Goal: Communication & Community: Answer question/provide support

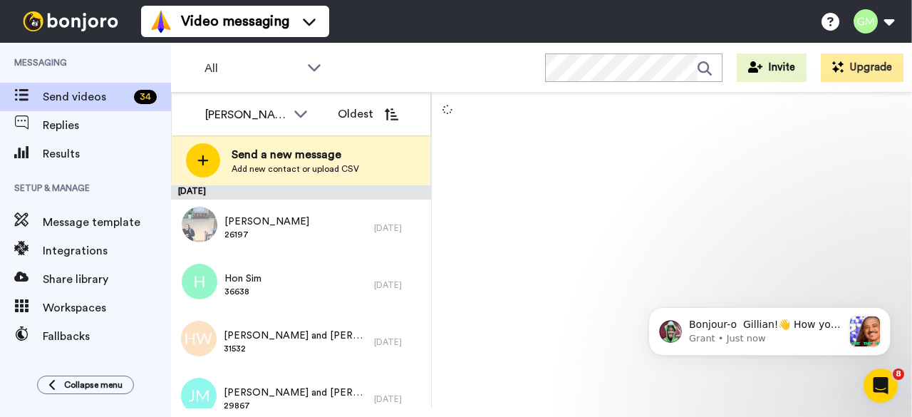
click at [662, 176] on div at bounding box center [672, 251] width 480 height 316
click at [663, 153] on div at bounding box center [672, 251] width 480 height 316
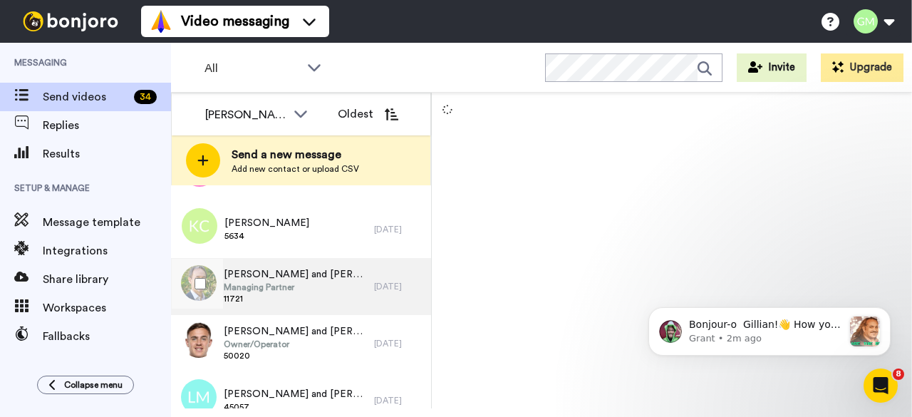
scroll to position [285, 0]
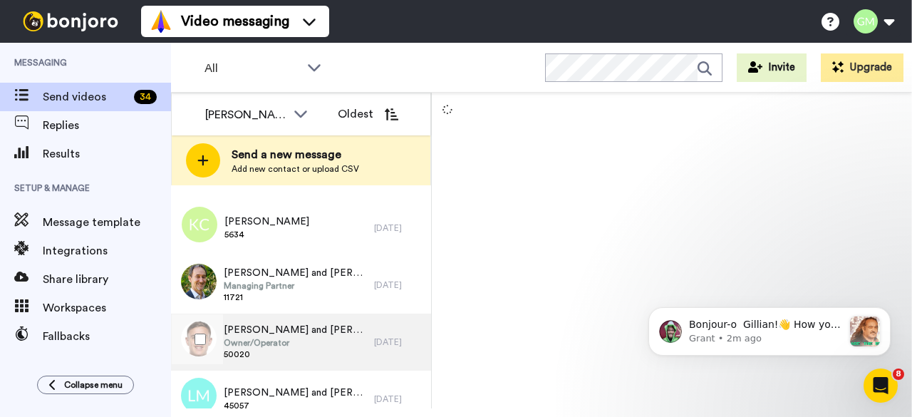
click at [319, 329] on div "Luke and Kate Harris Owner/Operator 50020" at bounding box center [272, 342] width 203 height 57
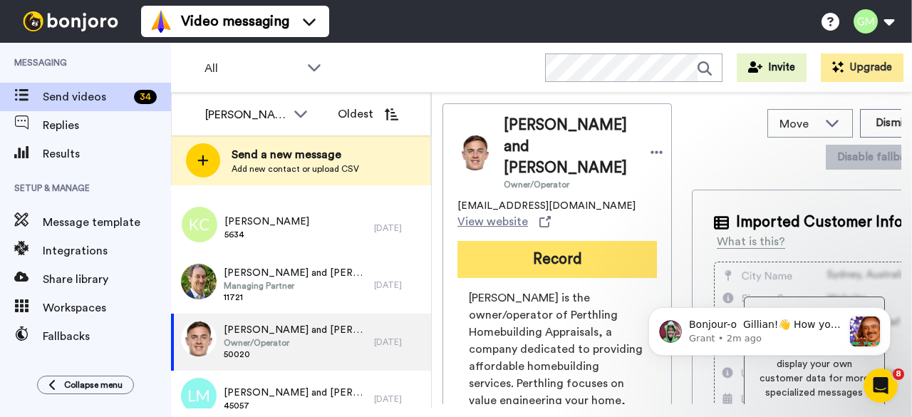
click at [574, 244] on button "Record" at bounding box center [558, 259] width 200 height 37
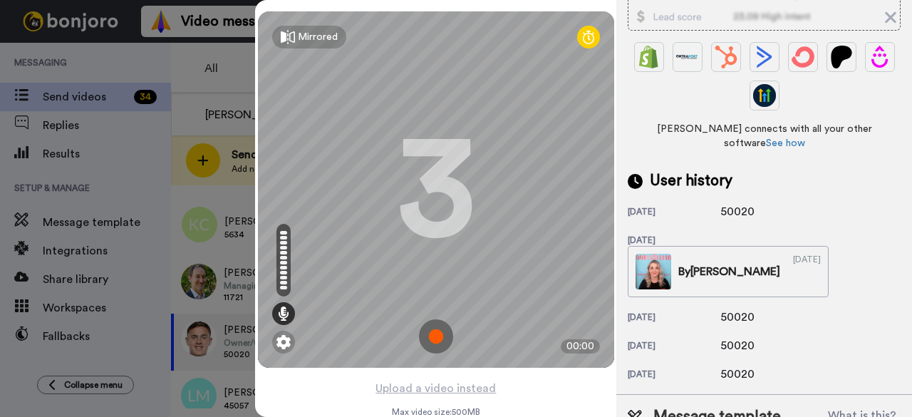
scroll to position [557, 0]
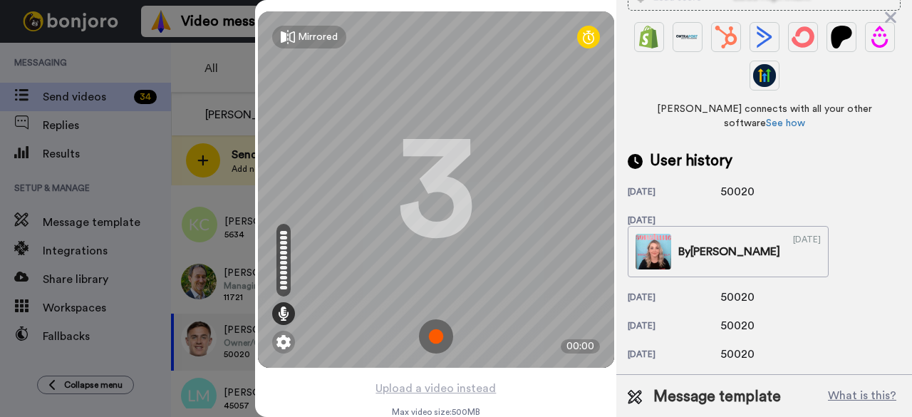
drag, startPoint x: 774, startPoint y: 244, endPoint x: 691, endPoint y: 254, distance: 83.3
click at [691, 289] on div "5 months ago 50020" at bounding box center [764, 297] width 273 height 17
copy div "50020"
click at [438, 342] on img at bounding box center [436, 336] width 34 height 34
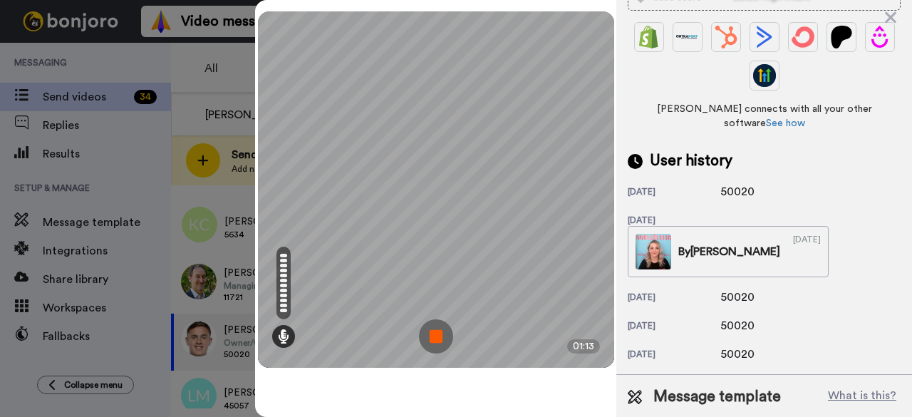
click at [439, 336] on img at bounding box center [436, 336] width 34 height 34
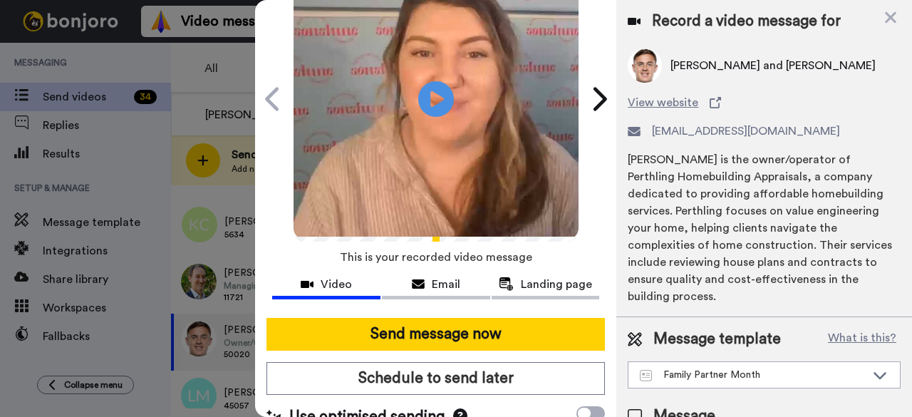
scroll to position [60, 0]
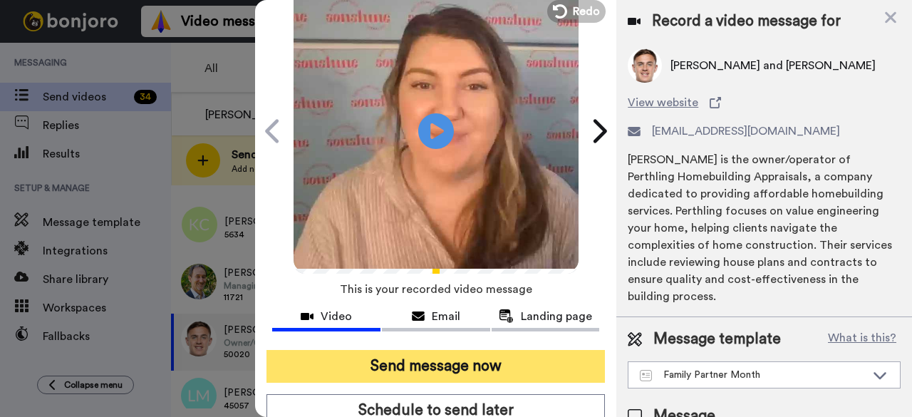
click at [401, 374] on button "Send message now" at bounding box center [436, 366] width 339 height 33
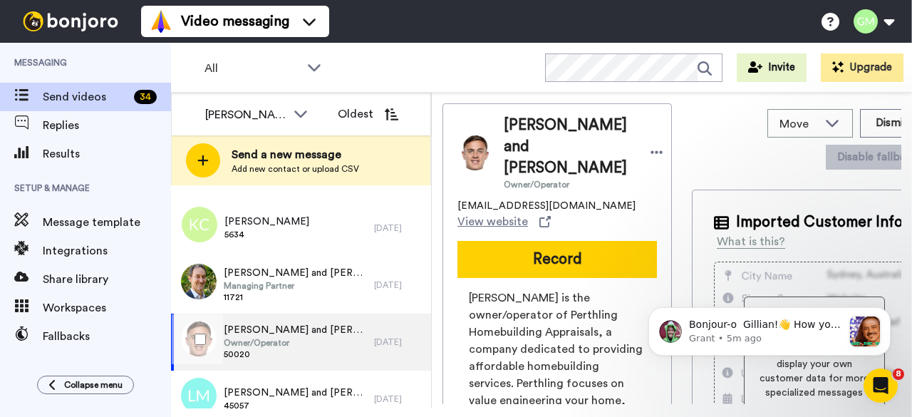
scroll to position [0, 0]
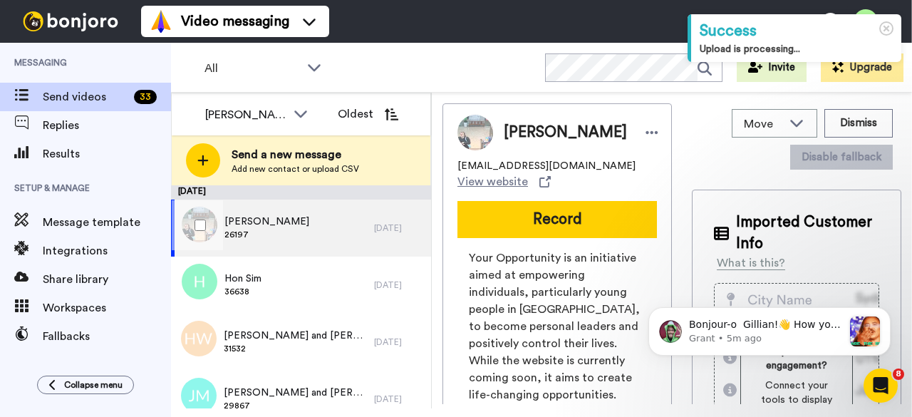
click at [285, 237] on div "Liesl Binnie 26197" at bounding box center [272, 228] width 203 height 57
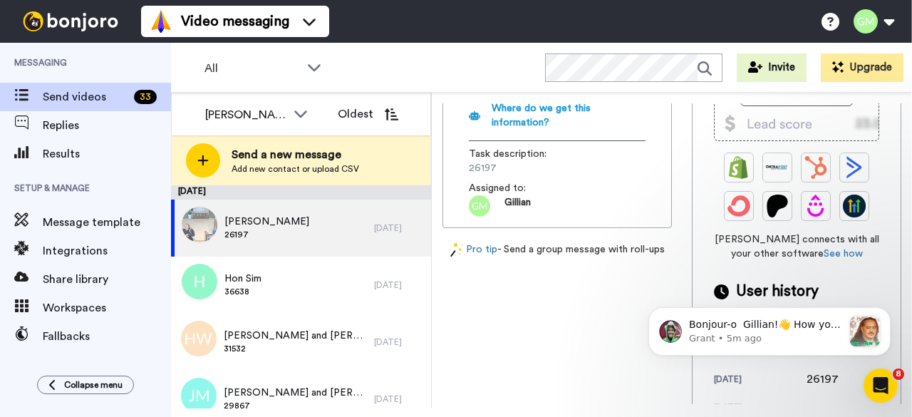
scroll to position [541, 0]
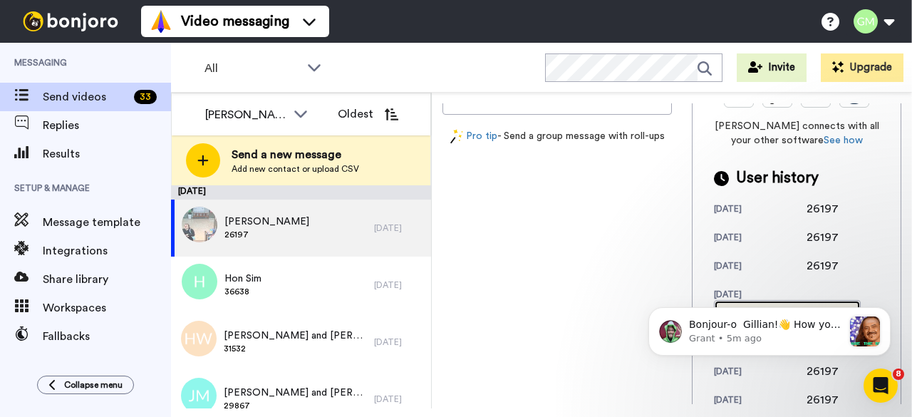
click at [722, 308] on img at bounding box center [740, 326] width 36 height 36
click at [881, 309] on button "Dismiss notification" at bounding box center [886, 311] width 19 height 19
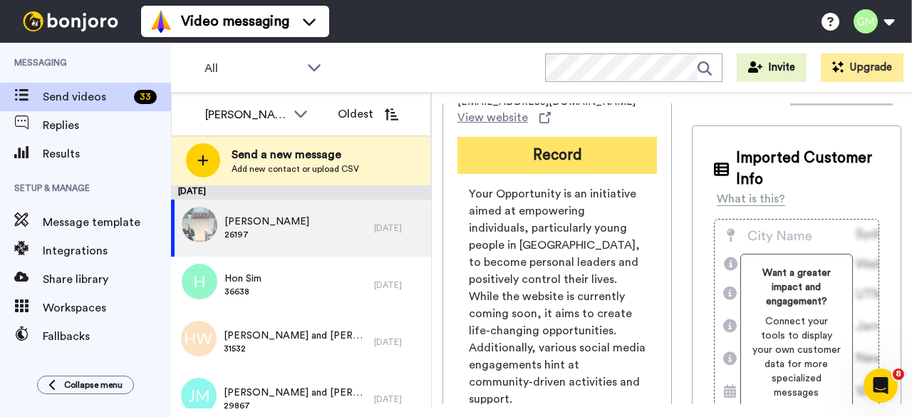
scroll to position [0, 0]
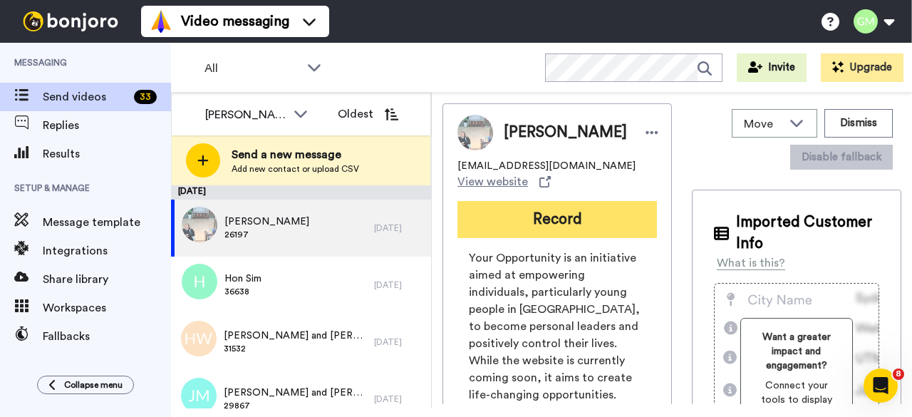
click at [570, 217] on button "Record" at bounding box center [558, 219] width 200 height 37
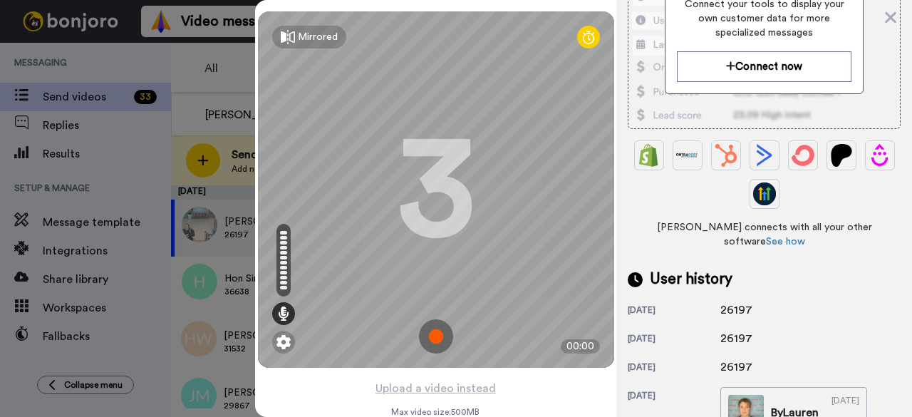
scroll to position [428, 0]
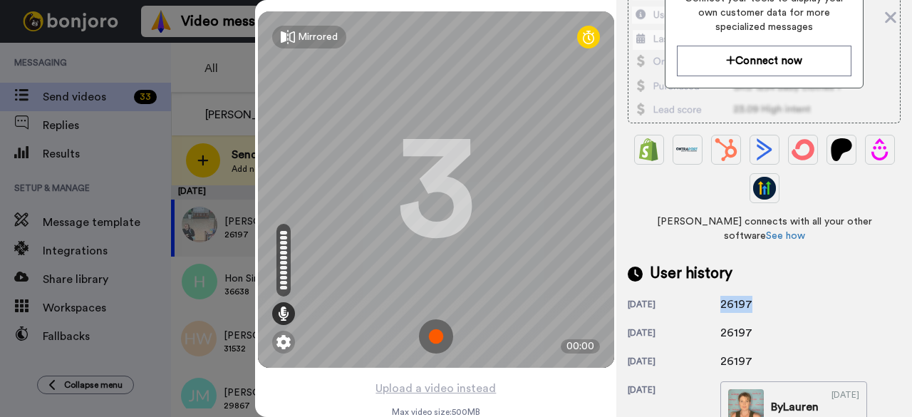
drag, startPoint x: 750, startPoint y: 289, endPoint x: 721, endPoint y: 292, distance: 29.4
click at [721, 296] on div "26197" at bounding box center [756, 304] width 71 height 17
copy div "26197"
click at [428, 346] on img at bounding box center [436, 336] width 34 height 34
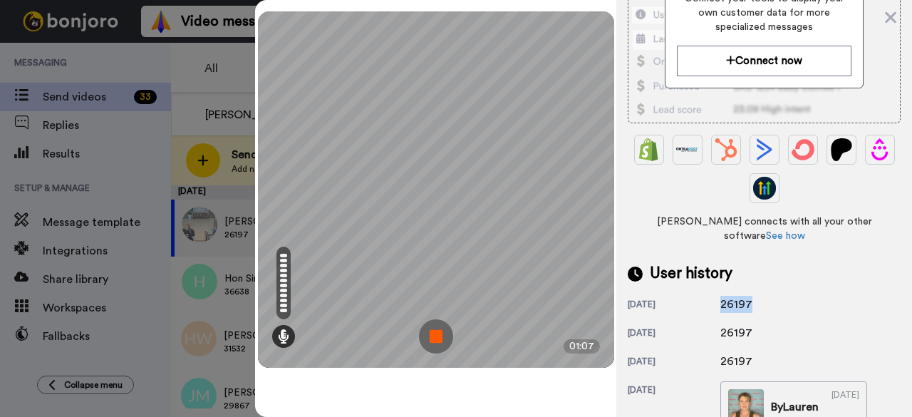
click at [430, 344] on img at bounding box center [436, 336] width 34 height 34
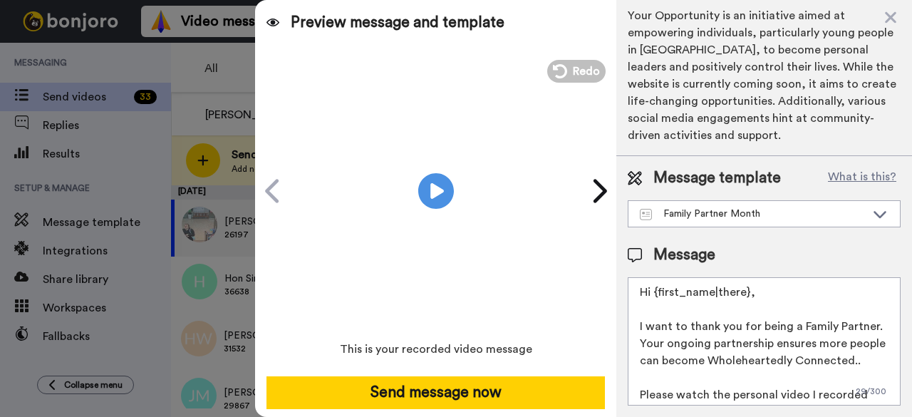
scroll to position [0, 0]
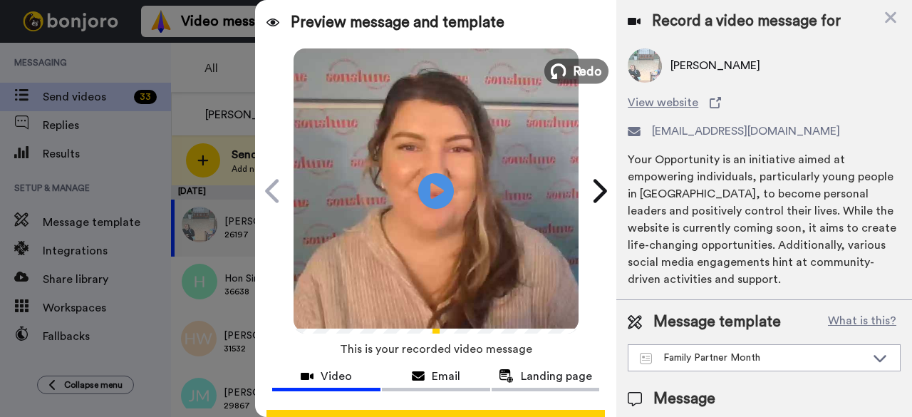
click at [587, 65] on span "Redo" at bounding box center [587, 70] width 30 height 19
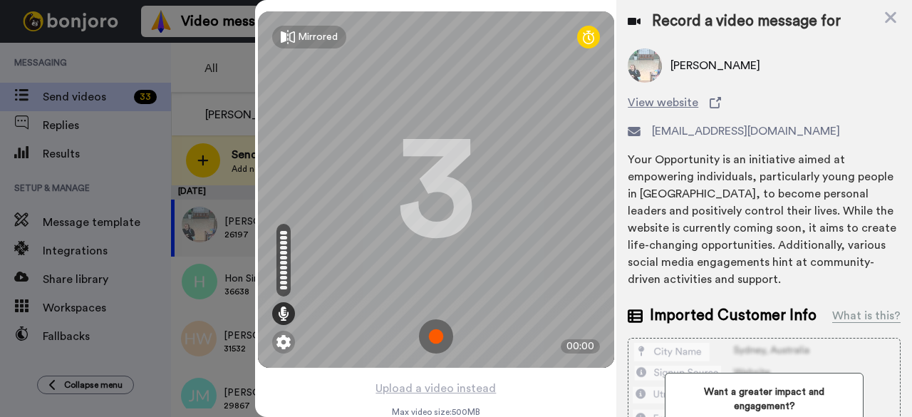
click at [442, 339] on img at bounding box center [436, 336] width 34 height 34
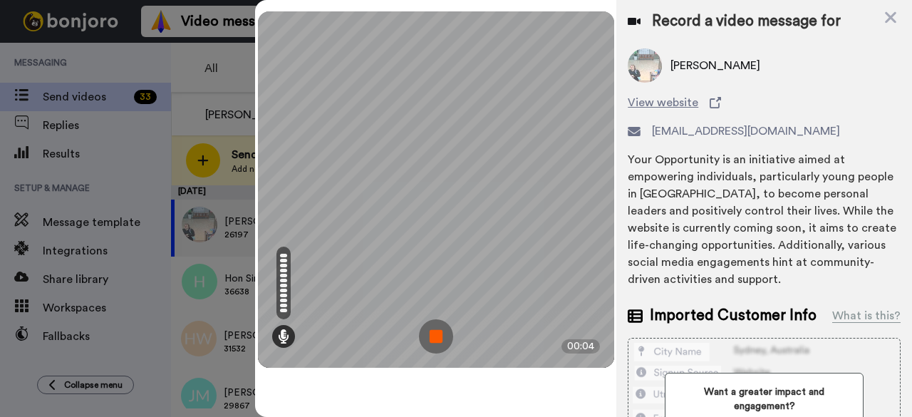
click at [440, 337] on img at bounding box center [436, 336] width 34 height 34
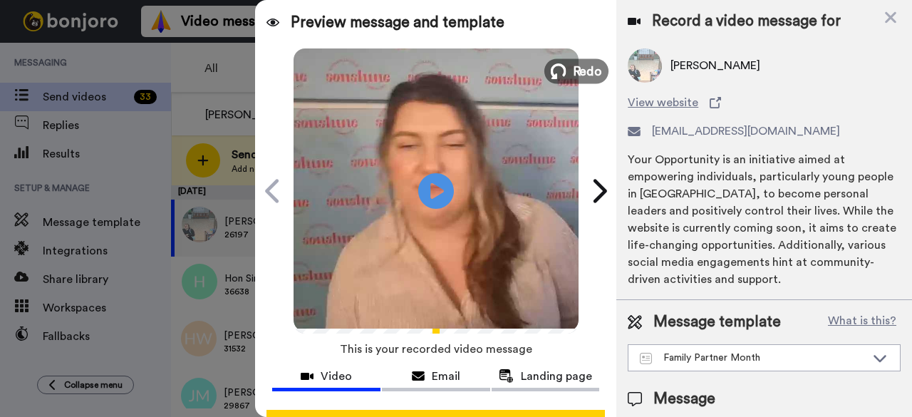
click at [587, 59] on button "Redo" at bounding box center [577, 70] width 64 height 25
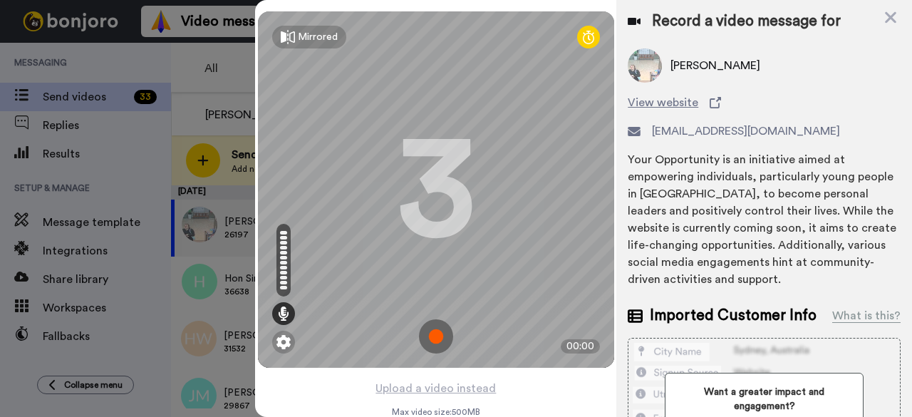
click at [439, 332] on img at bounding box center [436, 336] width 34 height 34
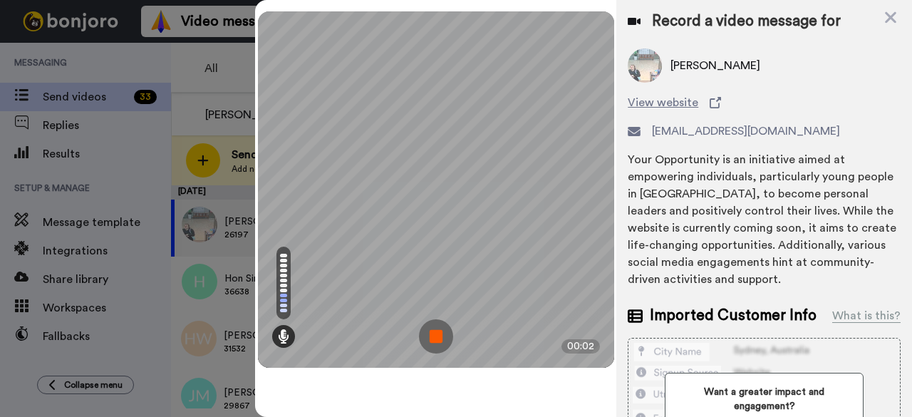
click at [445, 337] on img at bounding box center [436, 336] width 34 height 34
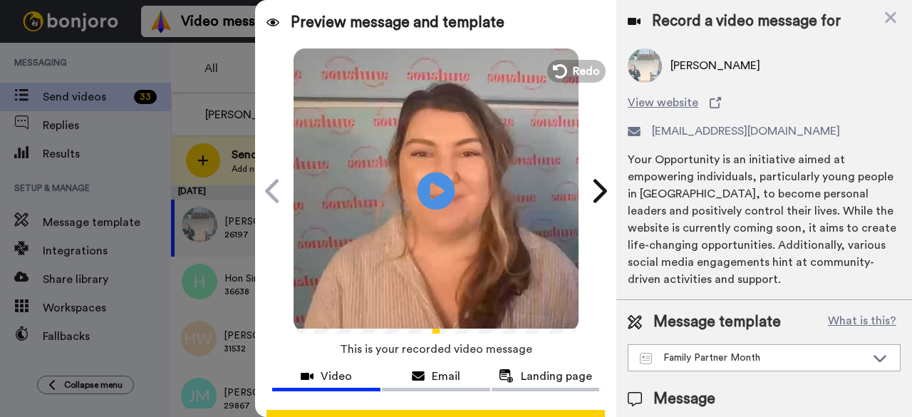
drag, startPoint x: 587, startPoint y: 75, endPoint x: 436, endPoint y: 215, distance: 206.3
click at [587, 75] on span "Redo" at bounding box center [586, 71] width 27 height 17
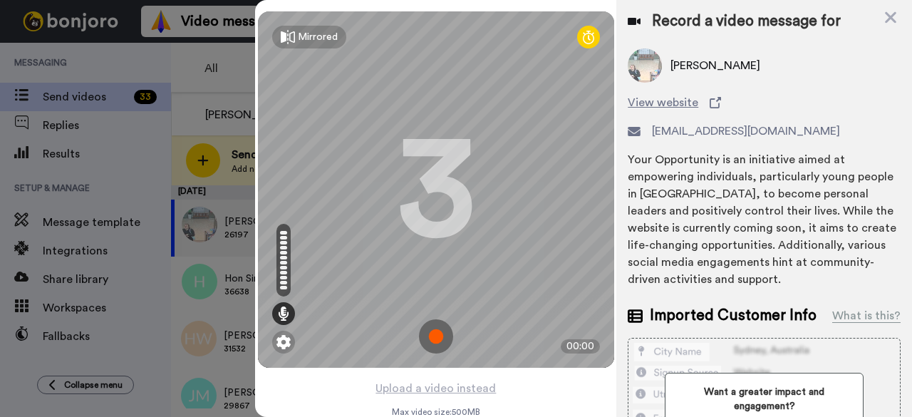
click at [433, 331] on img at bounding box center [436, 336] width 34 height 34
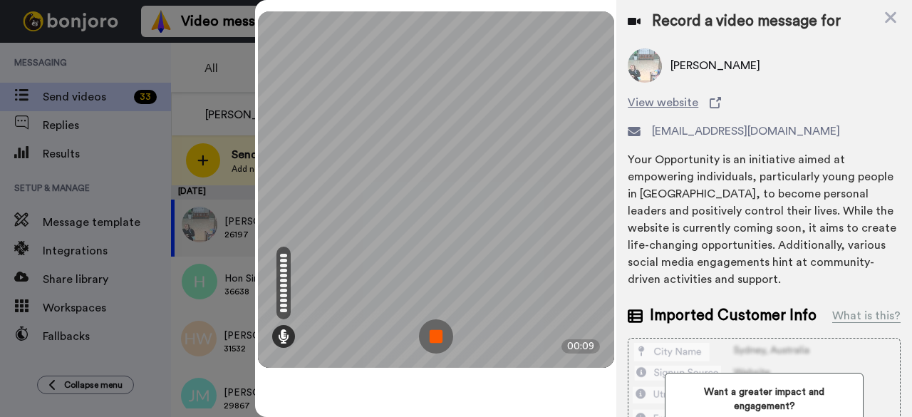
click at [433, 326] on img at bounding box center [436, 336] width 34 height 34
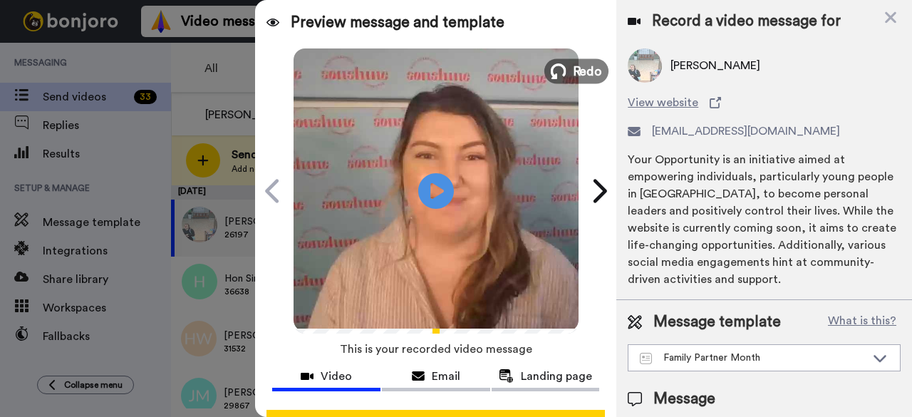
click at [587, 71] on span "Redo" at bounding box center [587, 70] width 30 height 19
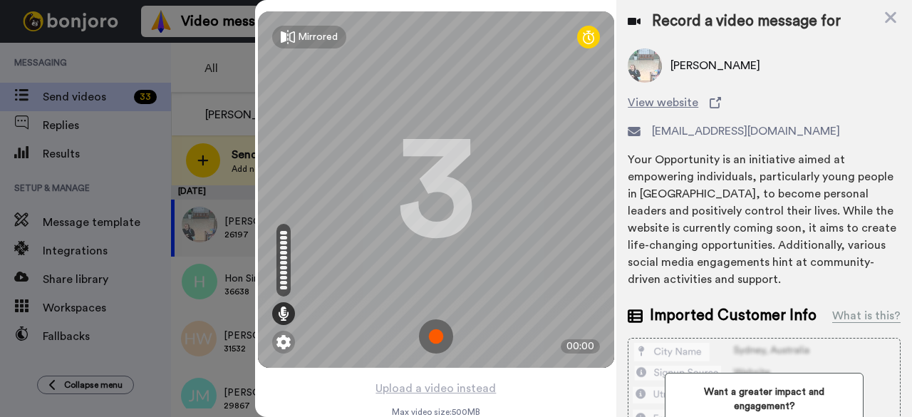
click at [432, 344] on img at bounding box center [436, 336] width 34 height 34
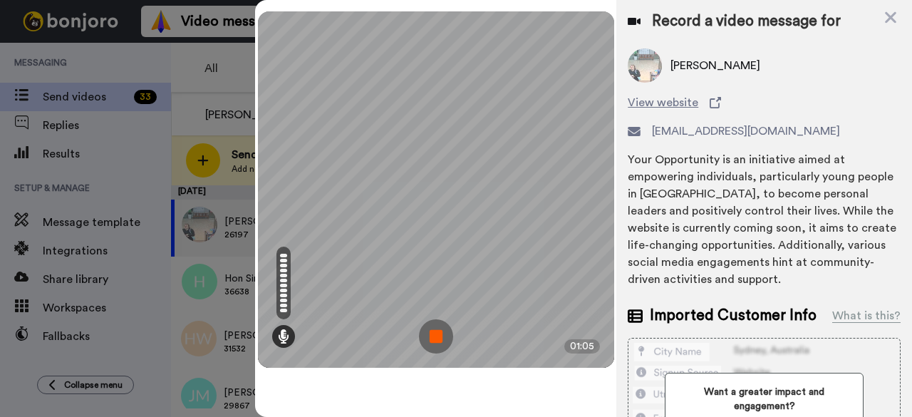
click at [441, 346] on img at bounding box center [436, 336] width 34 height 34
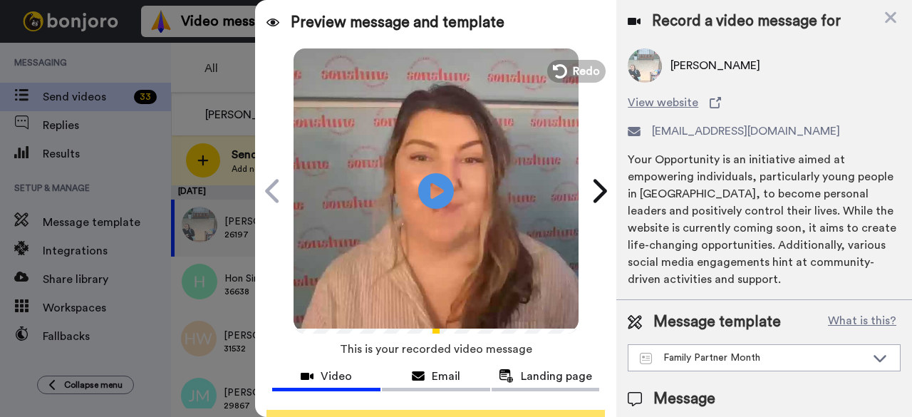
scroll to position [131, 0]
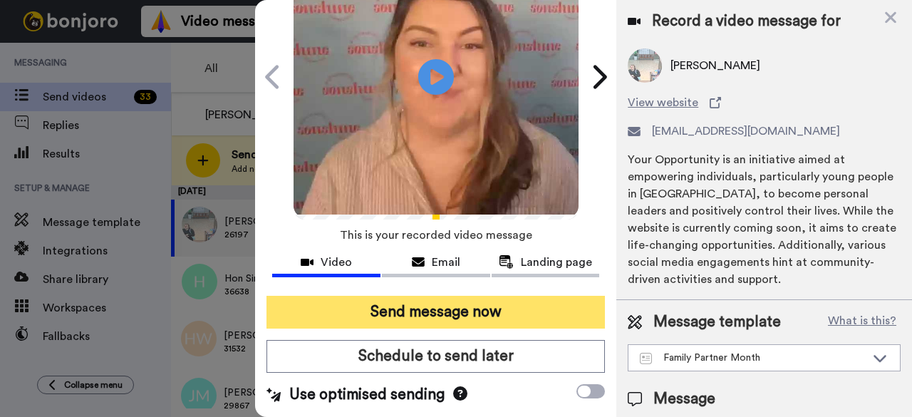
click at [356, 296] on button "Send message now" at bounding box center [436, 312] width 339 height 33
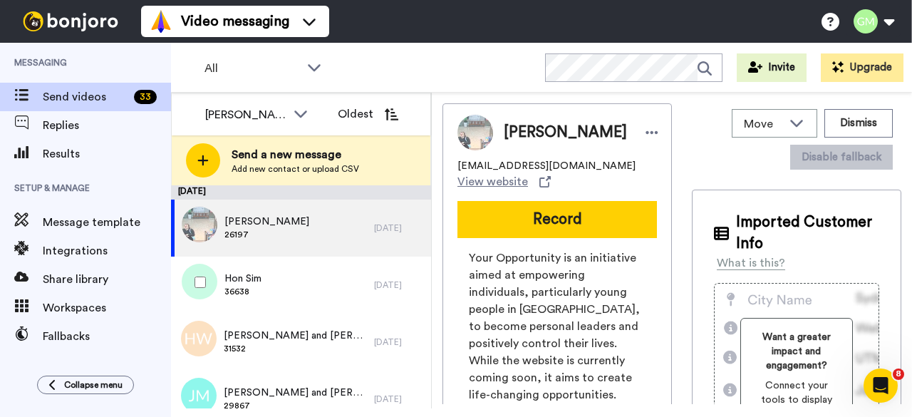
scroll to position [0, 0]
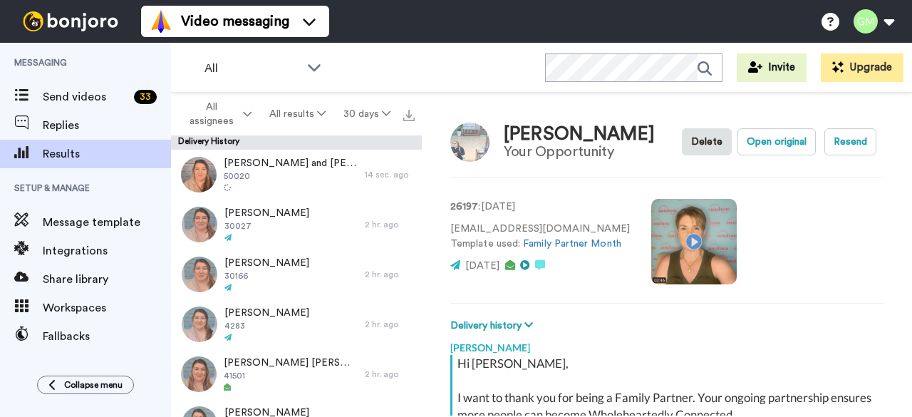
click at [686, 242] on video at bounding box center [694, 242] width 86 height 86
click at [671, 244] on video at bounding box center [694, 242] width 86 height 86
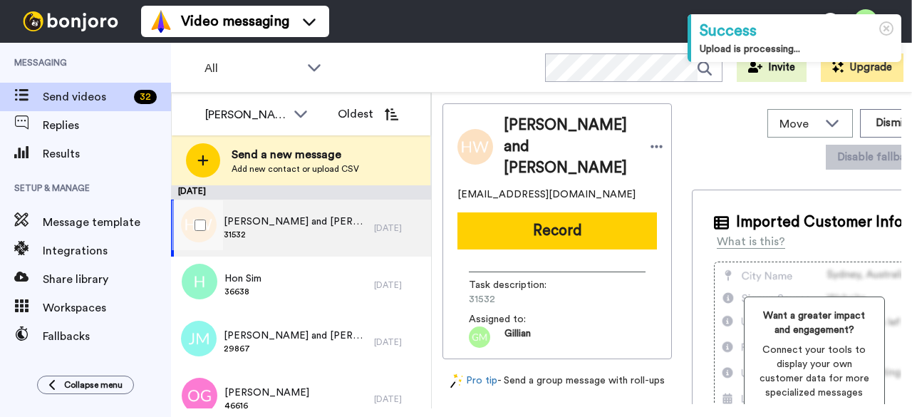
click at [315, 242] on div "Hendrik and Elsa Welmans 31532" at bounding box center [272, 228] width 203 height 57
drag, startPoint x: 517, startPoint y: 272, endPoint x: 466, endPoint y: 280, distance: 51.3
click at [466, 280] on div "Task description : 31532 Assigned to: Gillian" at bounding box center [558, 304] width 200 height 87
copy span "31532"
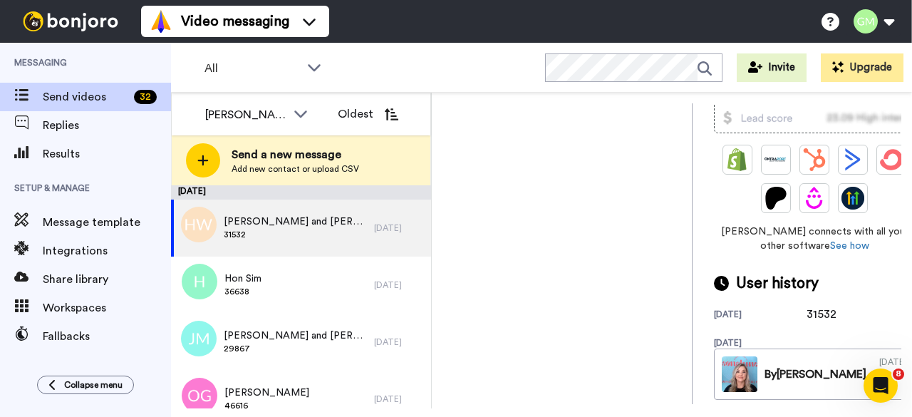
scroll to position [560, 0]
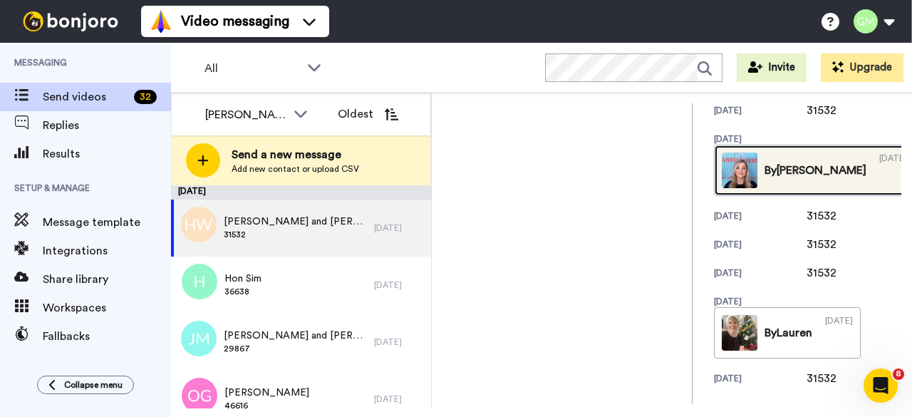
click at [725, 171] on img at bounding box center [740, 171] width 36 height 36
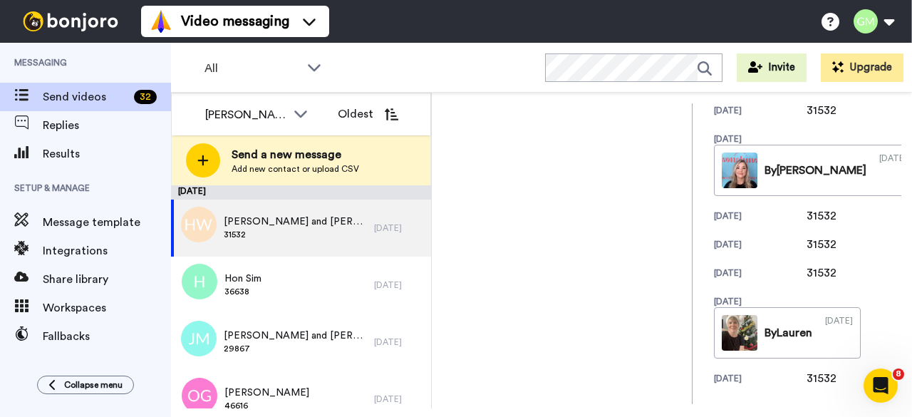
click at [296, 225] on span "Hendrik and Elsa Welmans" at bounding box center [295, 222] width 143 height 14
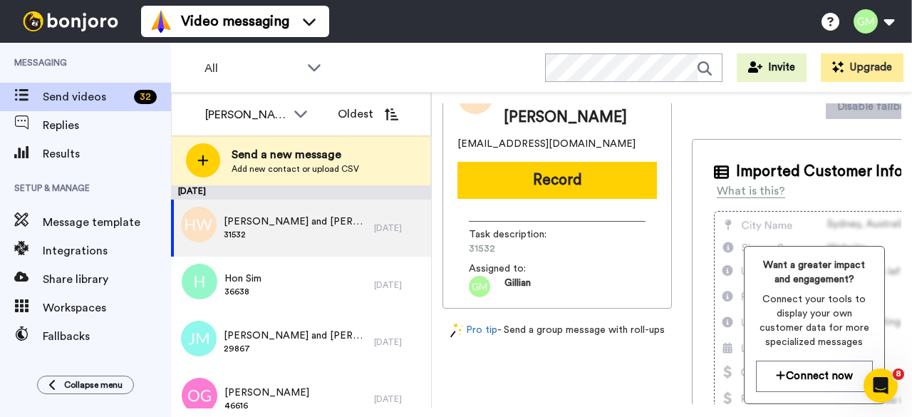
scroll to position [0, 0]
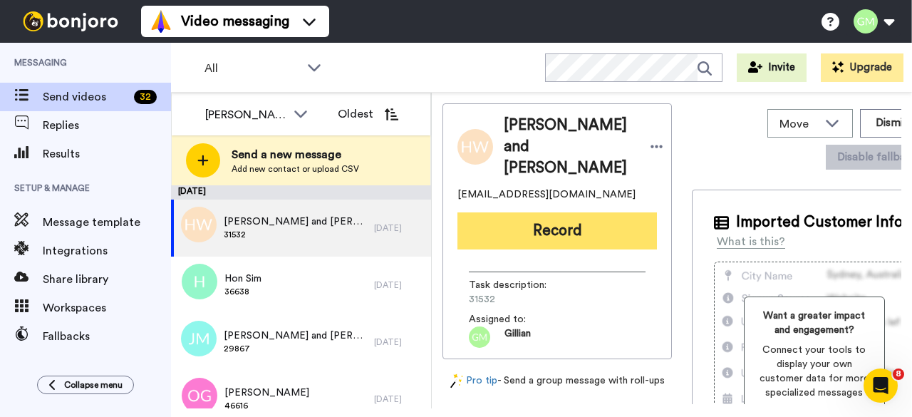
click at [568, 215] on button "Record" at bounding box center [558, 230] width 200 height 37
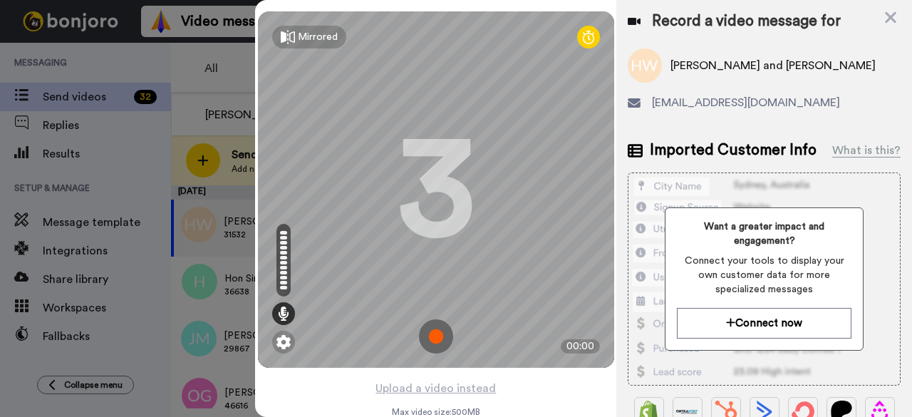
click at [443, 334] on img at bounding box center [436, 336] width 34 height 34
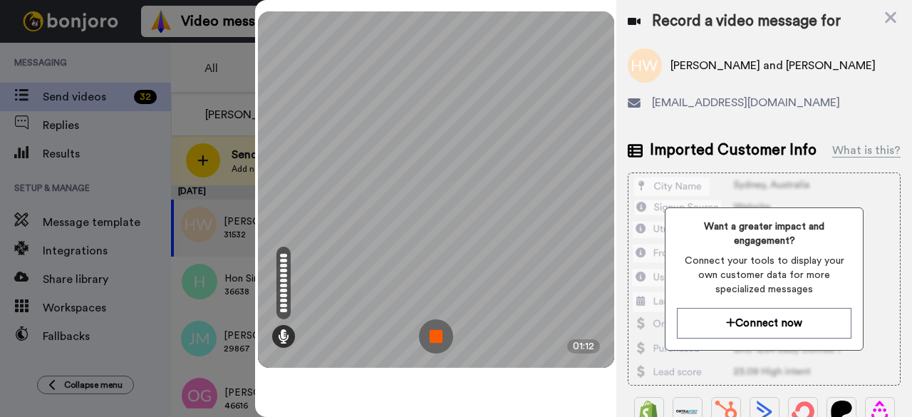
click at [438, 336] on img at bounding box center [436, 336] width 34 height 34
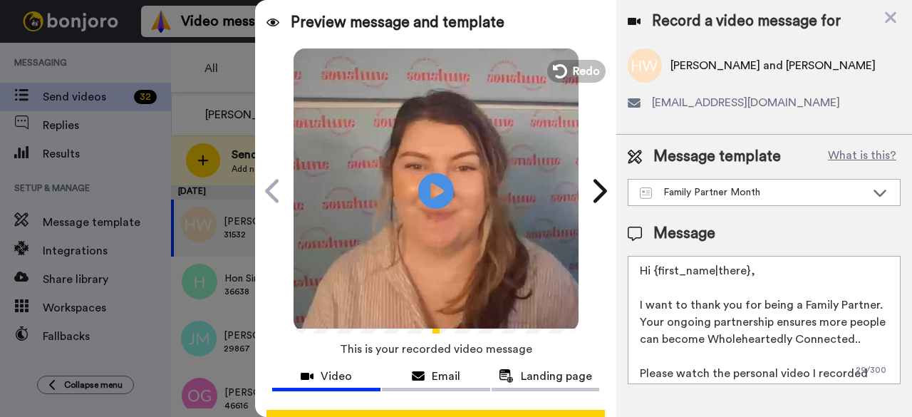
scroll to position [131, 0]
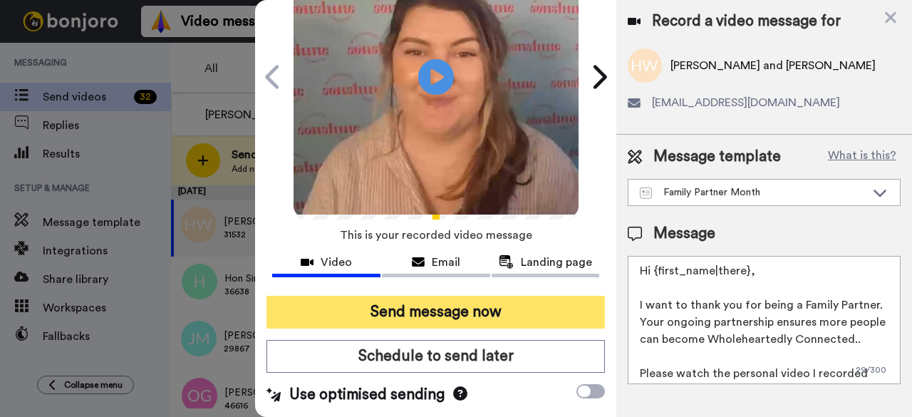
click at [427, 296] on button "Send message now" at bounding box center [436, 312] width 339 height 33
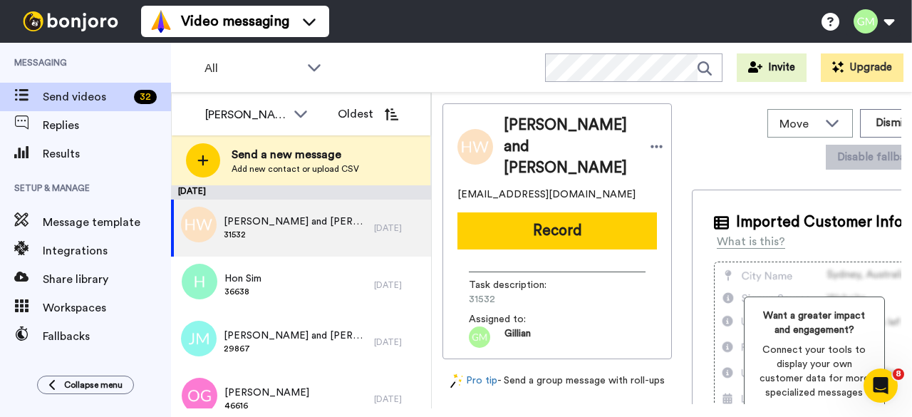
scroll to position [0, 0]
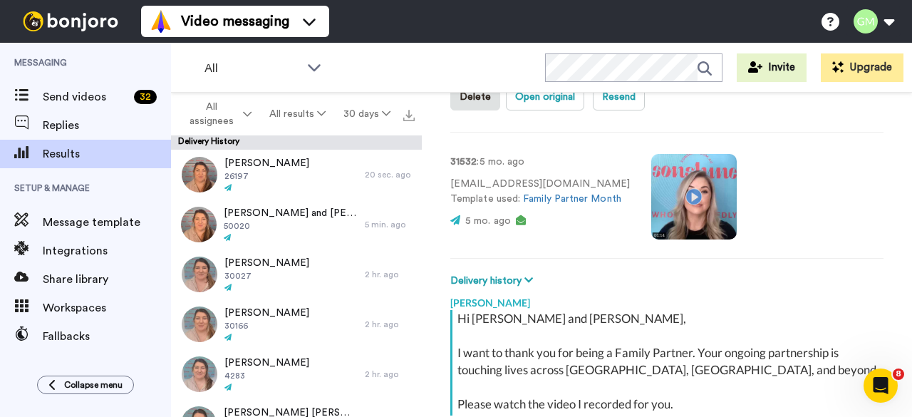
click at [694, 198] on video at bounding box center [694, 197] width 86 height 86
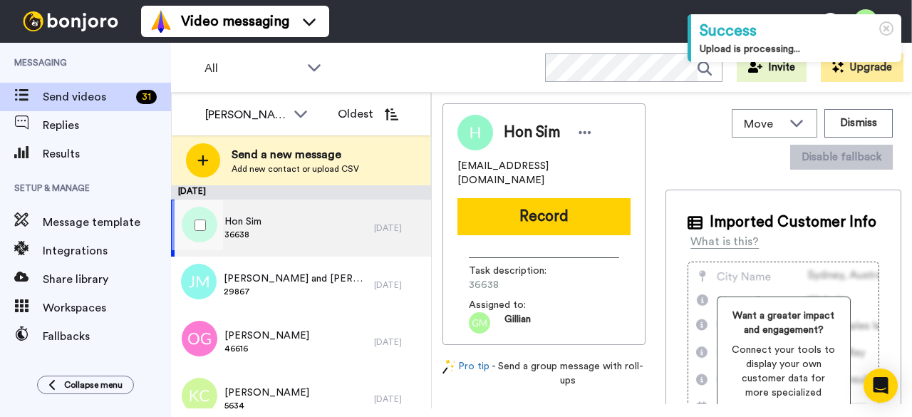
click at [281, 228] on div "Hon Sim 36638" at bounding box center [272, 228] width 203 height 57
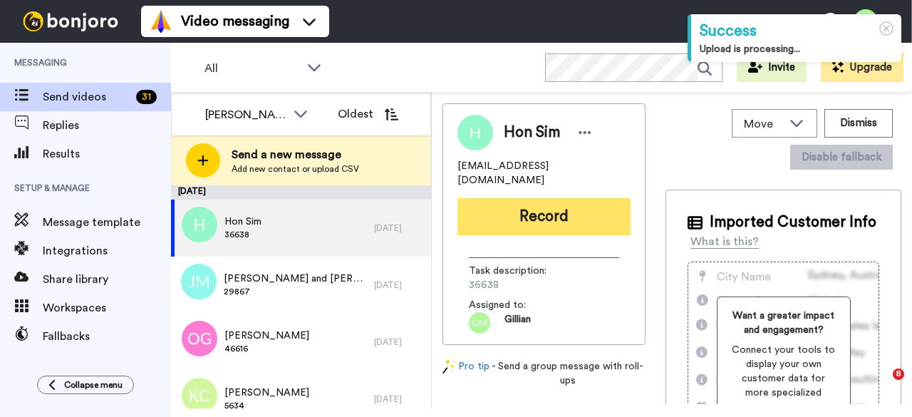
click at [505, 202] on button "Record" at bounding box center [544, 216] width 173 height 37
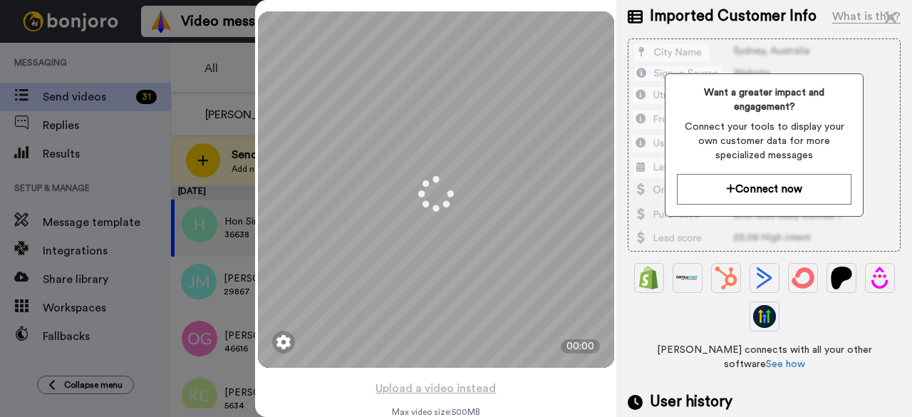
scroll to position [214, 0]
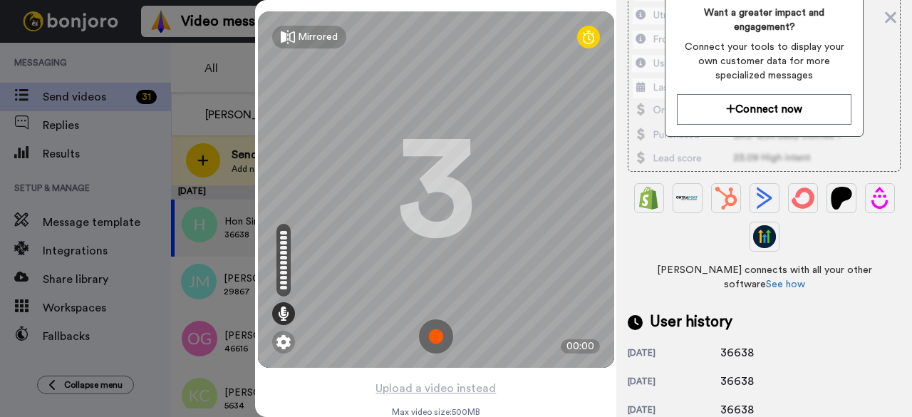
drag, startPoint x: 746, startPoint y: 339, endPoint x: 718, endPoint y: 343, distance: 28.0
click at [718, 344] on div "27 days ago 36638" at bounding box center [764, 352] width 273 height 17
copy div "36638"
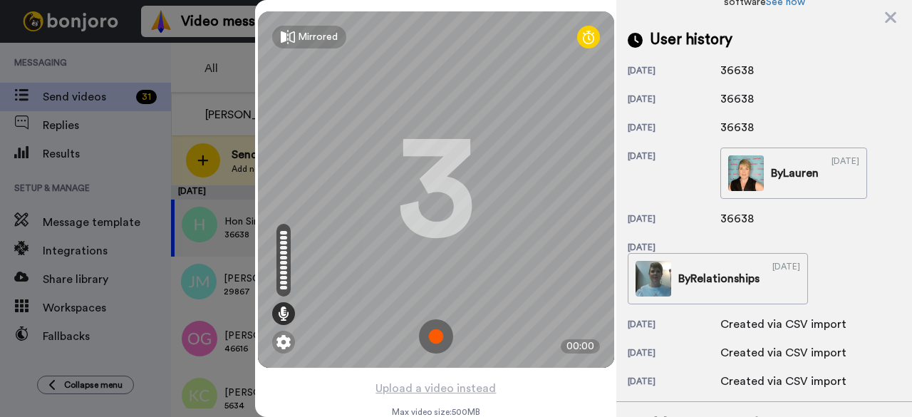
scroll to position [483, 0]
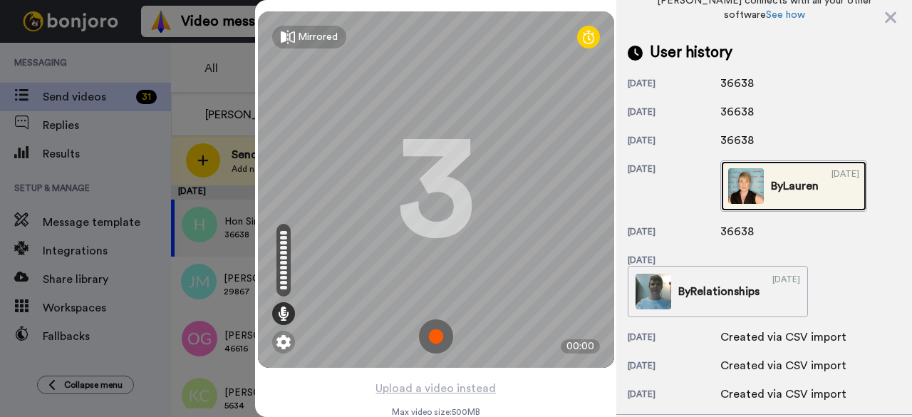
click at [746, 168] on img at bounding box center [746, 186] width 36 height 36
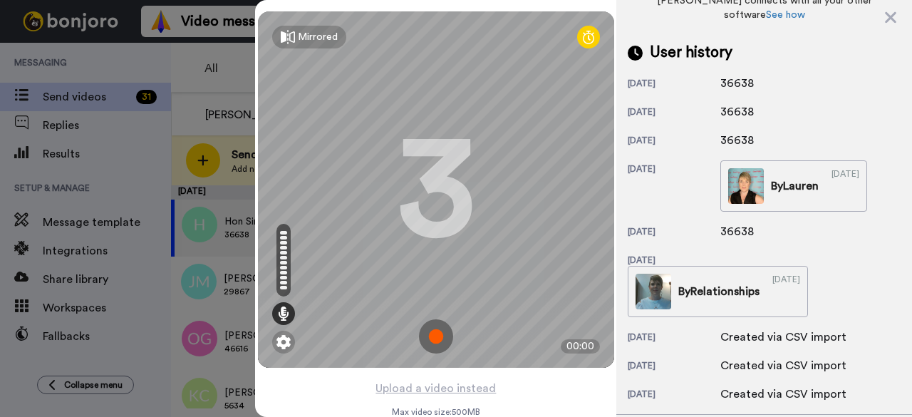
click at [435, 343] on img at bounding box center [436, 336] width 34 height 34
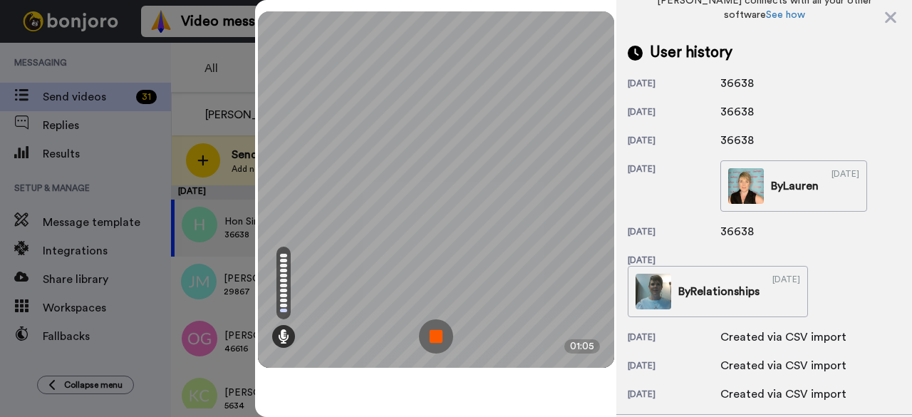
click at [440, 341] on img at bounding box center [436, 336] width 34 height 34
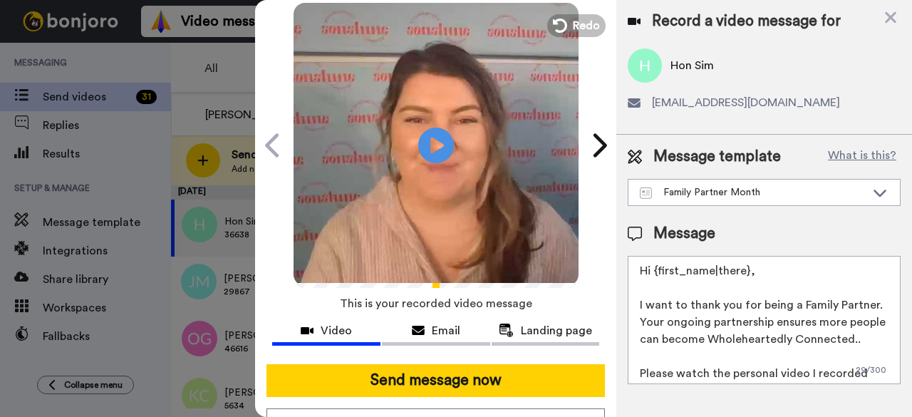
scroll to position [131, 0]
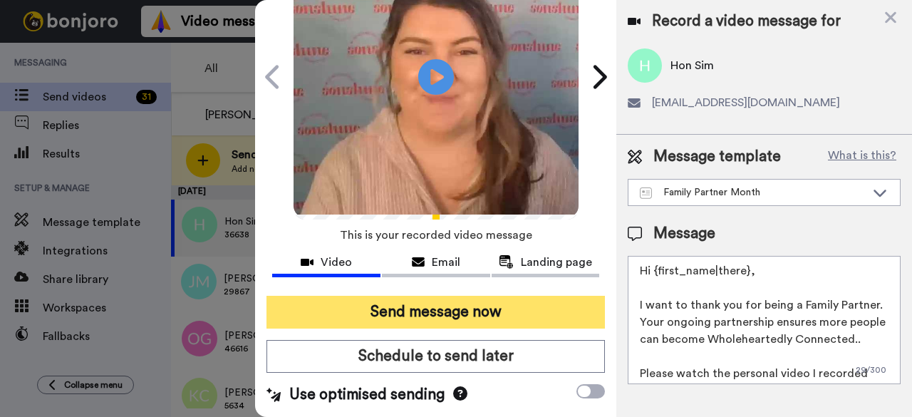
click at [460, 296] on button "Send message now" at bounding box center [436, 312] width 339 height 33
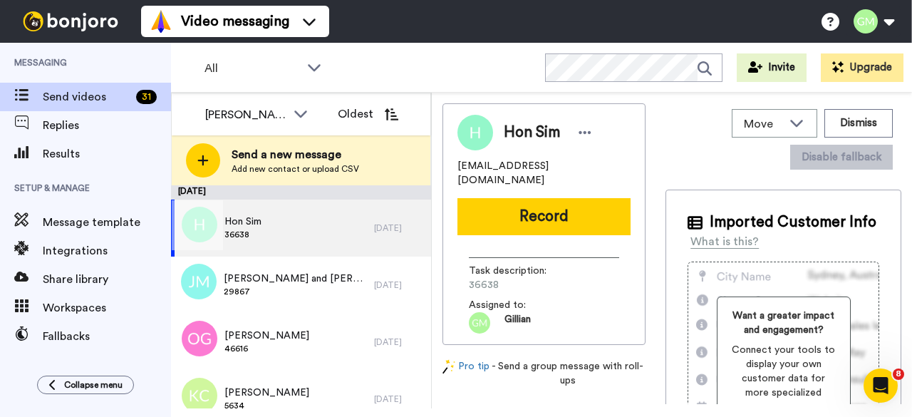
scroll to position [0, 0]
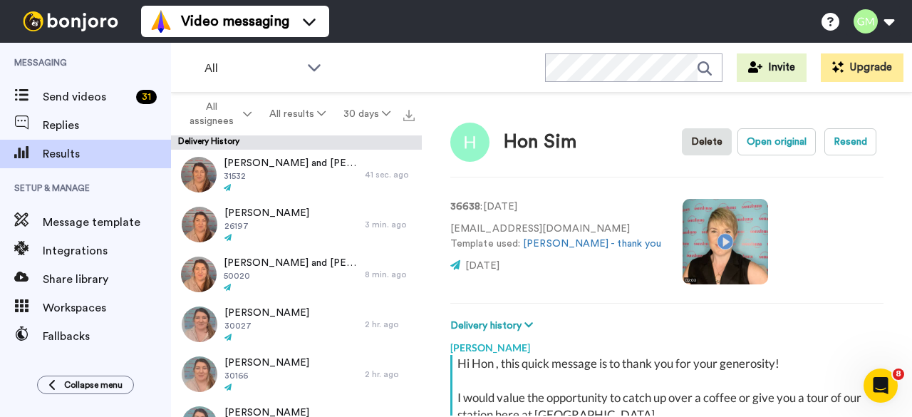
click at [683, 240] on video at bounding box center [726, 242] width 86 height 86
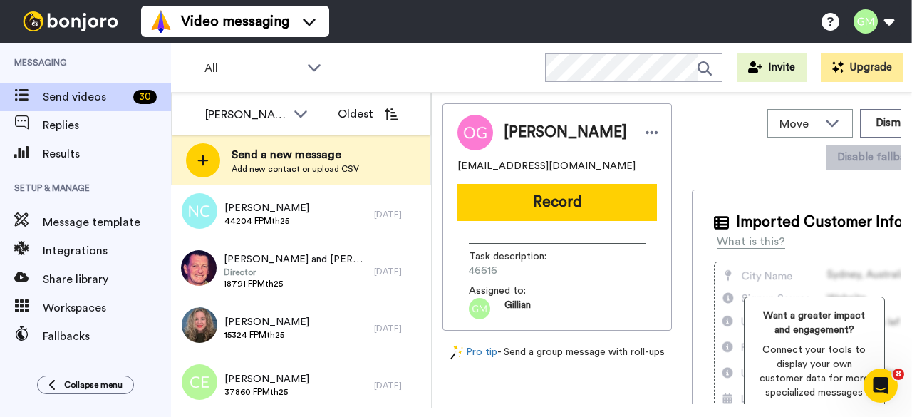
scroll to position [1515, 0]
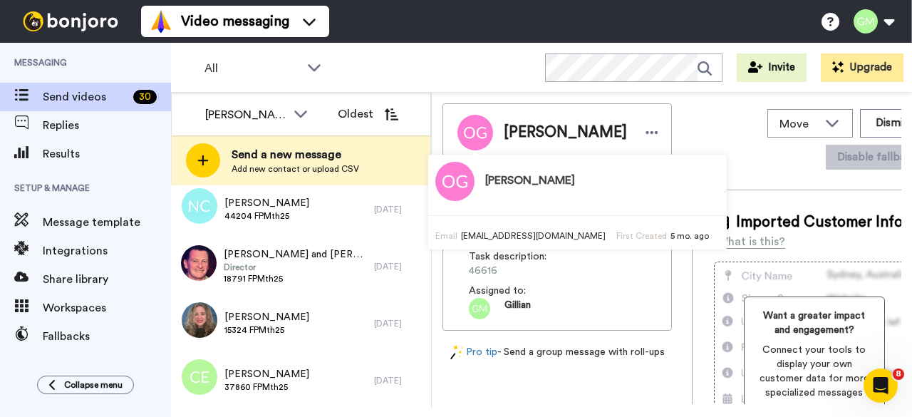
click at [426, 34] on div "Video messaging Switch to Video messaging Testimonials Settings Discover Help &…" at bounding box center [526, 21] width 771 height 43
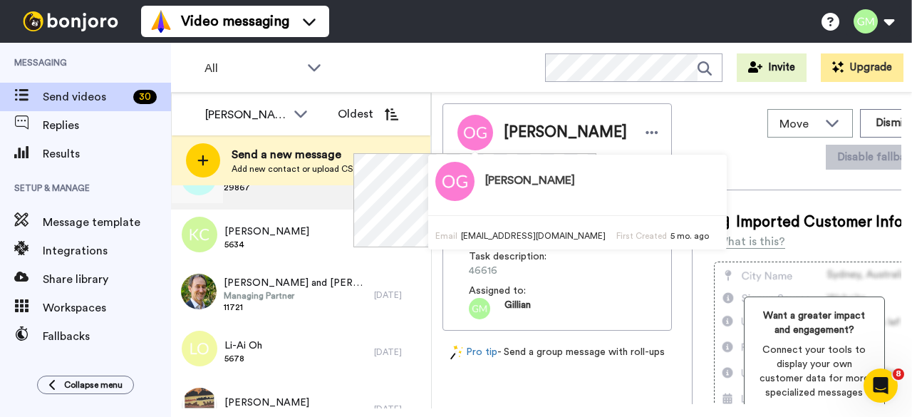
scroll to position [0, 0]
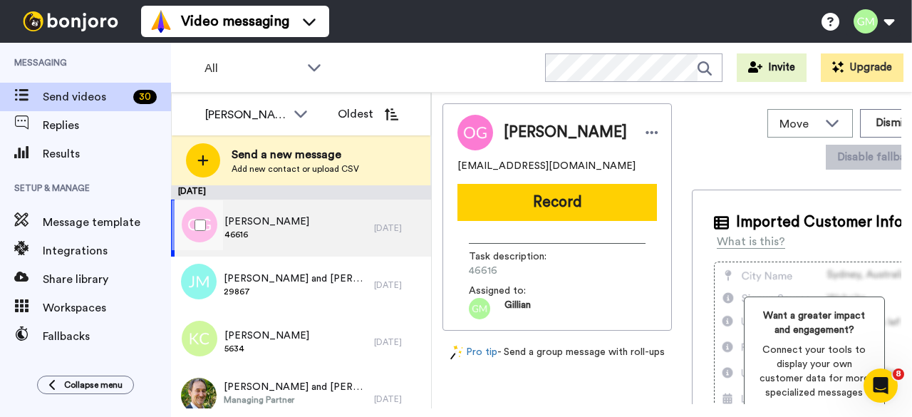
click at [308, 228] on div "Janney Gan 46616" at bounding box center [272, 228] width 203 height 57
drag, startPoint x: 505, startPoint y: 273, endPoint x: 463, endPoint y: 274, distance: 41.4
click at [463, 274] on div "Task description : 46616 Assigned to: Gillian" at bounding box center [558, 275] width 200 height 87
copy span "46616"
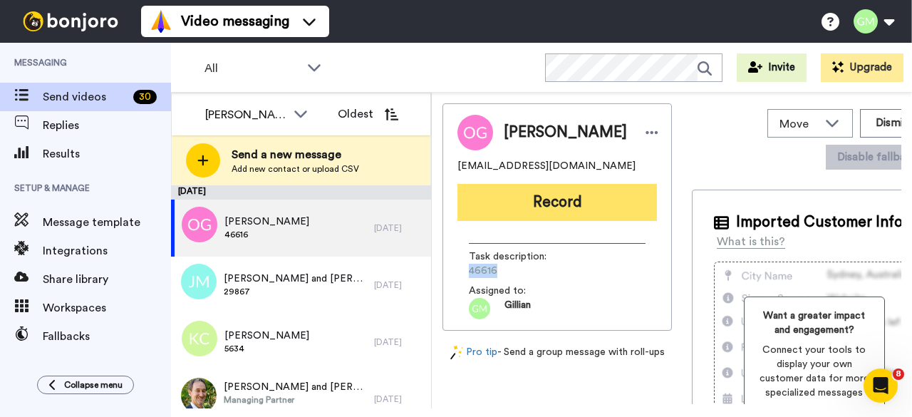
click at [574, 210] on button "Record" at bounding box center [558, 202] width 200 height 37
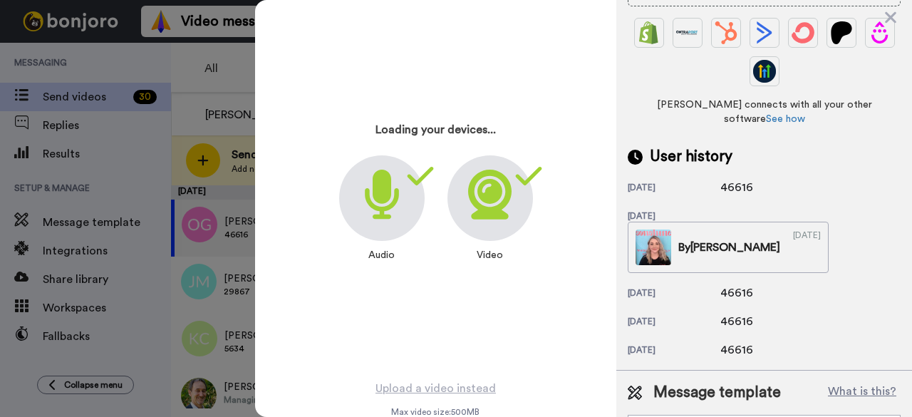
scroll to position [392, 0]
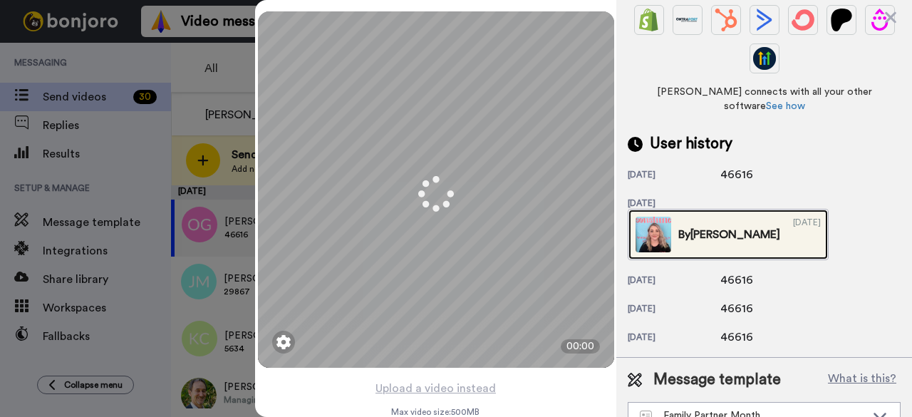
click at [671, 217] on img at bounding box center [654, 235] width 36 height 36
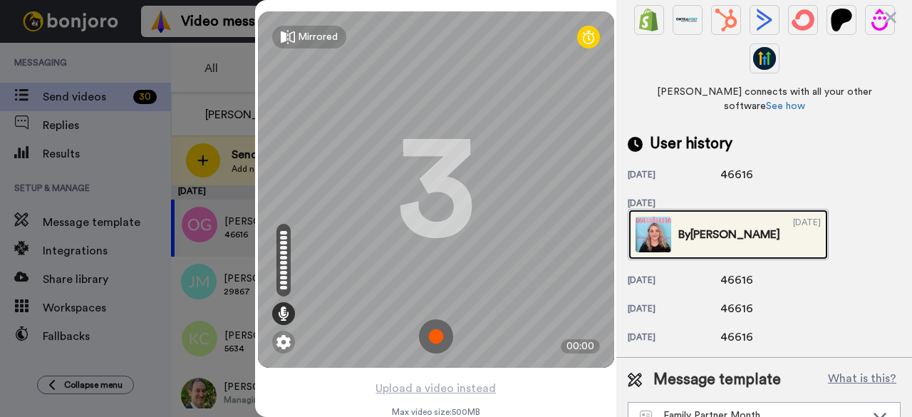
click at [671, 217] on img at bounding box center [654, 235] width 36 height 36
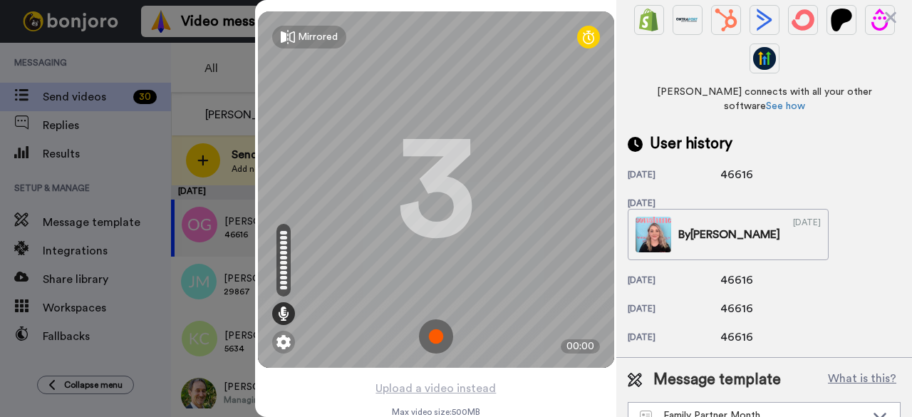
click at [426, 345] on img at bounding box center [436, 336] width 34 height 34
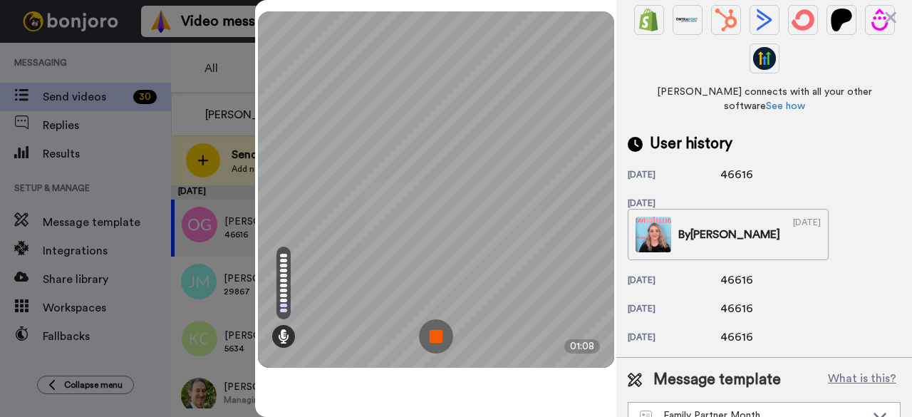
click at [428, 344] on img at bounding box center [436, 336] width 34 height 34
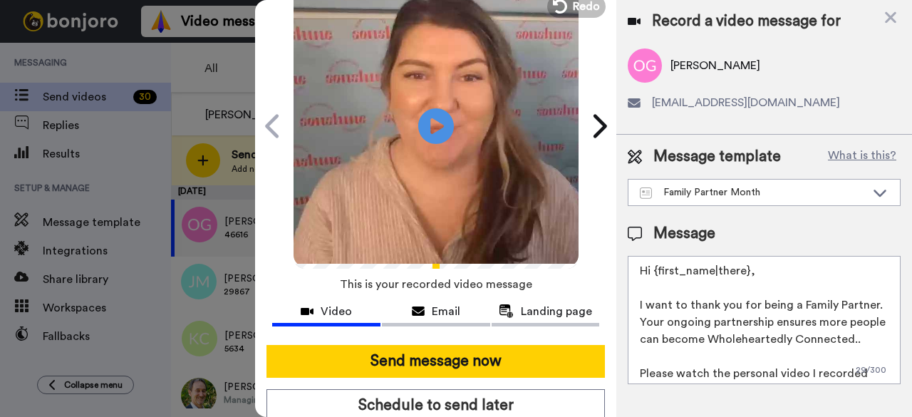
scroll to position [131, 0]
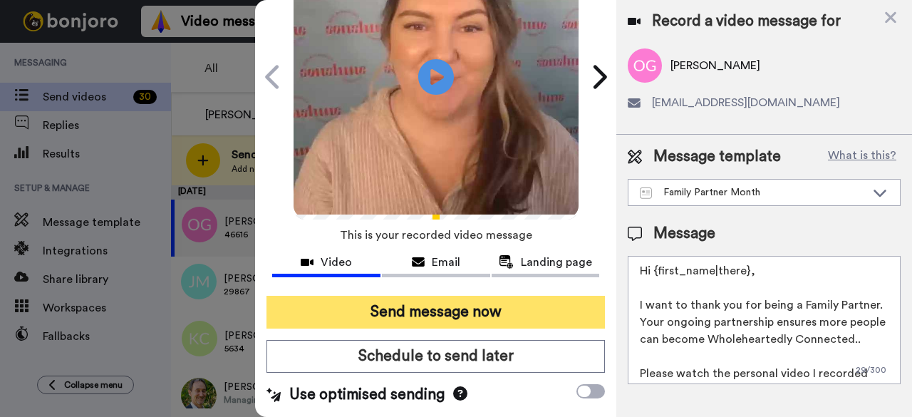
click at [427, 299] on button "Send message now" at bounding box center [436, 312] width 339 height 33
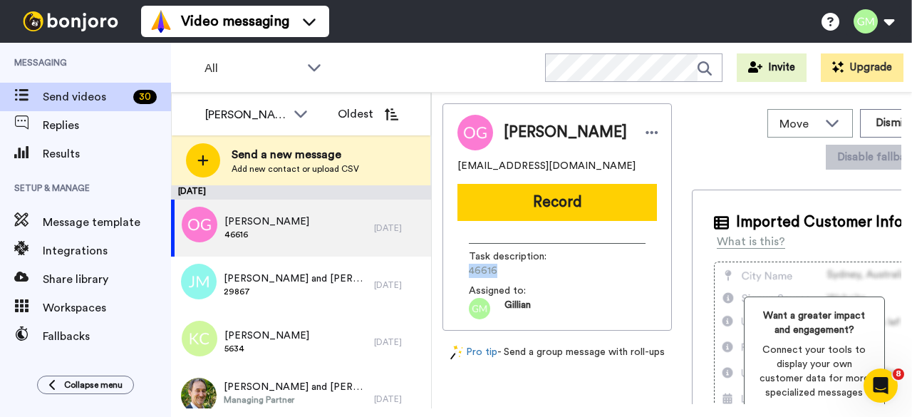
scroll to position [0, 0]
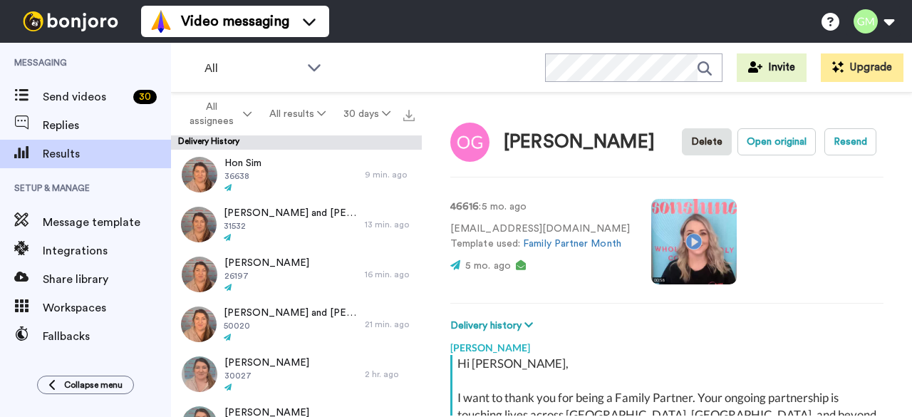
click at [674, 249] on video at bounding box center [694, 242] width 86 height 86
click at [671, 248] on video at bounding box center [694, 242] width 86 height 86
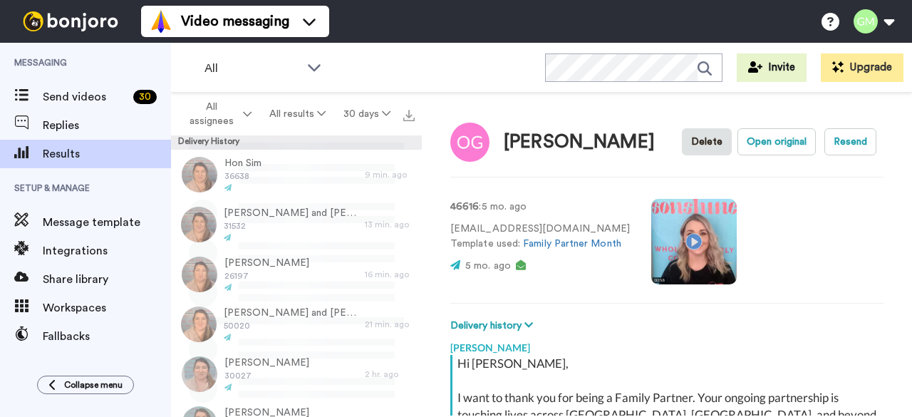
click at [683, 233] on video at bounding box center [694, 242] width 86 height 86
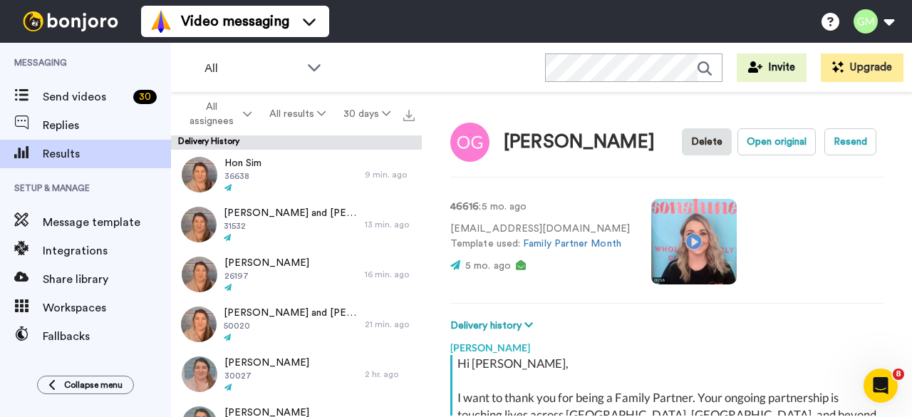
click at [691, 237] on video at bounding box center [694, 242] width 86 height 86
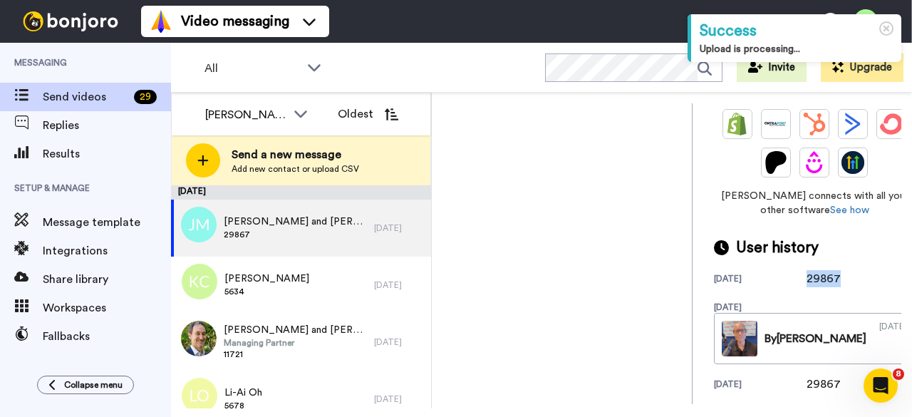
drag, startPoint x: 798, startPoint y: 274, endPoint x: 777, endPoint y: 280, distance: 22.1
click at [807, 280] on div "29867" at bounding box center [842, 278] width 71 height 17
copy div "29867"
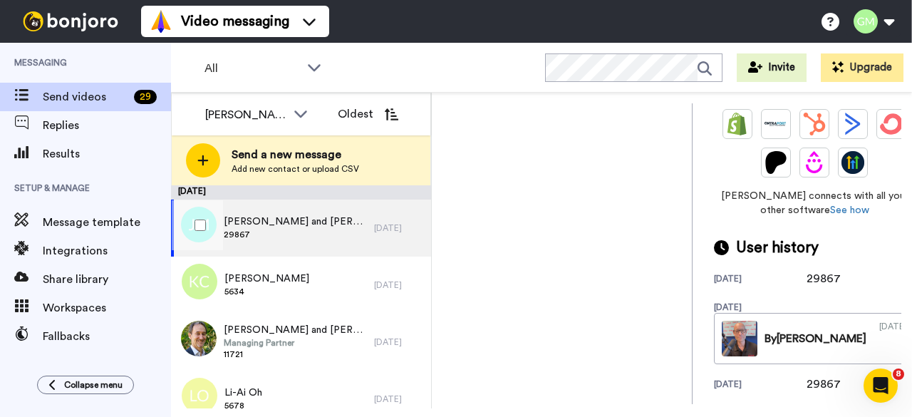
click at [271, 236] on span "29867" at bounding box center [295, 234] width 143 height 11
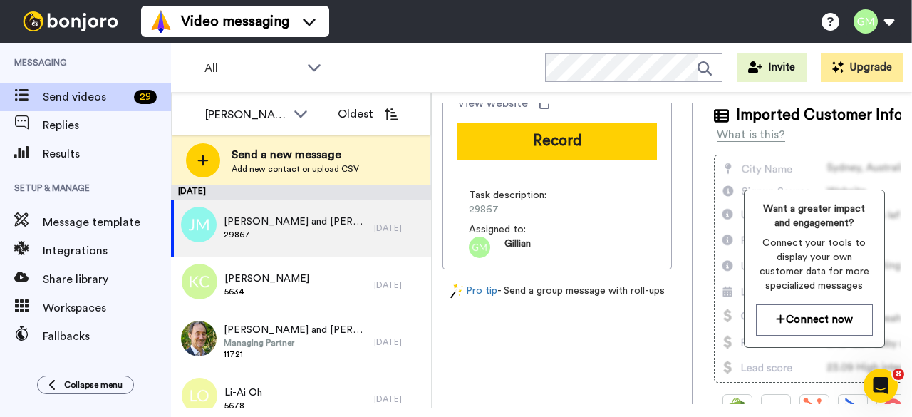
scroll to position [107, 0]
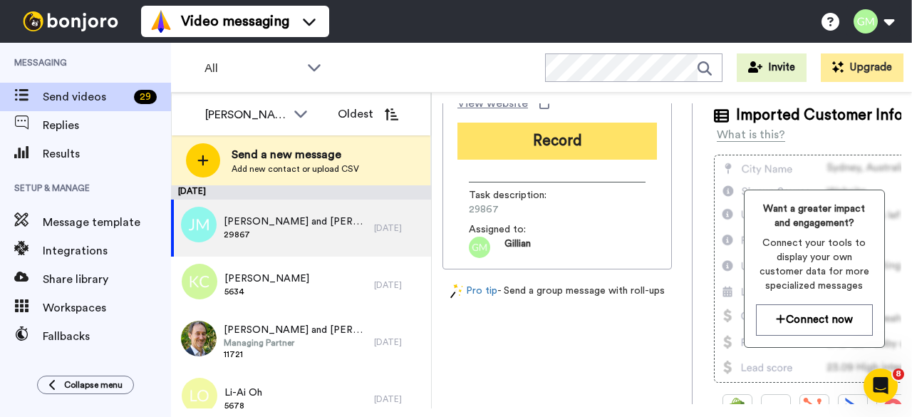
click at [536, 155] on button "Record" at bounding box center [558, 141] width 200 height 37
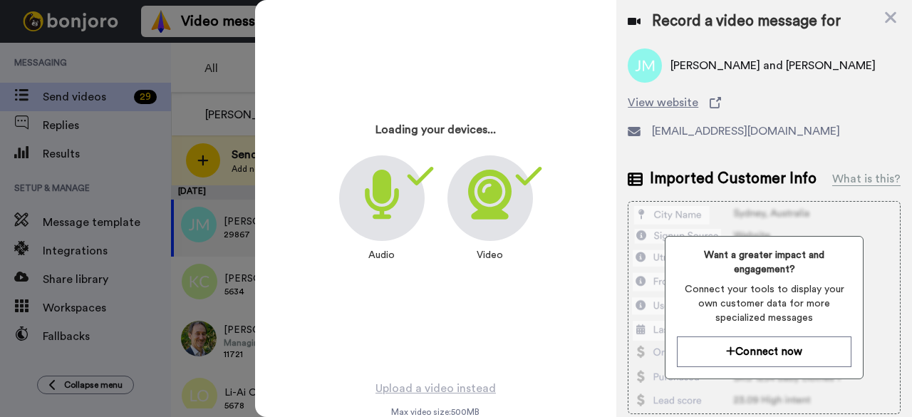
scroll to position [285, 0]
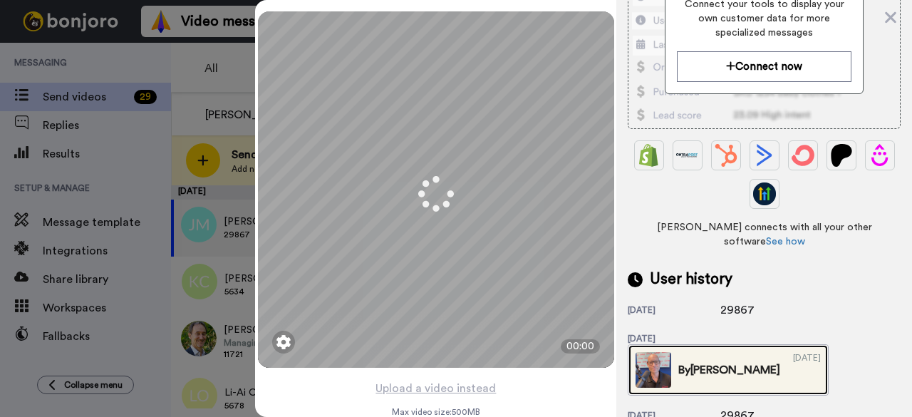
click at [671, 352] on img at bounding box center [654, 370] width 36 height 36
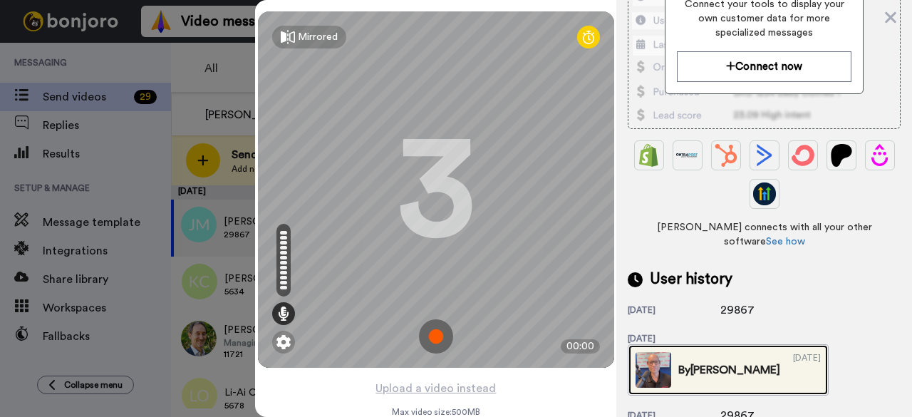
click at [671, 352] on img at bounding box center [654, 370] width 36 height 36
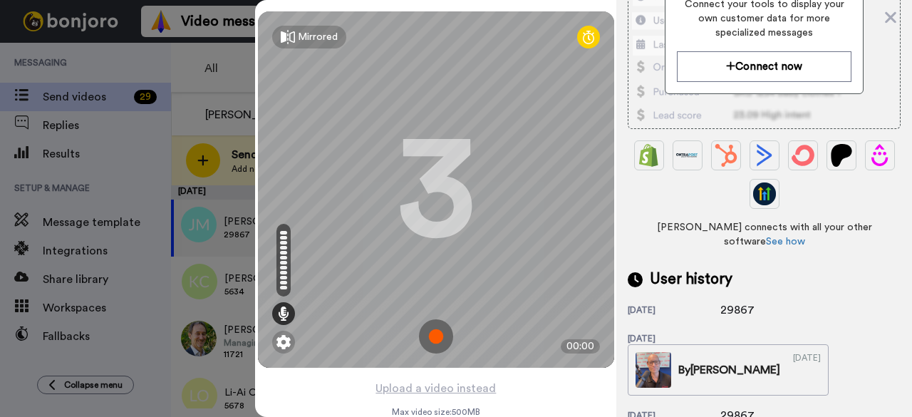
click at [433, 344] on img at bounding box center [436, 336] width 34 height 34
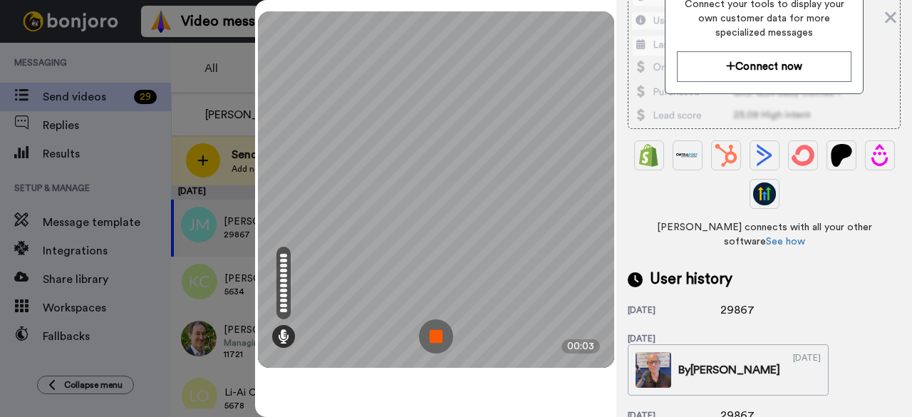
click at [432, 344] on img at bounding box center [436, 336] width 34 height 34
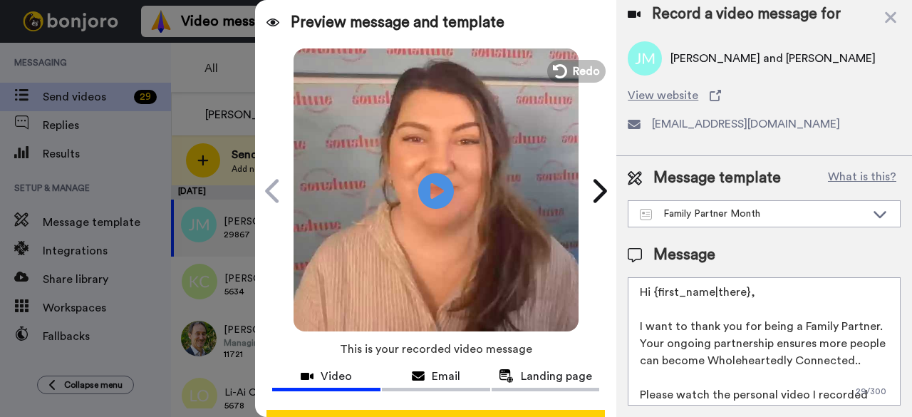
scroll to position [0, 0]
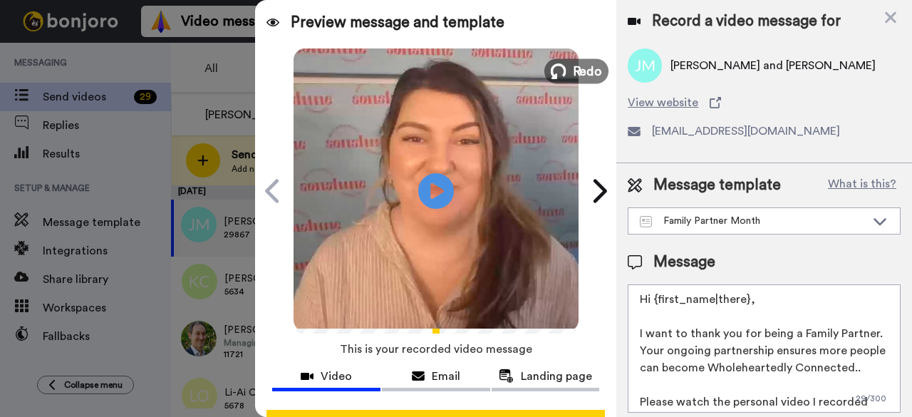
click at [579, 62] on span "Redo" at bounding box center [587, 70] width 30 height 19
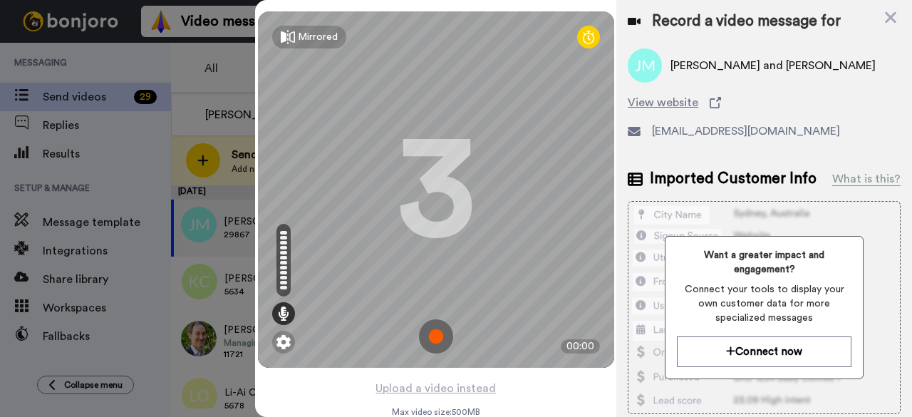
click at [424, 334] on img at bounding box center [436, 336] width 34 height 34
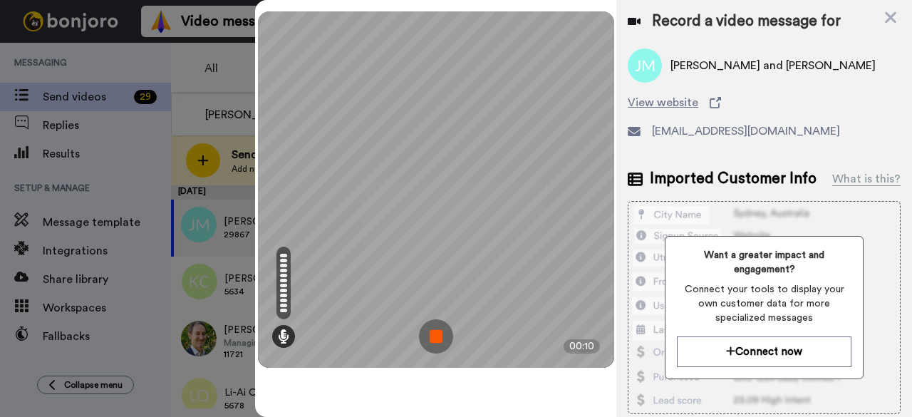
click at [440, 333] on img at bounding box center [436, 336] width 34 height 34
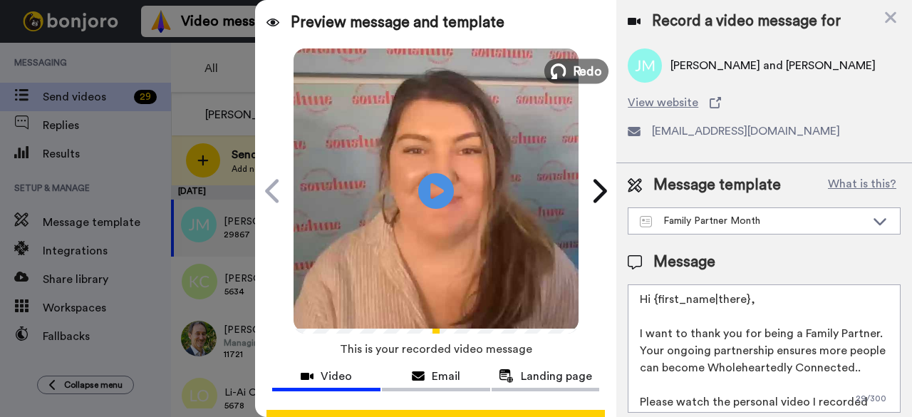
click at [563, 71] on button "Redo" at bounding box center [577, 70] width 64 height 25
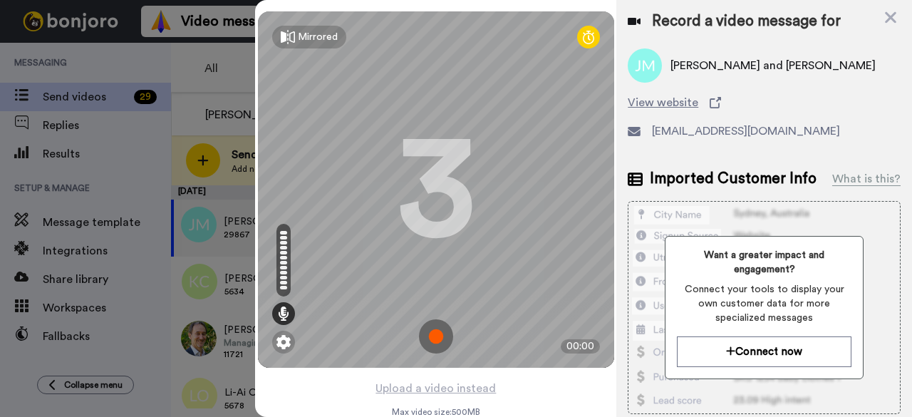
click at [431, 338] on img at bounding box center [436, 336] width 34 height 34
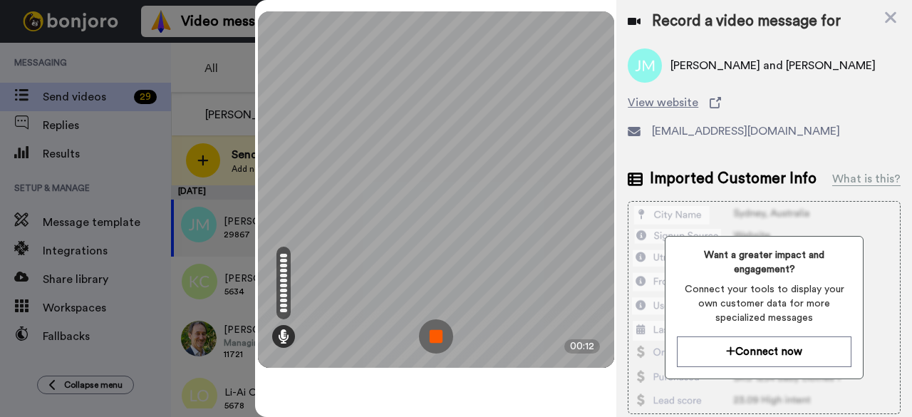
click at [431, 338] on img at bounding box center [436, 336] width 34 height 34
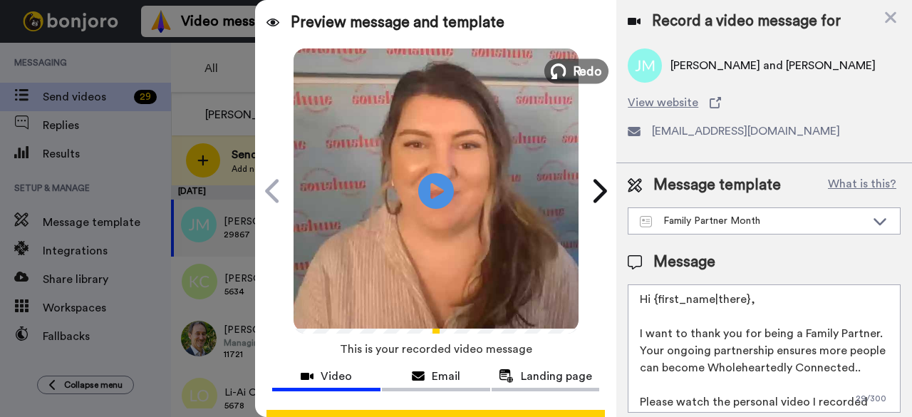
click at [551, 66] on icon at bounding box center [559, 71] width 16 height 16
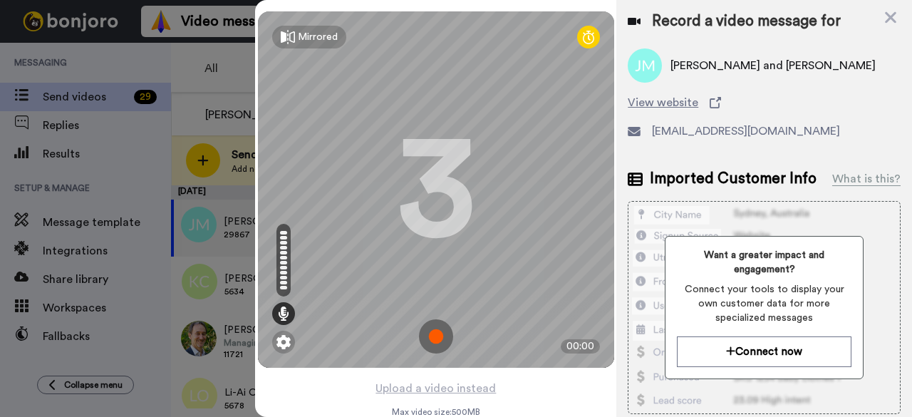
click at [428, 336] on img at bounding box center [436, 336] width 34 height 34
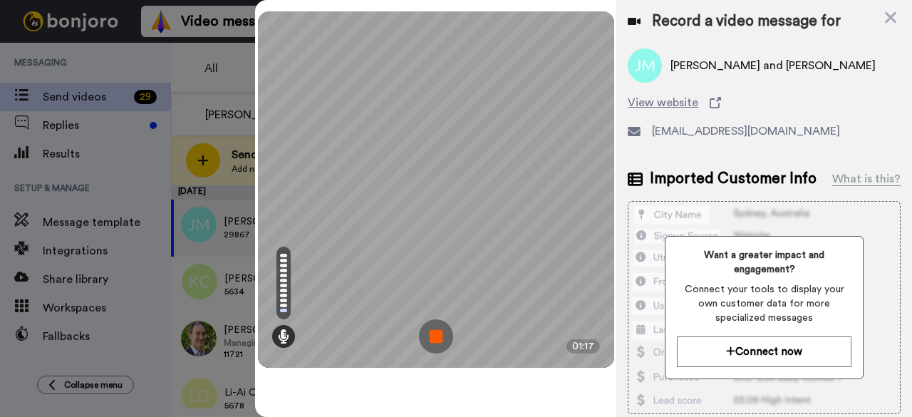
click at [433, 337] on img at bounding box center [436, 336] width 34 height 34
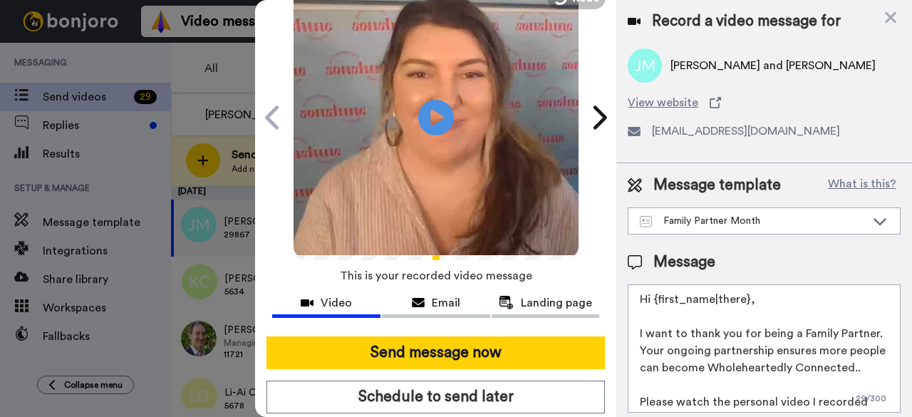
scroll to position [131, 0]
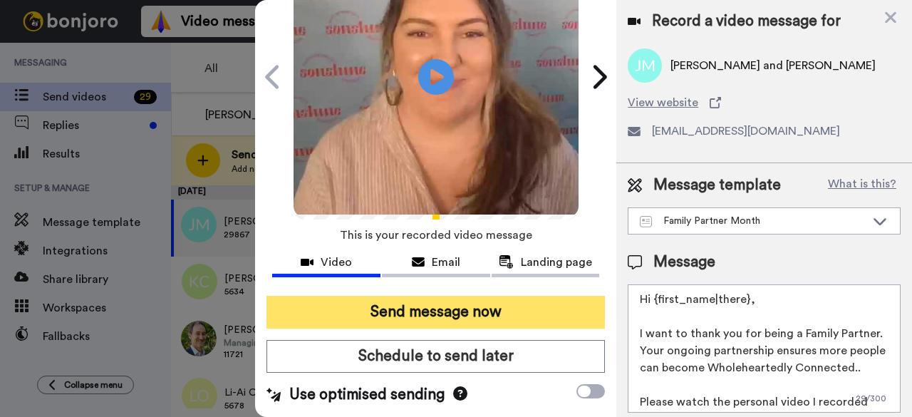
click at [412, 296] on button "Send message now" at bounding box center [436, 312] width 339 height 33
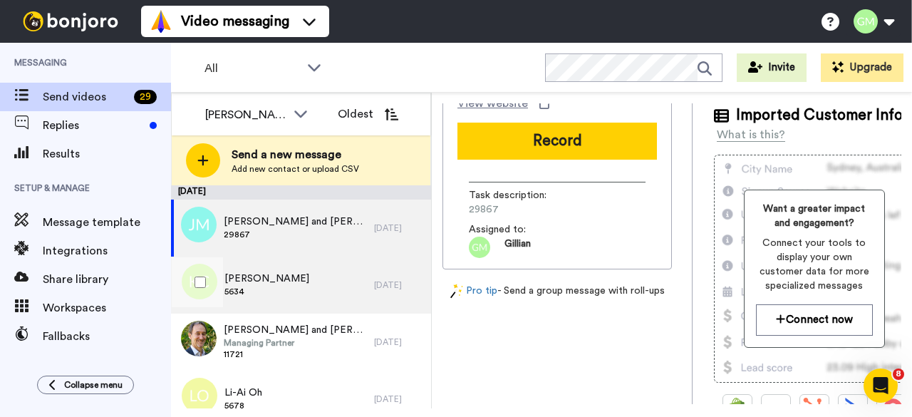
scroll to position [0, 0]
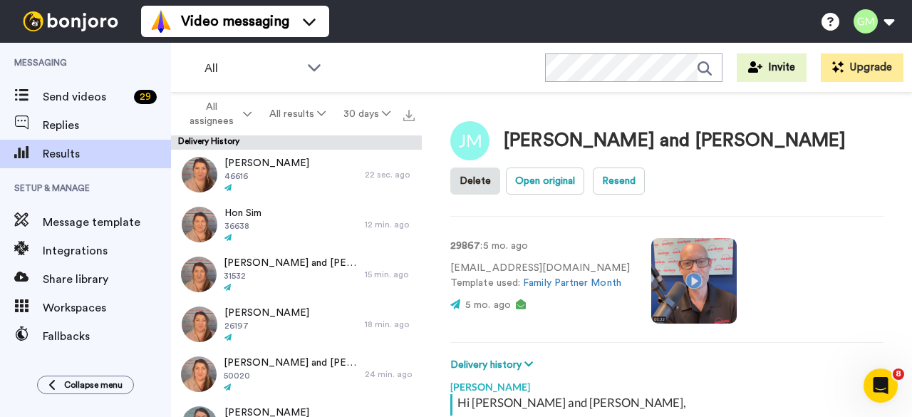
click at [679, 290] on video at bounding box center [694, 281] width 86 height 86
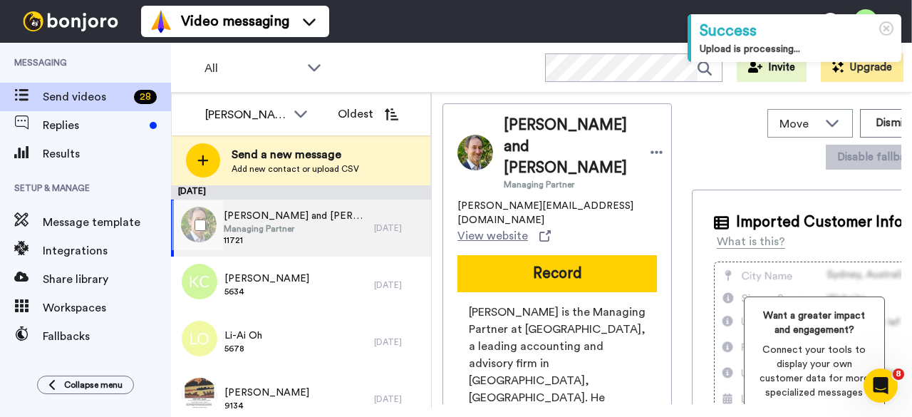
click at [316, 230] on span "Managing Partner" at bounding box center [295, 228] width 143 height 11
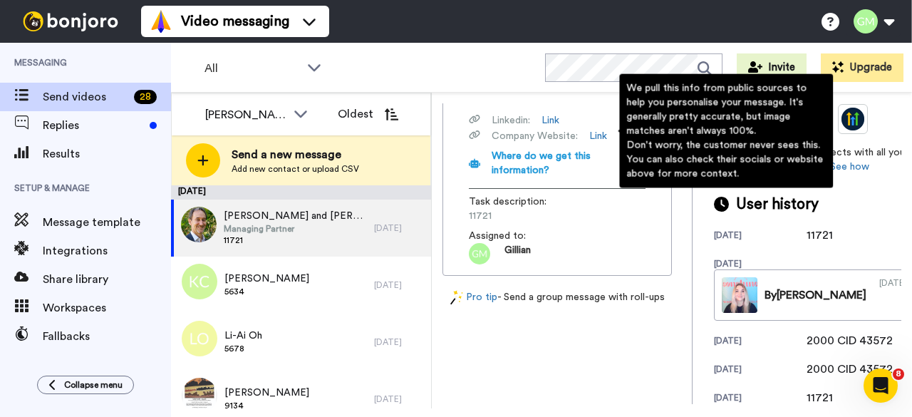
scroll to position [570, 0]
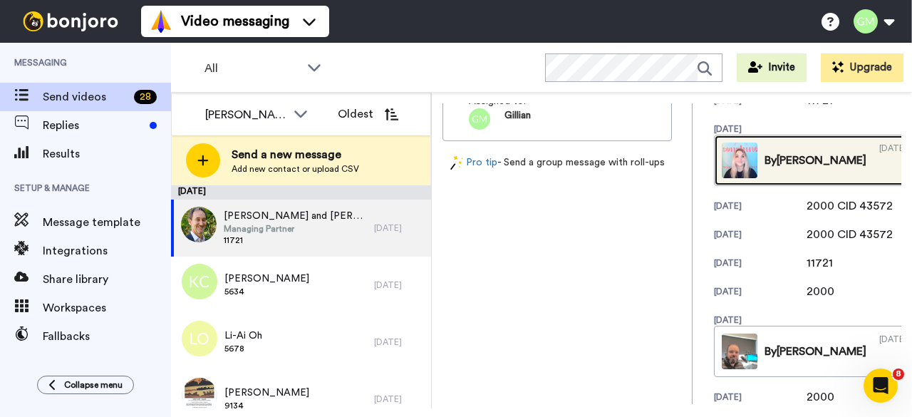
click at [722, 156] on img at bounding box center [740, 161] width 36 height 36
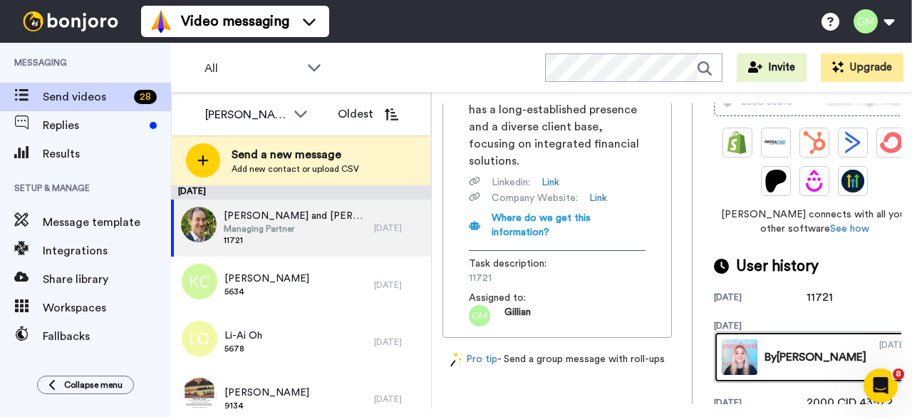
scroll to position [499, 0]
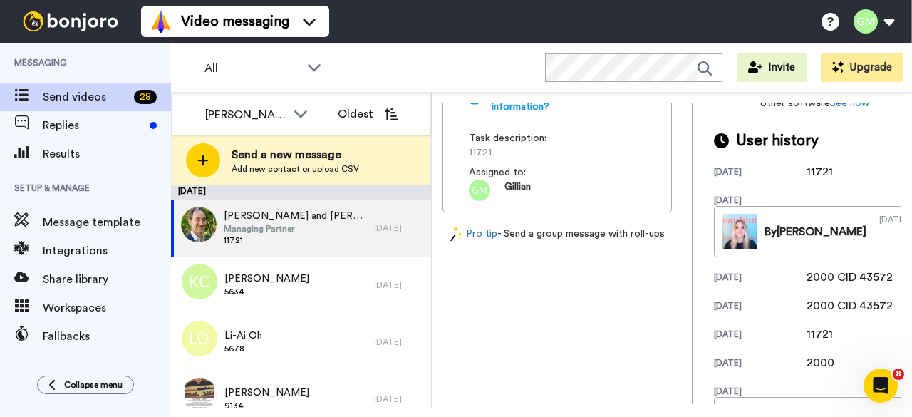
drag, startPoint x: 790, startPoint y: 167, endPoint x: 797, endPoint y: 165, distance: 7.4
click at [772, 169] on div "27 days ago 11721" at bounding box center [814, 171] width 201 height 17
copy div "11721"
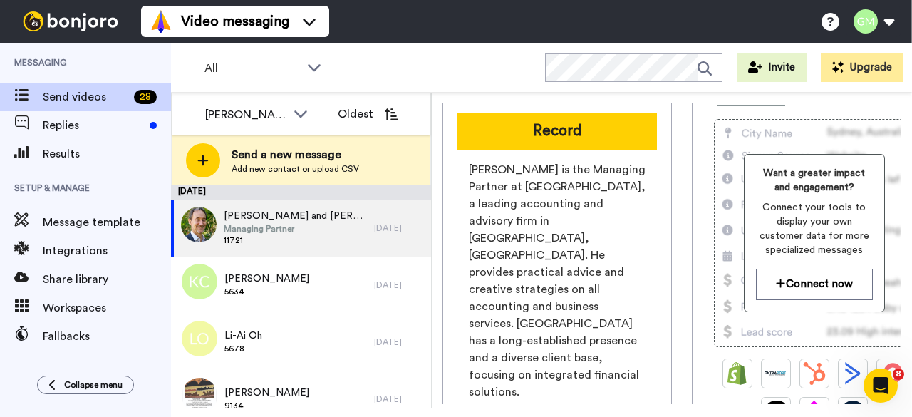
scroll to position [0, 0]
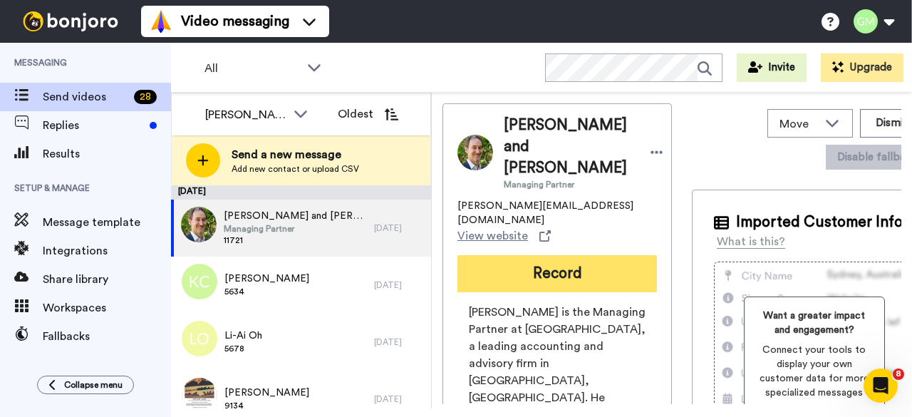
click at [545, 255] on button "Record" at bounding box center [558, 273] width 200 height 37
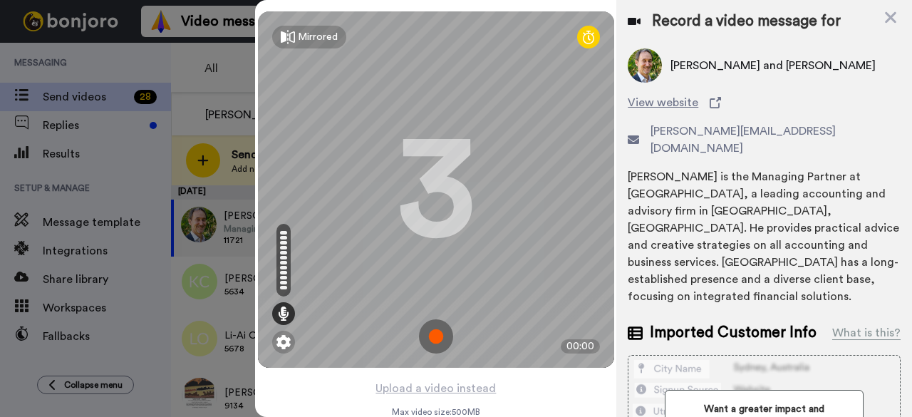
click at [421, 340] on img at bounding box center [436, 336] width 34 height 34
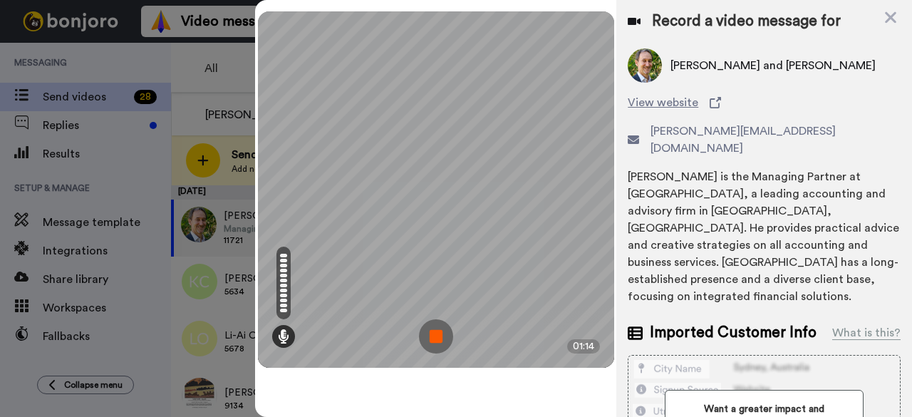
click at [421, 339] on img at bounding box center [436, 336] width 34 height 34
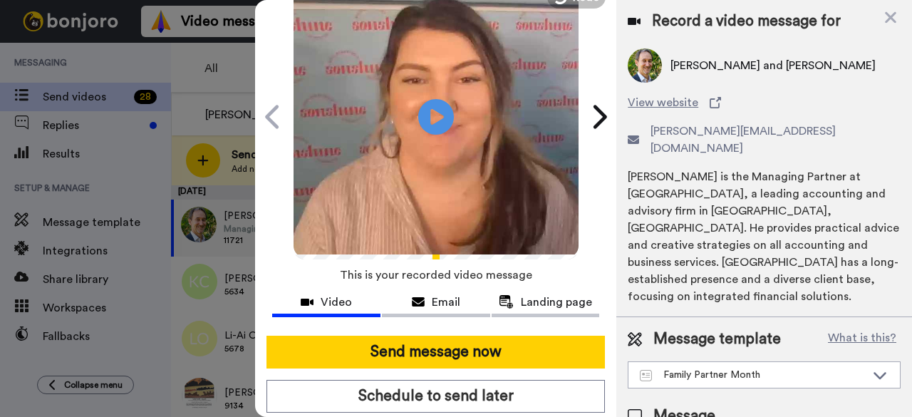
scroll to position [131, 0]
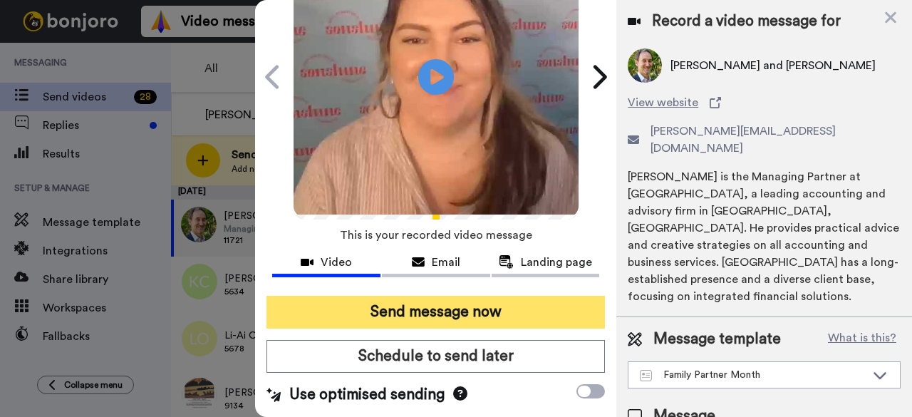
click at [427, 296] on button "Send message now" at bounding box center [436, 312] width 339 height 33
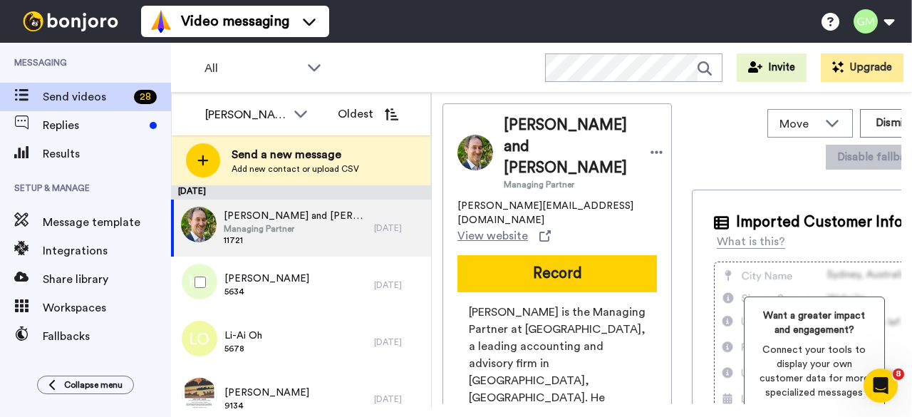
scroll to position [0, 0]
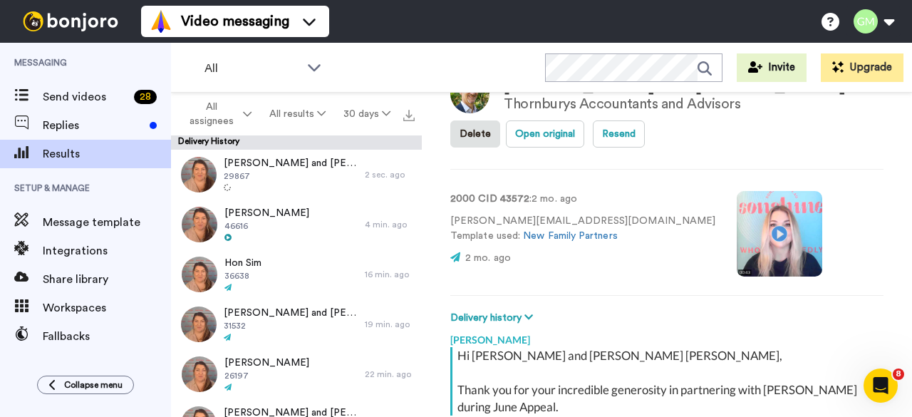
click at [737, 231] on video at bounding box center [780, 234] width 86 height 86
click at [737, 246] on video at bounding box center [780, 234] width 86 height 86
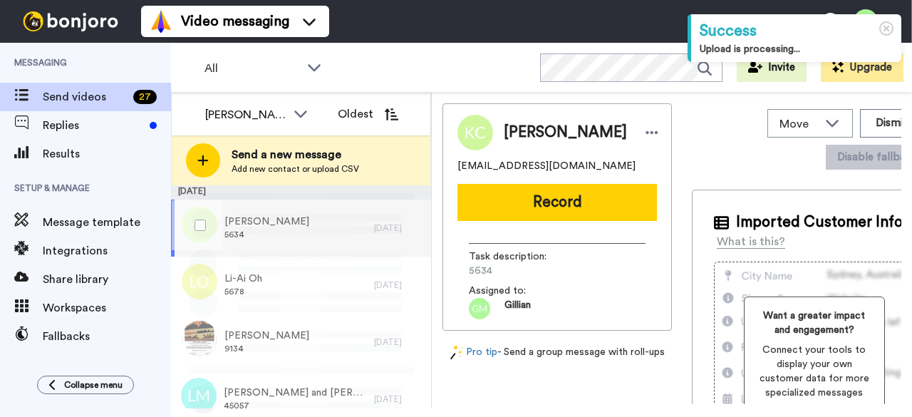
click at [277, 234] on span "5634" at bounding box center [267, 234] width 85 height 11
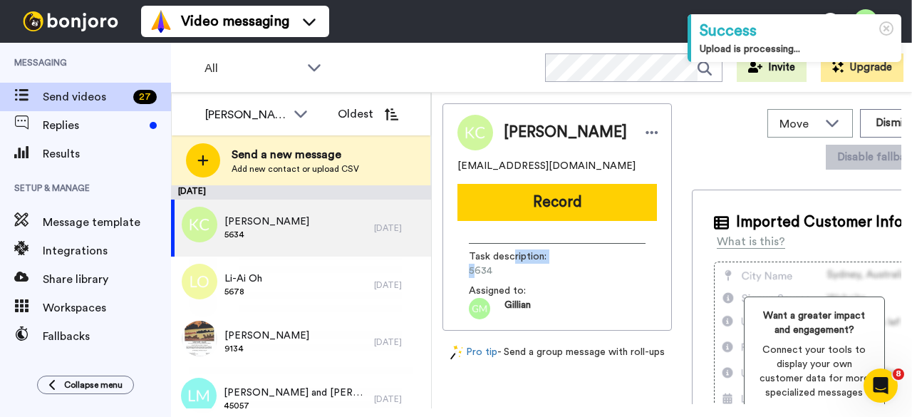
drag, startPoint x: 490, startPoint y: 270, endPoint x: 470, endPoint y: 268, distance: 20.1
click at [469, 274] on div "Task description : 5634" at bounding box center [557, 263] width 177 height 29
click at [507, 264] on span "Task description :" at bounding box center [519, 256] width 100 height 14
drag, startPoint x: 490, startPoint y: 277, endPoint x: 465, endPoint y: 282, distance: 25.6
click at [465, 282] on div "Task description : 5634 Assigned to: Gillian" at bounding box center [558, 275] width 200 height 87
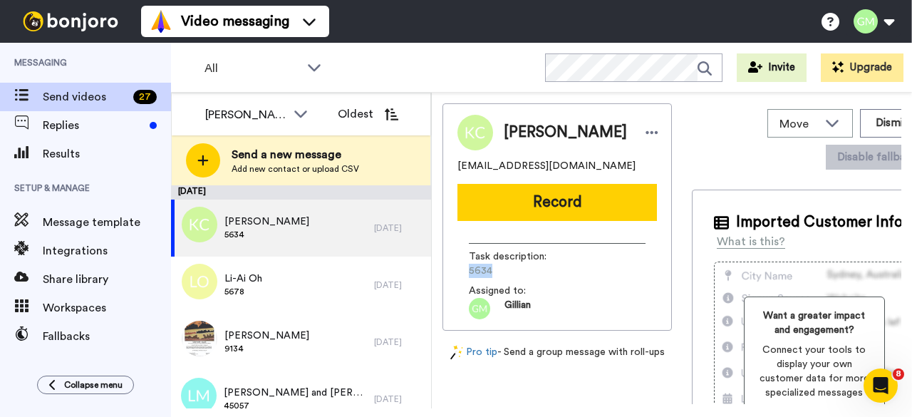
copy span "5634"
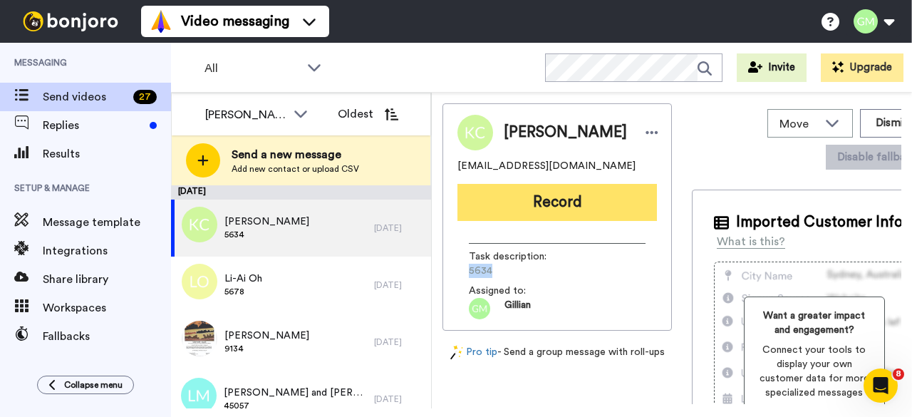
click at [562, 200] on button "Record" at bounding box center [558, 202] width 200 height 37
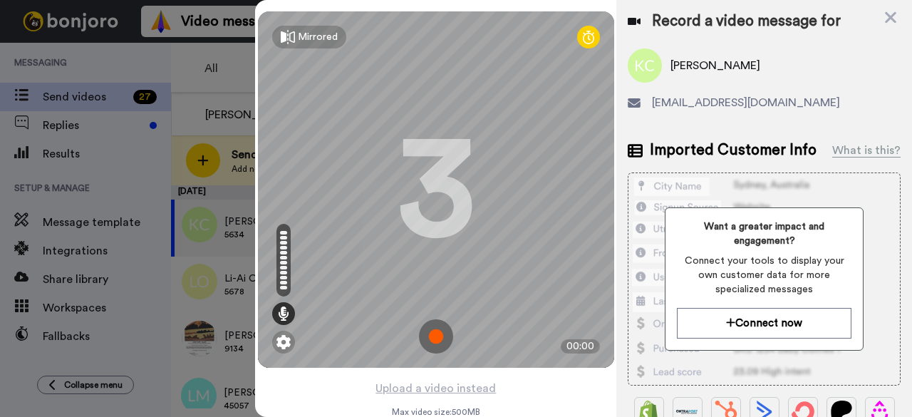
click at [429, 336] on img at bounding box center [436, 336] width 34 height 34
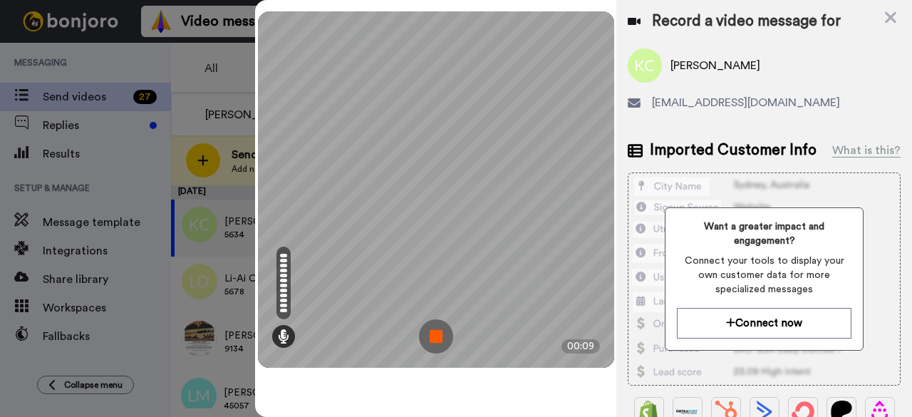
click at [429, 341] on img at bounding box center [436, 336] width 34 height 34
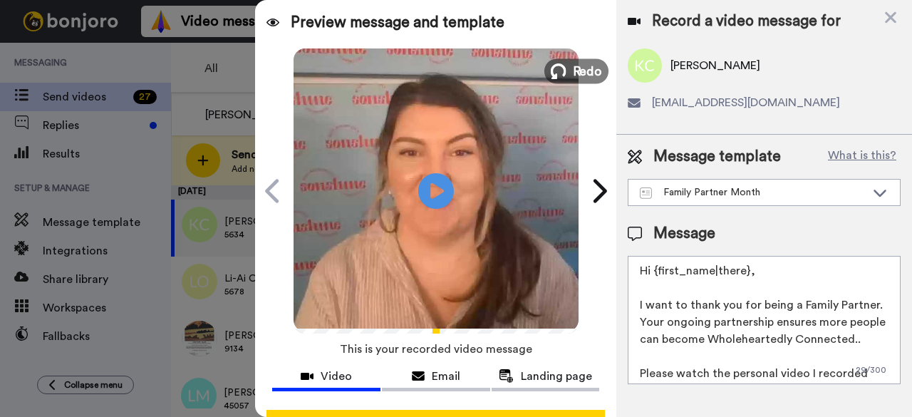
click at [579, 68] on span "Redo" at bounding box center [587, 70] width 30 height 19
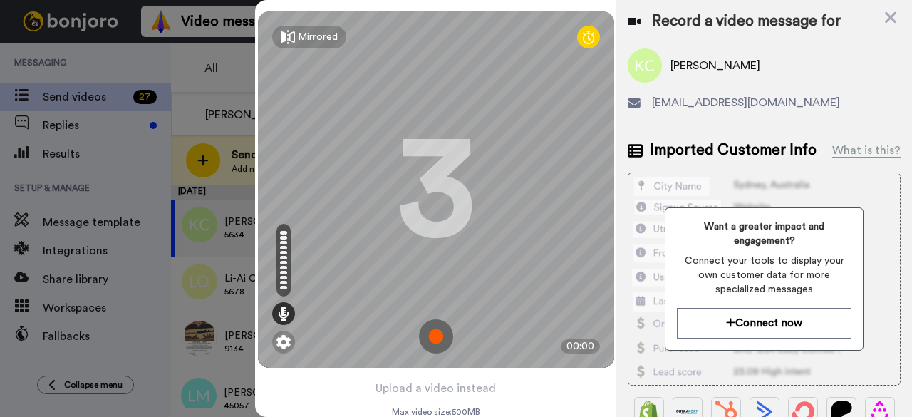
click at [428, 341] on img at bounding box center [436, 336] width 34 height 34
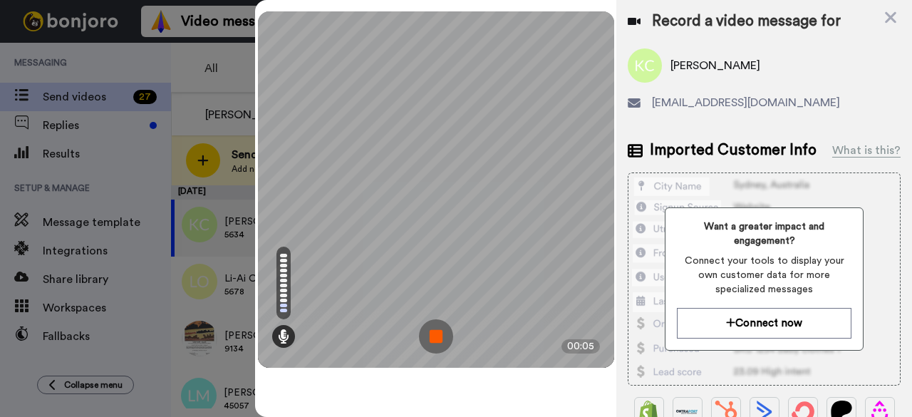
click at [428, 334] on img at bounding box center [436, 336] width 34 height 34
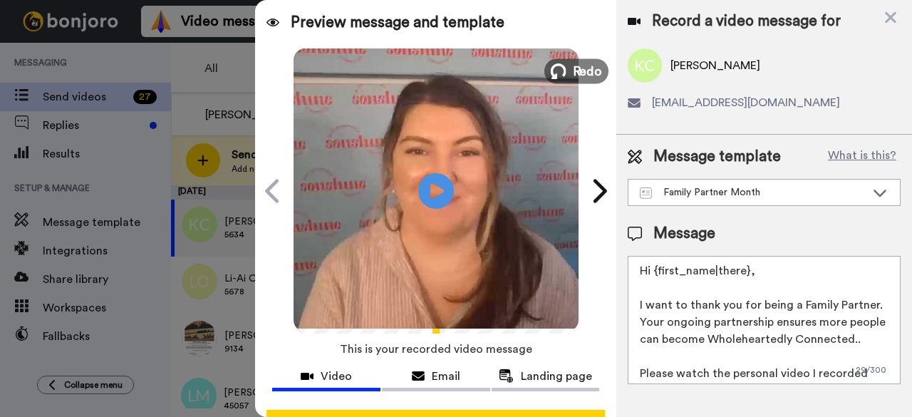
click at [577, 78] on span "Redo" at bounding box center [587, 70] width 30 height 19
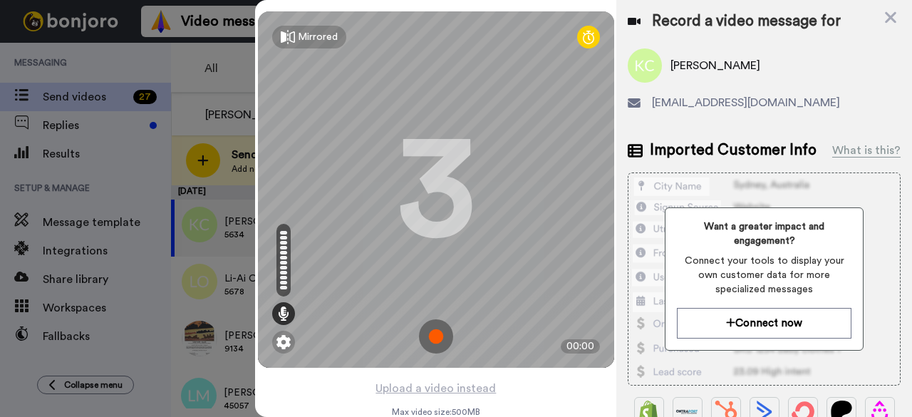
click at [425, 339] on img at bounding box center [436, 336] width 34 height 34
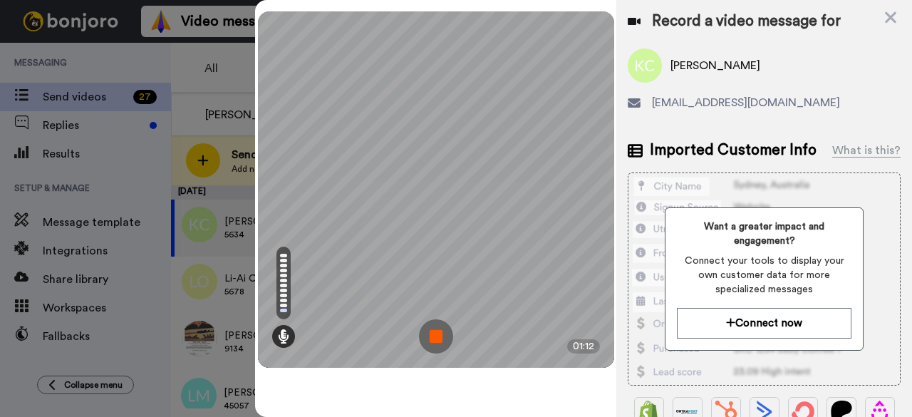
click at [438, 337] on img at bounding box center [436, 336] width 34 height 34
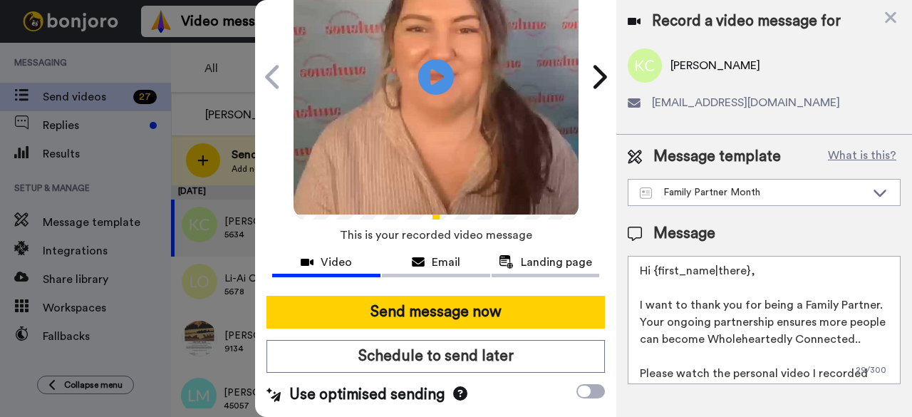
scroll to position [131, 0]
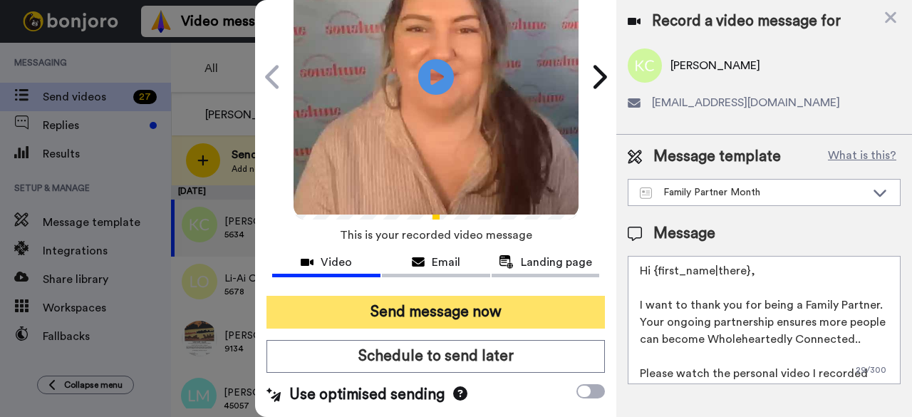
click at [393, 299] on button "Send message now" at bounding box center [436, 312] width 339 height 33
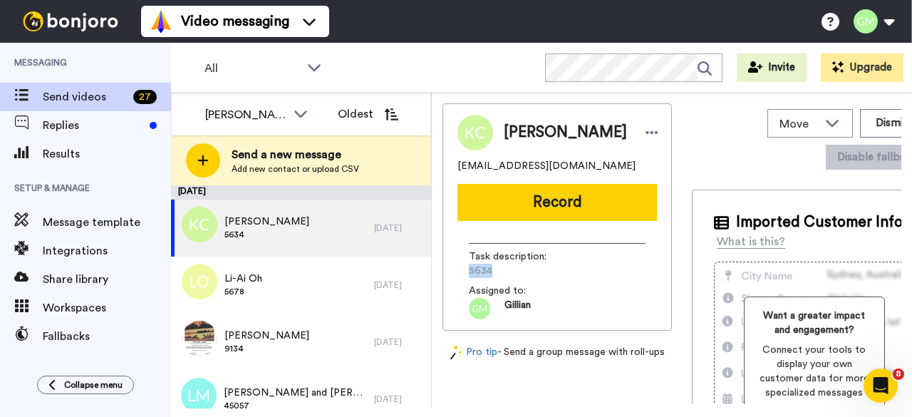
scroll to position [0, 0]
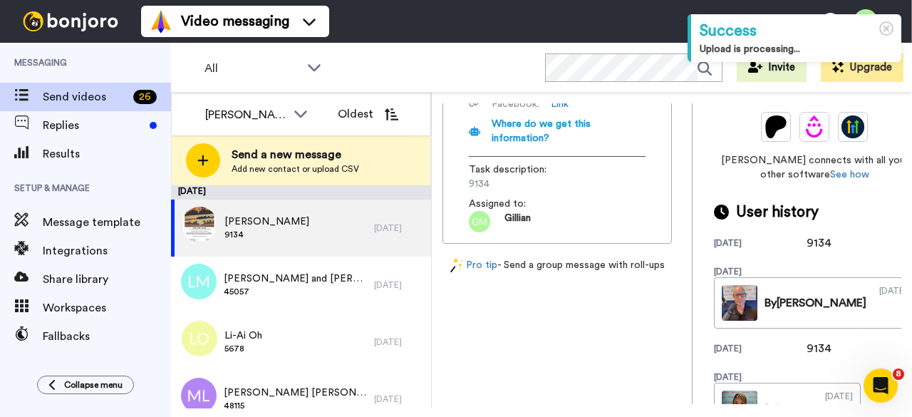
click at [478, 191] on span "9134" at bounding box center [536, 184] width 135 height 14
drag, startPoint x: 485, startPoint y: 208, endPoint x: 467, endPoint y: 215, distance: 19.9
click at [467, 215] on div "iiNet is an Australian internet service provider that offers a variety of inter…" at bounding box center [558, 34] width 200 height 396
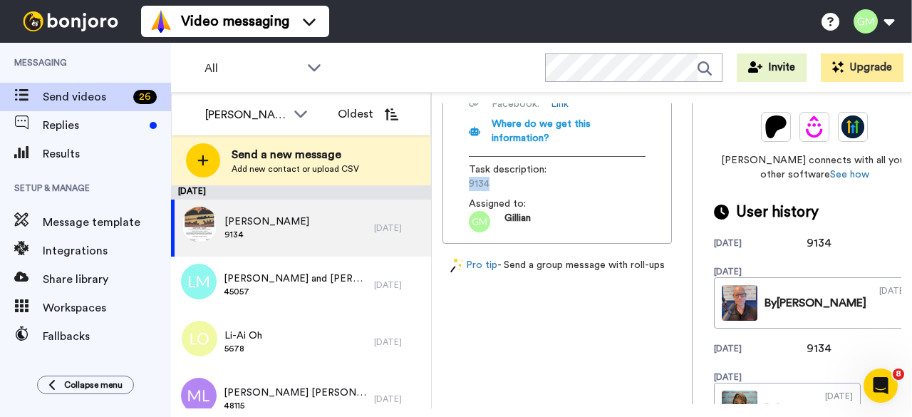
drag, startPoint x: 495, startPoint y: 209, endPoint x: 468, endPoint y: 212, distance: 27.2
click at [465, 215] on div "iiNet is an Australian internet service provider that offers a variety of inter…" at bounding box center [558, 34] width 200 height 396
copy span "9134"
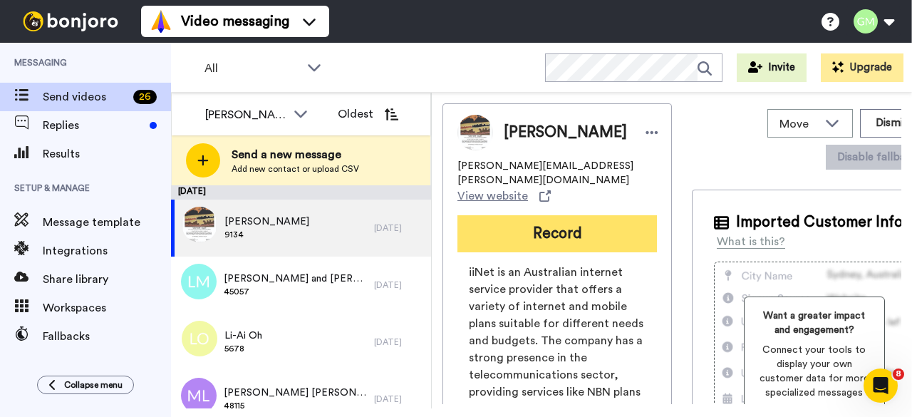
click at [539, 217] on button "Record" at bounding box center [558, 233] width 200 height 37
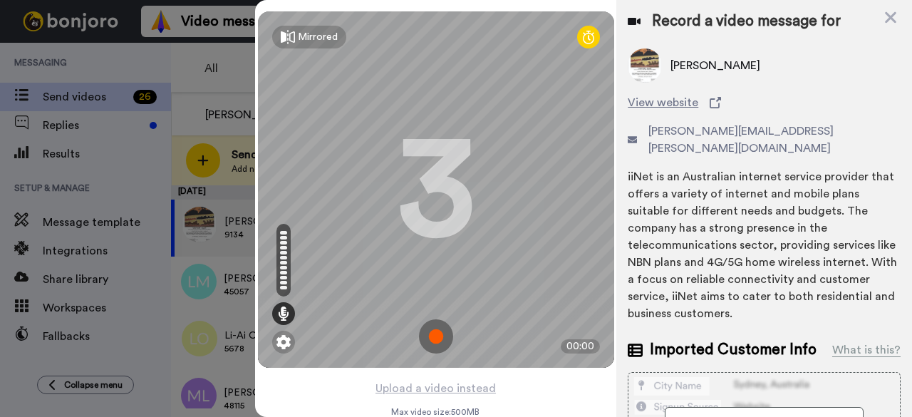
click at [424, 328] on img at bounding box center [436, 336] width 34 height 34
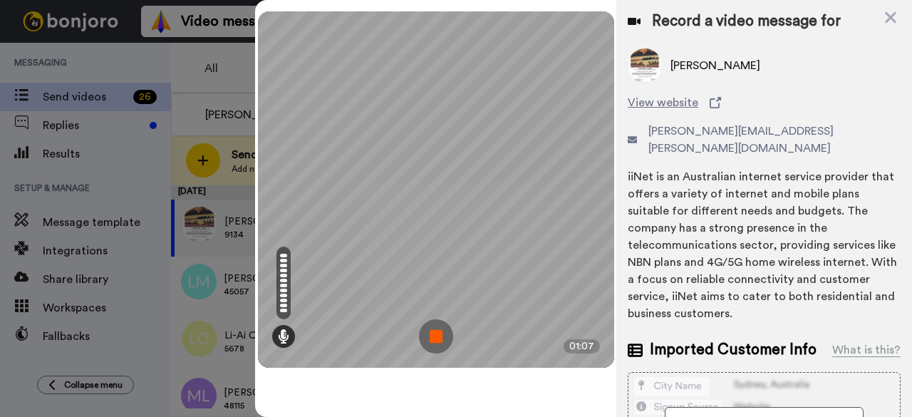
click at [438, 334] on img at bounding box center [436, 336] width 34 height 34
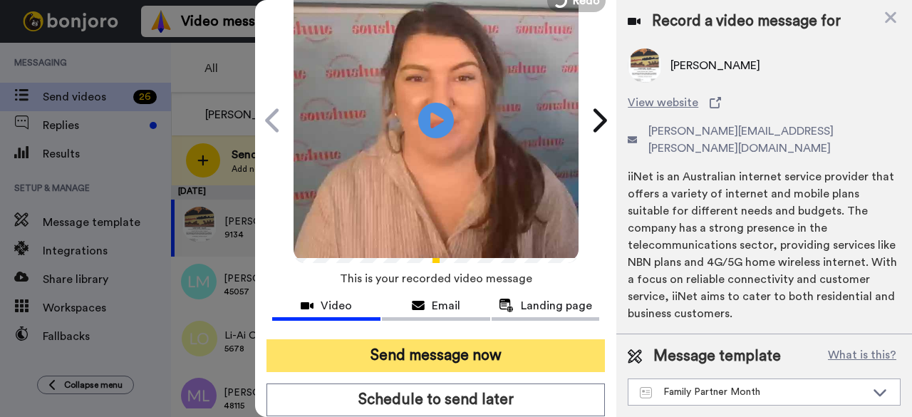
scroll to position [131, 0]
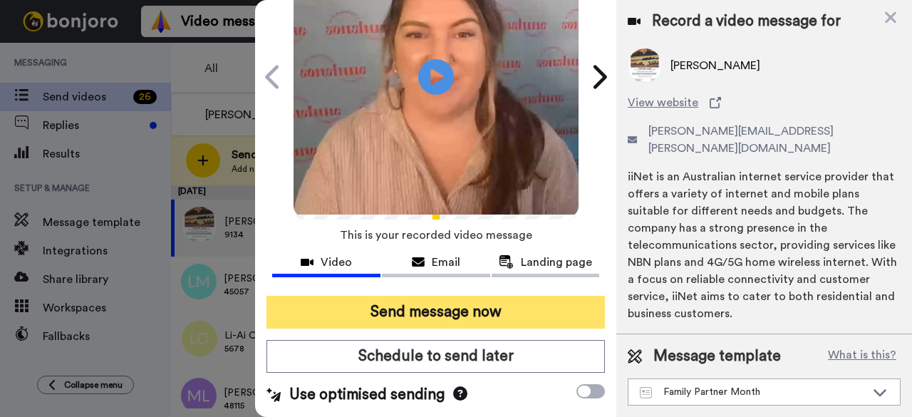
click at [396, 299] on button "Send message now" at bounding box center [436, 312] width 339 height 33
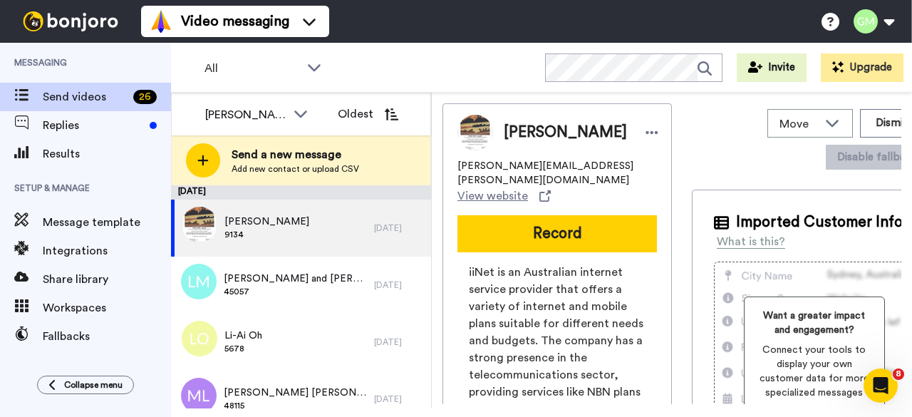
scroll to position [0, 0]
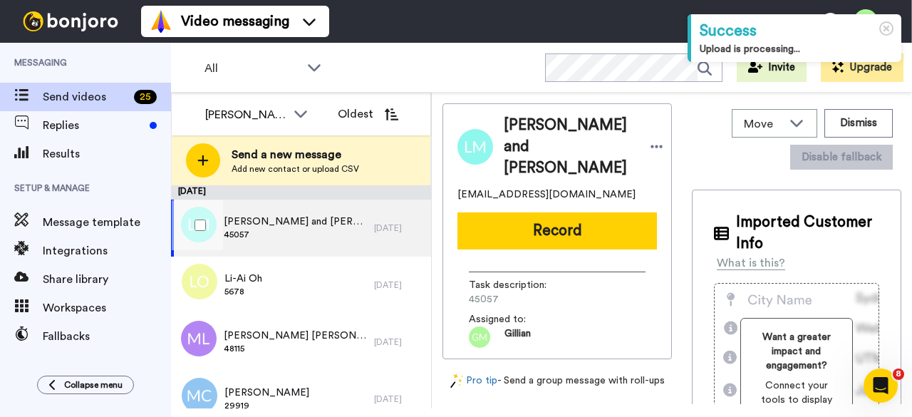
click at [304, 229] on span "45057" at bounding box center [295, 234] width 143 height 11
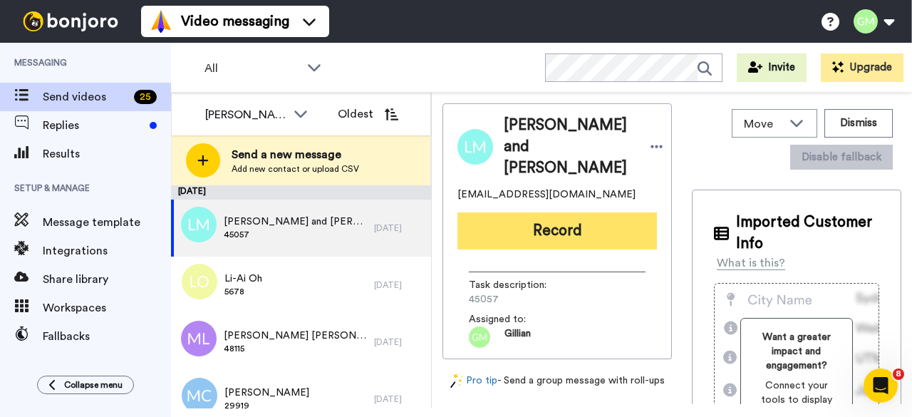
click at [523, 227] on button "Record" at bounding box center [558, 230] width 200 height 37
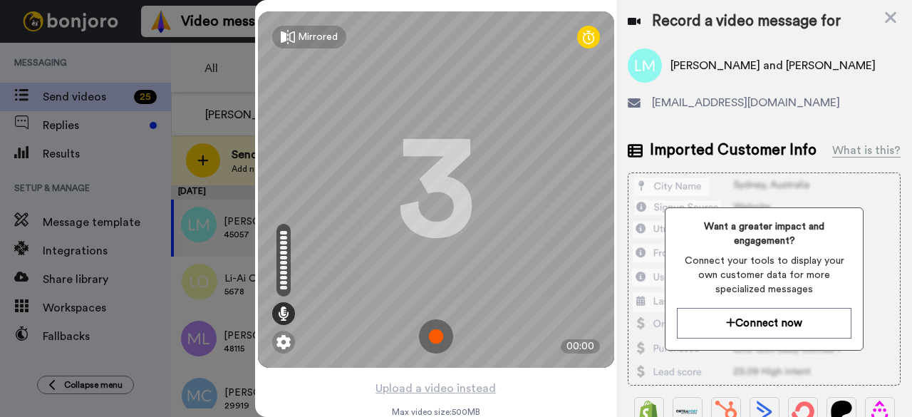
click at [425, 349] on img at bounding box center [436, 336] width 34 height 34
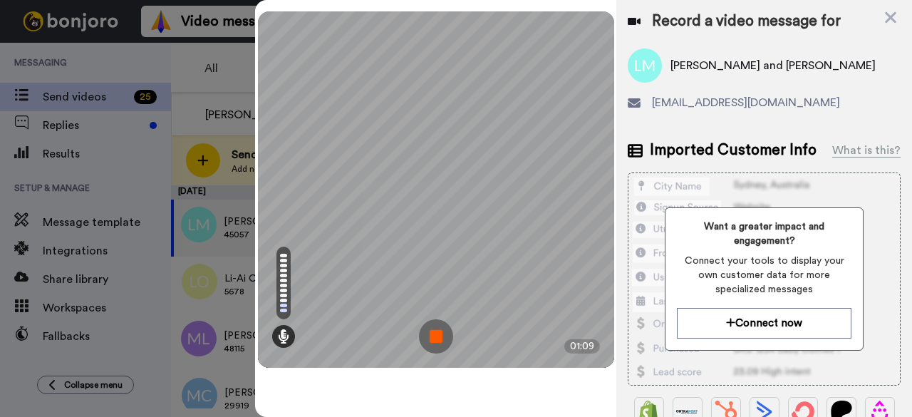
click at [431, 321] on img at bounding box center [436, 336] width 34 height 34
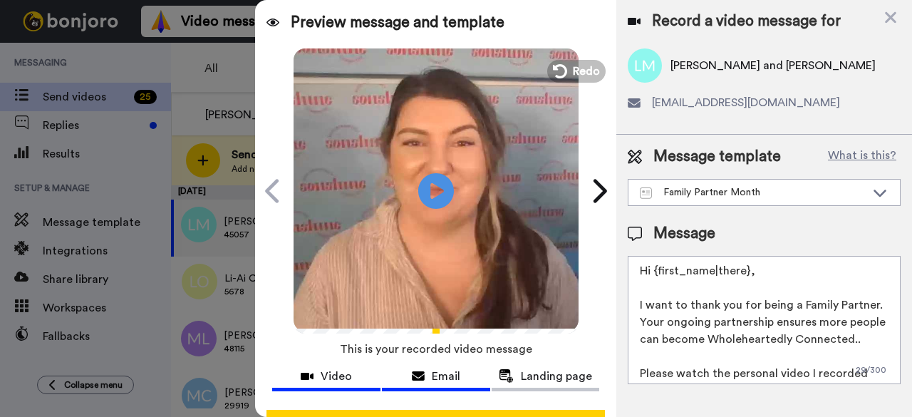
scroll to position [71, 0]
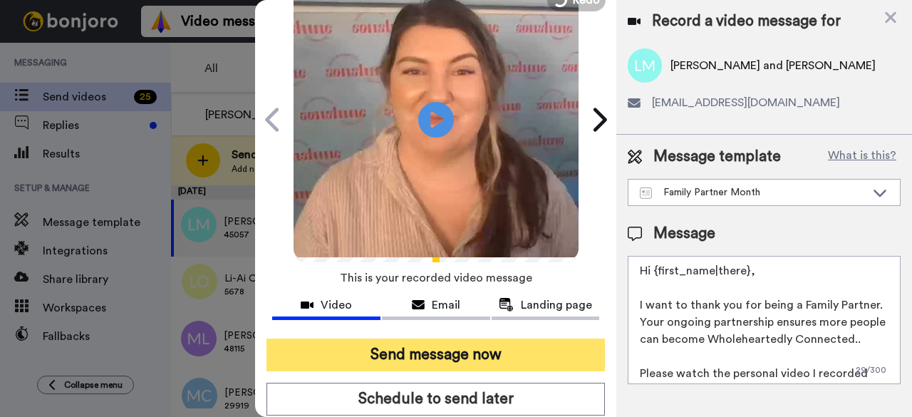
click at [464, 356] on button "Send message now" at bounding box center [436, 355] width 339 height 33
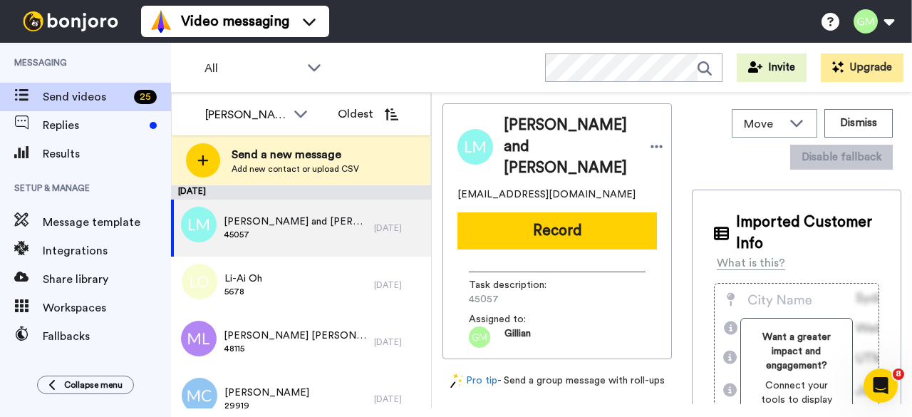
scroll to position [0, 0]
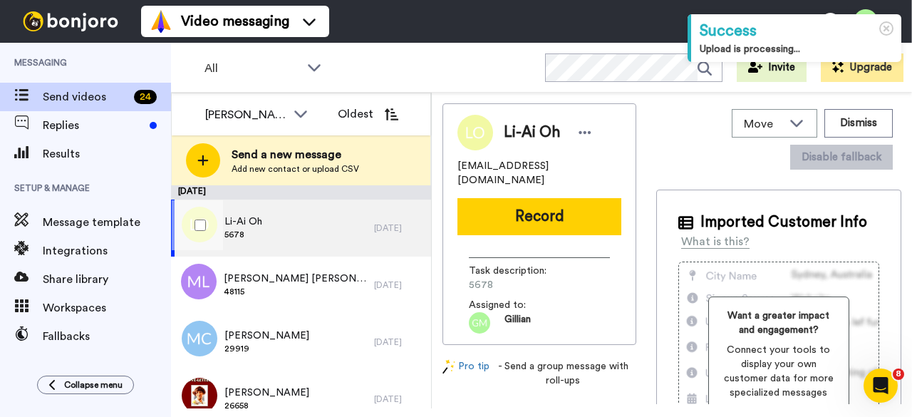
click at [322, 238] on div "Li-Ai Oh 5678" at bounding box center [272, 228] width 203 height 57
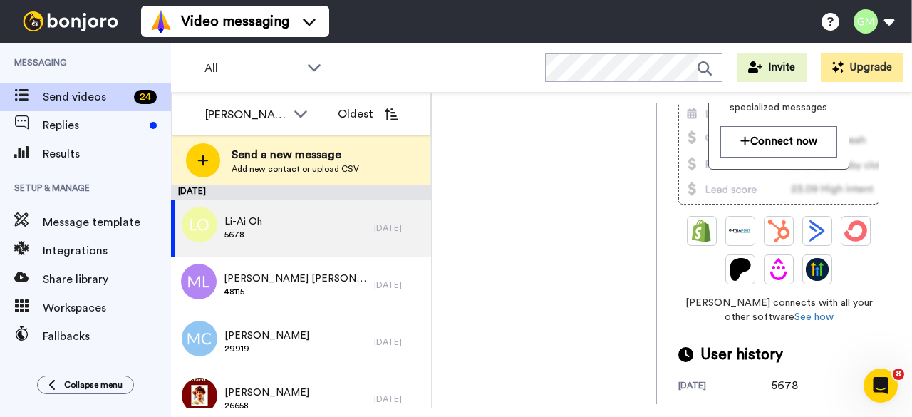
scroll to position [428, 0]
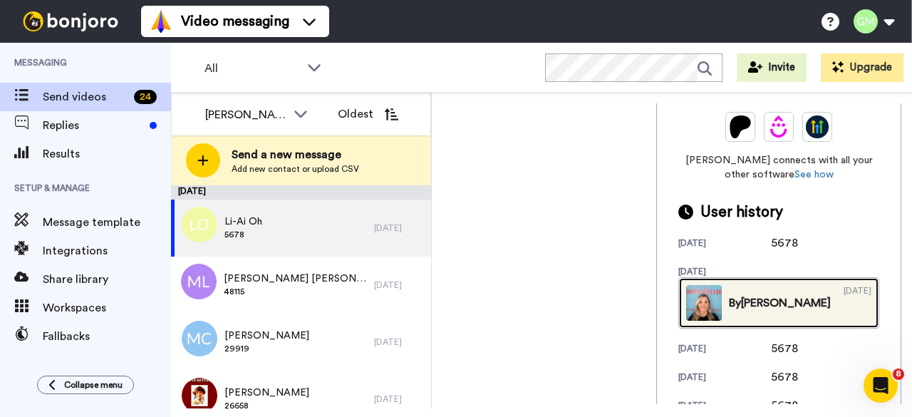
click at [708, 300] on img at bounding box center [704, 303] width 36 height 36
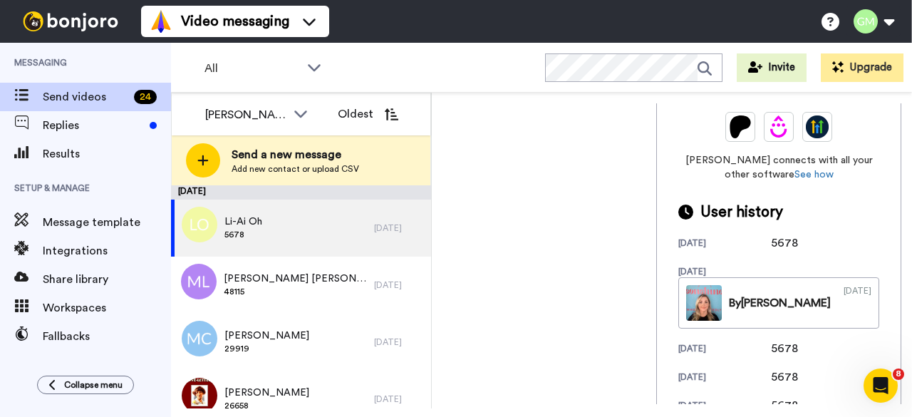
drag, startPoint x: 800, startPoint y: 346, endPoint x: 773, endPoint y: 348, distance: 27.2
click at [773, 348] on div "[DATE] 5678" at bounding box center [779, 348] width 201 height 17
copy div "5678"
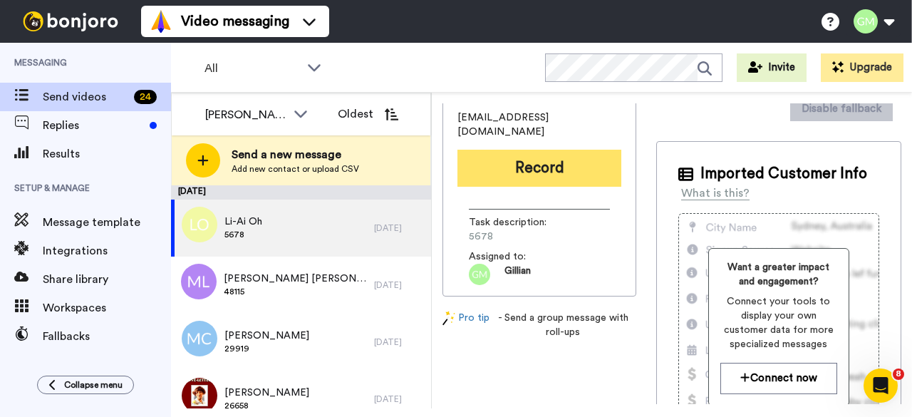
scroll to position [0, 0]
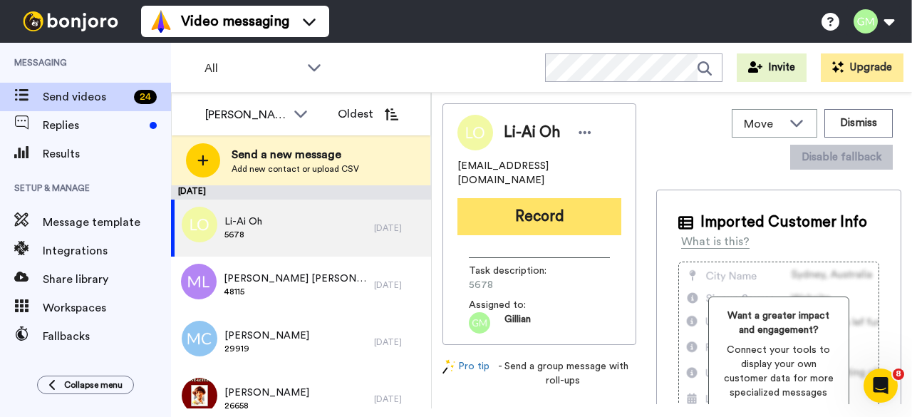
click at [540, 202] on button "Record" at bounding box center [540, 216] width 164 height 37
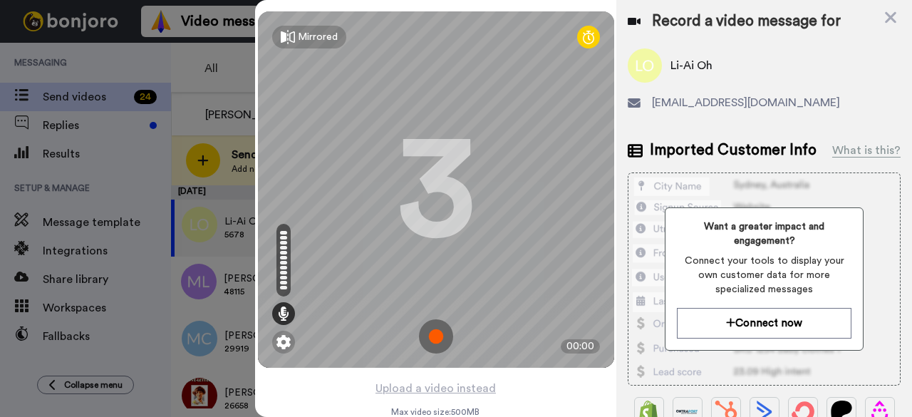
click at [425, 326] on img at bounding box center [436, 336] width 34 height 34
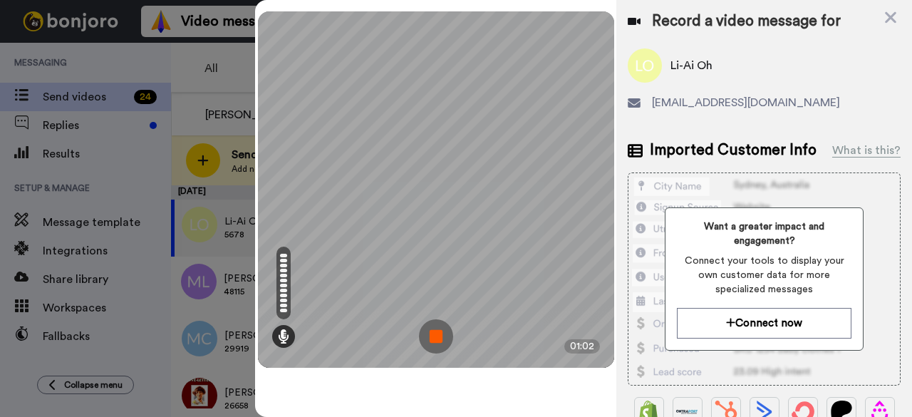
click at [428, 338] on img at bounding box center [436, 336] width 34 height 34
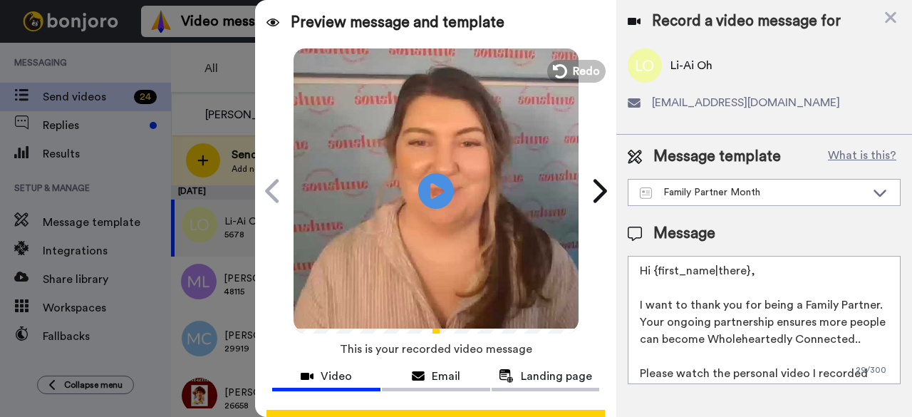
scroll to position [131, 0]
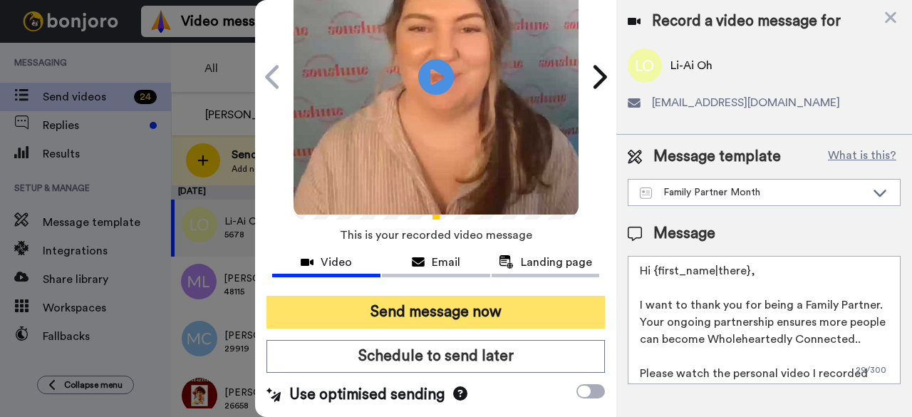
click at [489, 296] on button "Send message now" at bounding box center [436, 312] width 339 height 33
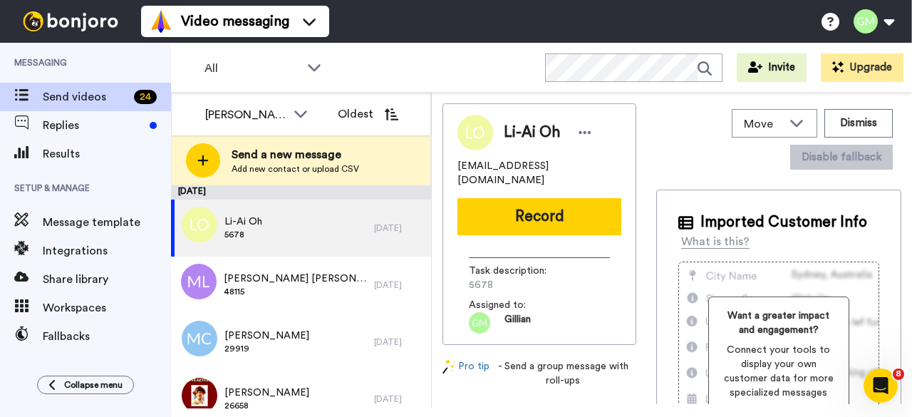
scroll to position [0, 0]
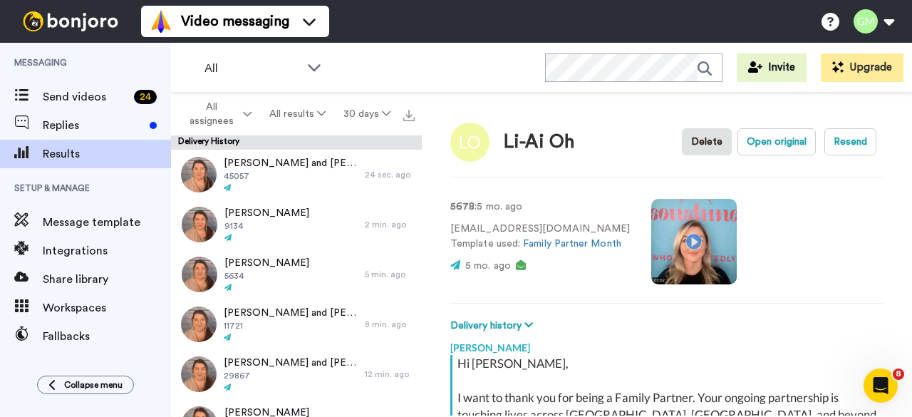
click at [680, 234] on video at bounding box center [694, 242] width 86 height 86
click at [690, 239] on video at bounding box center [694, 242] width 86 height 86
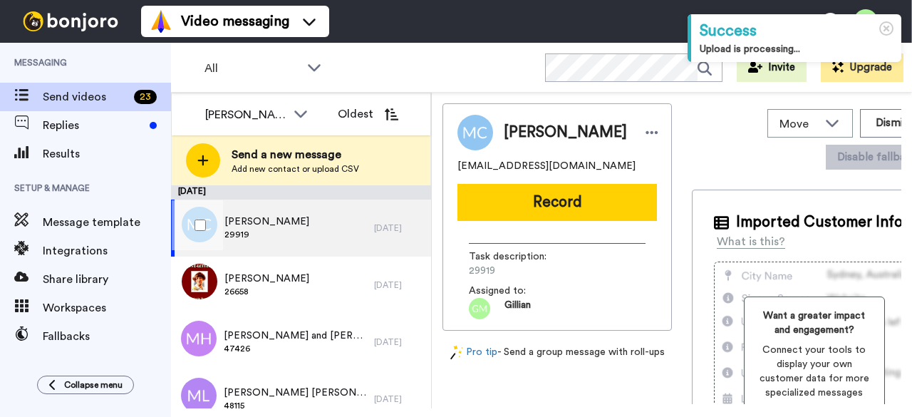
click at [301, 237] on div "[PERSON_NAME] 29919" at bounding box center [272, 228] width 203 height 57
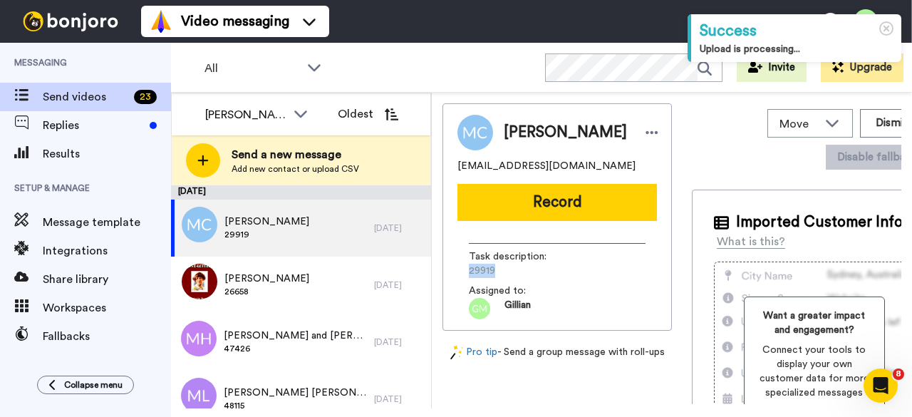
drag, startPoint x: 490, startPoint y: 276, endPoint x: 463, endPoint y: 273, distance: 27.2
click at [460, 275] on div "Task description : 29919 Assigned to: Gillian" at bounding box center [558, 275] width 200 height 87
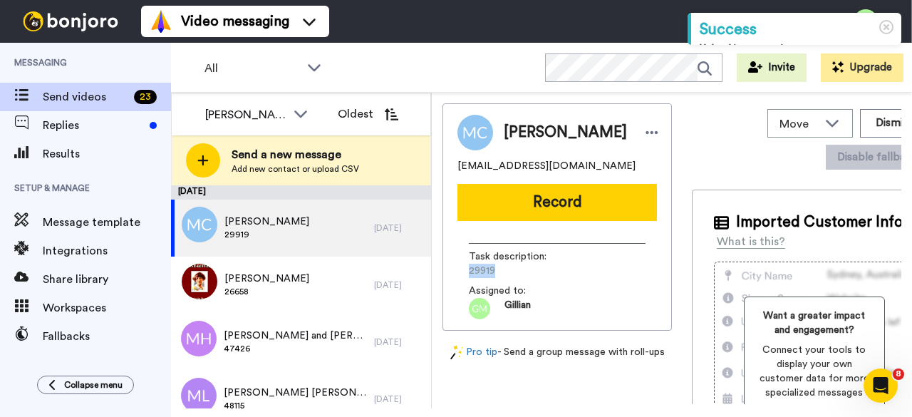
copy span "29919"
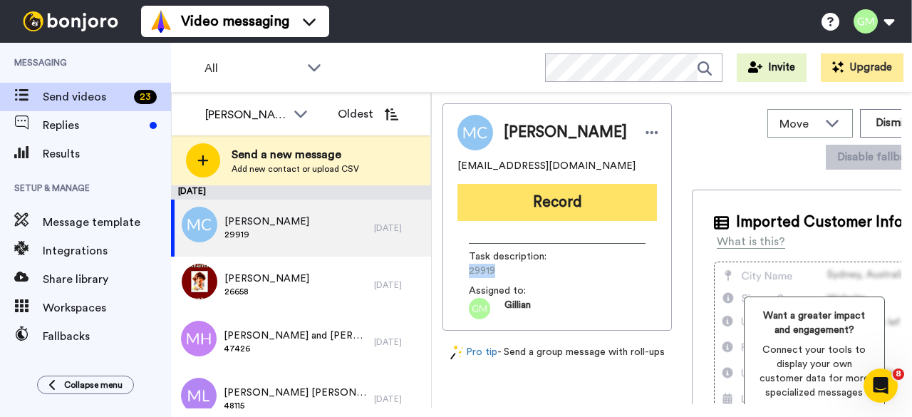
click at [542, 210] on button "Record" at bounding box center [558, 202] width 200 height 37
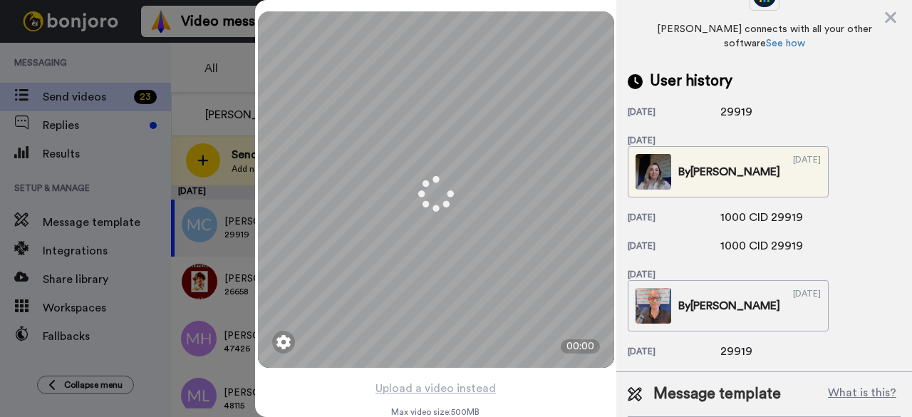
scroll to position [383, 0]
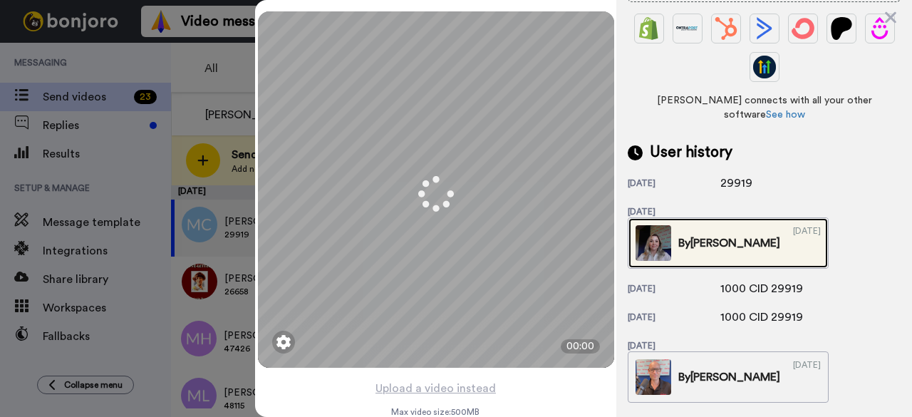
click at [671, 225] on img at bounding box center [654, 243] width 36 height 36
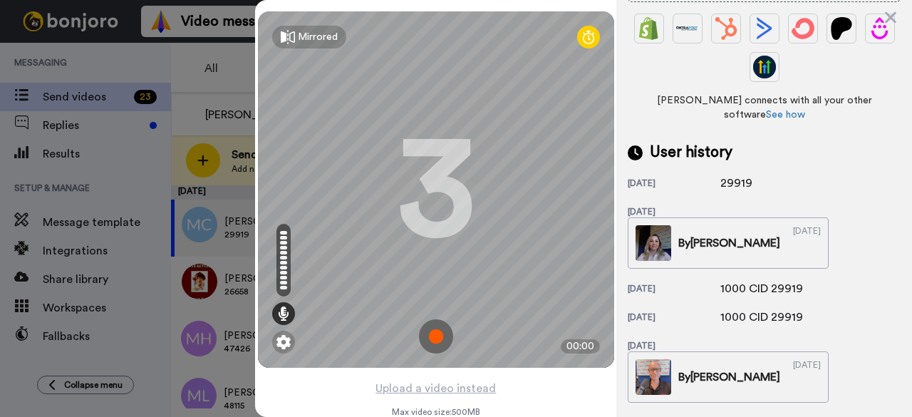
click at [425, 326] on img at bounding box center [436, 336] width 34 height 34
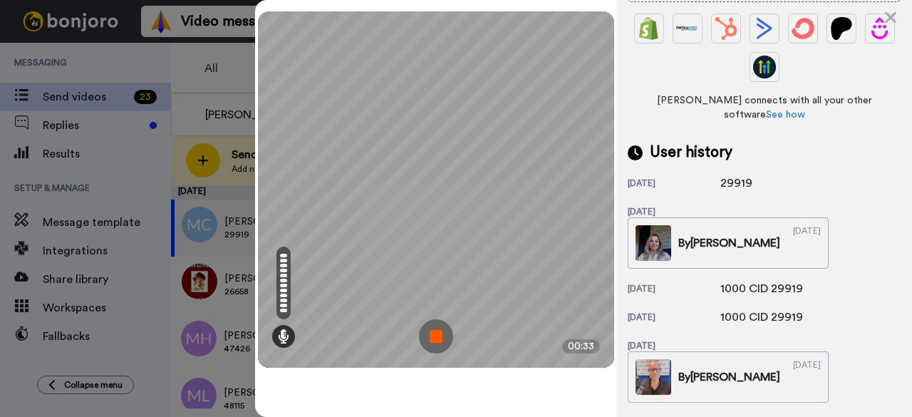
click at [443, 348] on img at bounding box center [436, 336] width 34 height 34
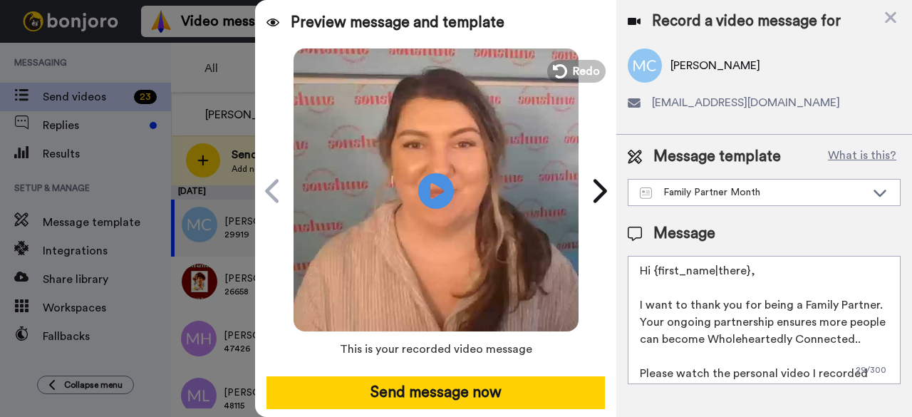
scroll to position [0, 0]
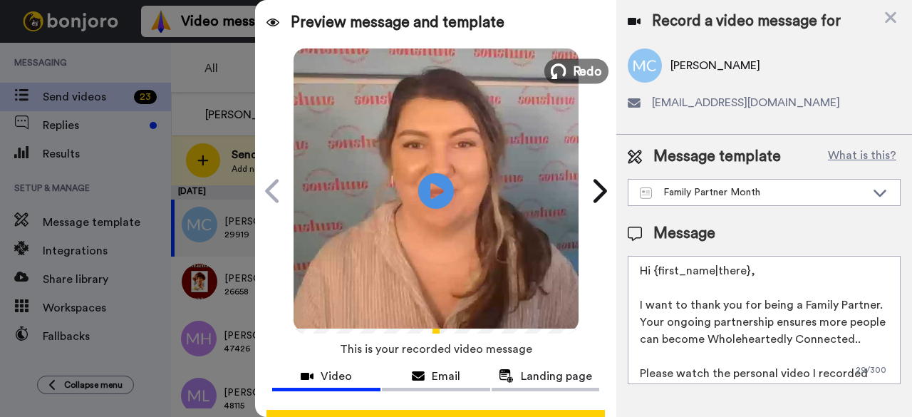
click at [573, 78] on span "Redo" at bounding box center [587, 70] width 30 height 19
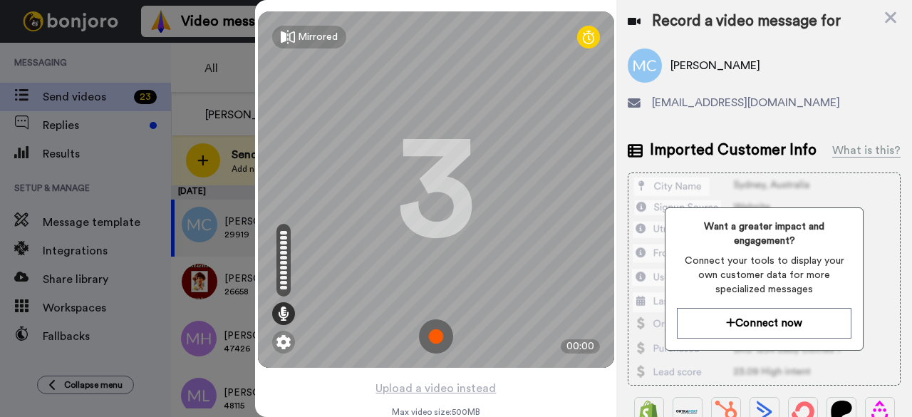
click at [439, 337] on img at bounding box center [436, 336] width 34 height 34
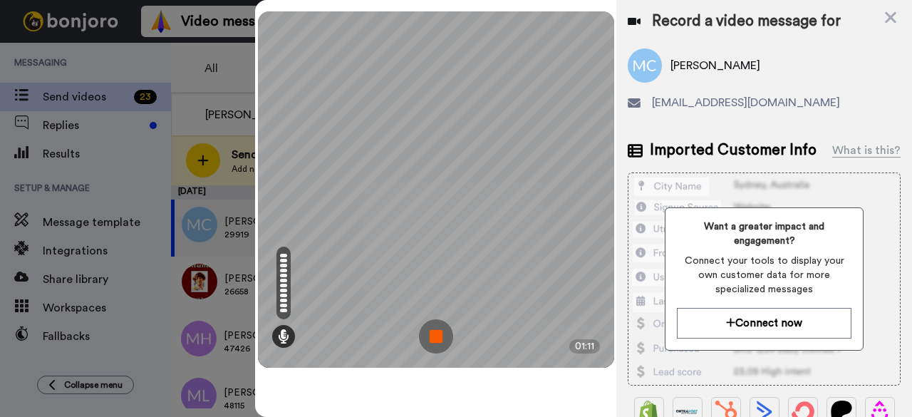
click at [433, 337] on img at bounding box center [436, 336] width 34 height 34
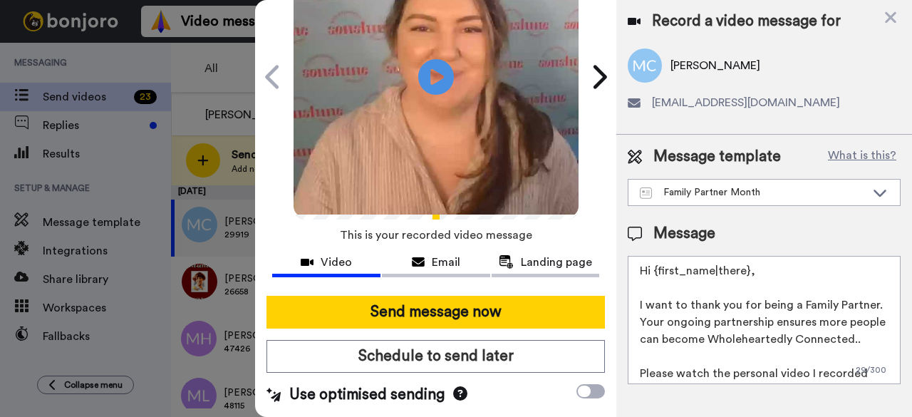
scroll to position [131, 0]
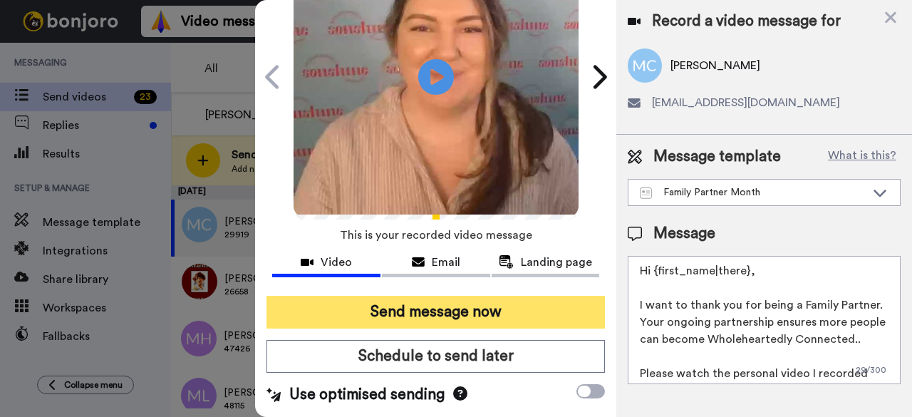
click at [441, 296] on button "Send message now" at bounding box center [436, 312] width 339 height 33
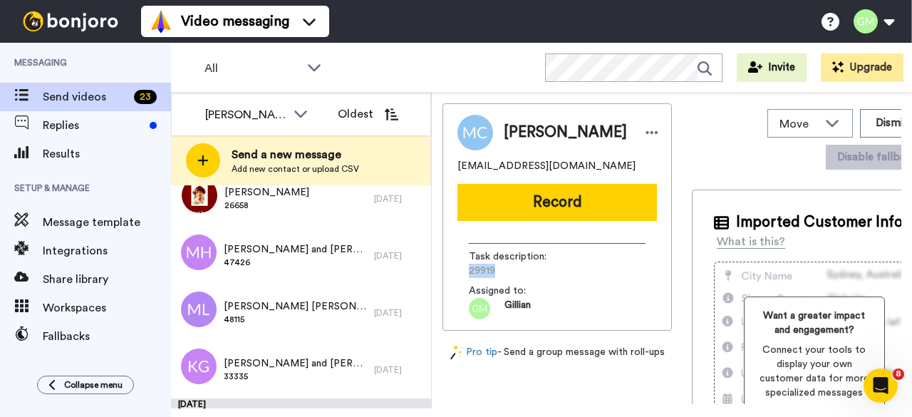
scroll to position [137, 0]
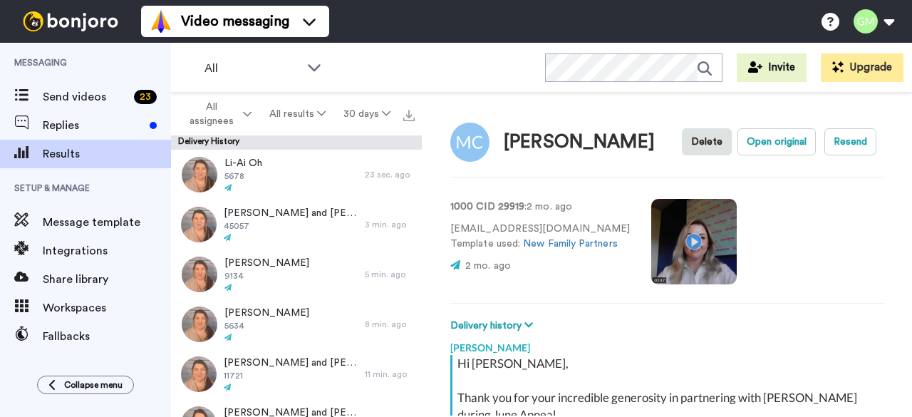
click at [684, 245] on video at bounding box center [694, 242] width 86 height 86
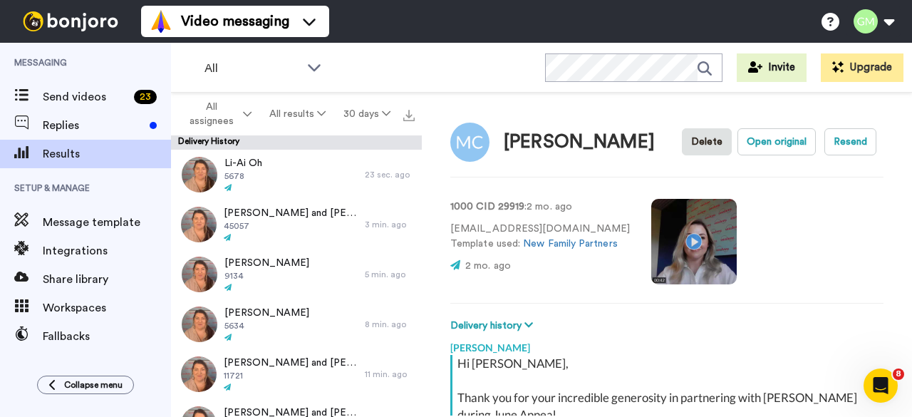
drag, startPoint x: 684, startPoint y: 245, endPoint x: 674, endPoint y: 227, distance: 20.8
click at [684, 244] on video at bounding box center [694, 242] width 86 height 86
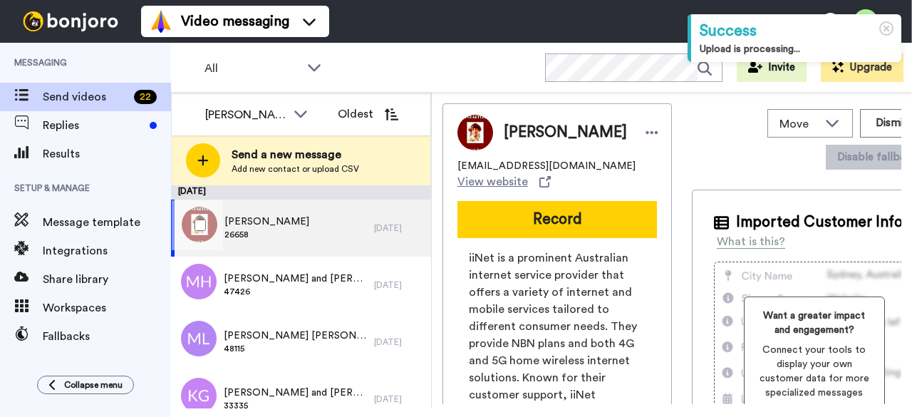
click at [316, 243] on div "[PERSON_NAME] 26658" at bounding box center [272, 228] width 203 height 57
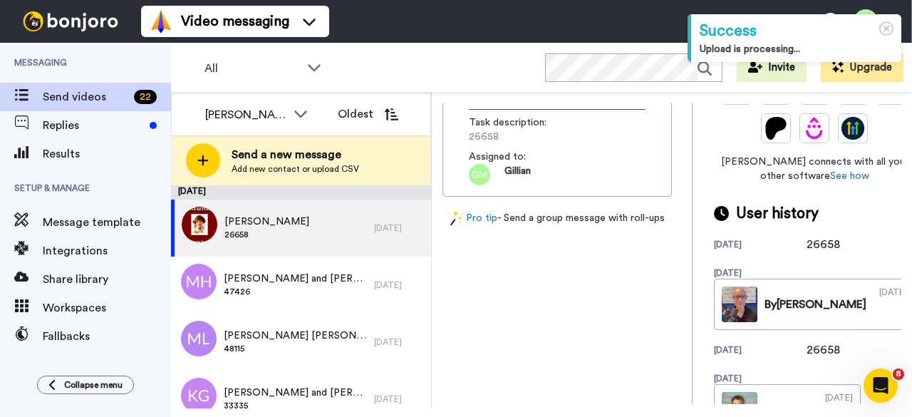
scroll to position [428, 0]
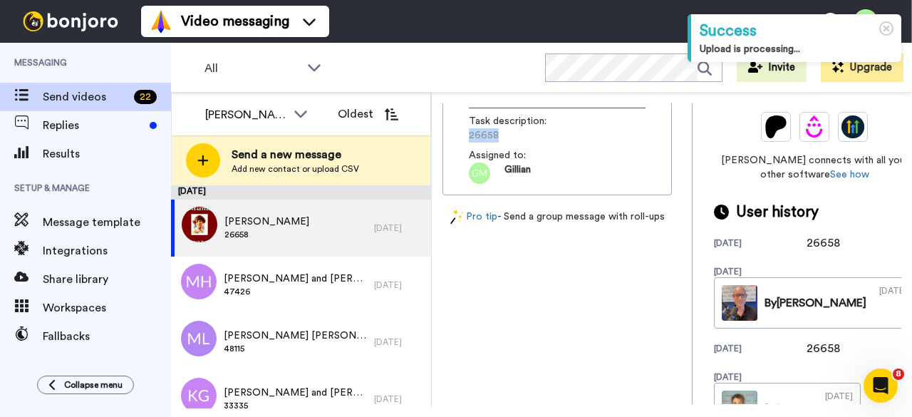
drag, startPoint x: 513, startPoint y: 162, endPoint x: 456, endPoint y: 171, distance: 57.8
copy span "26658"
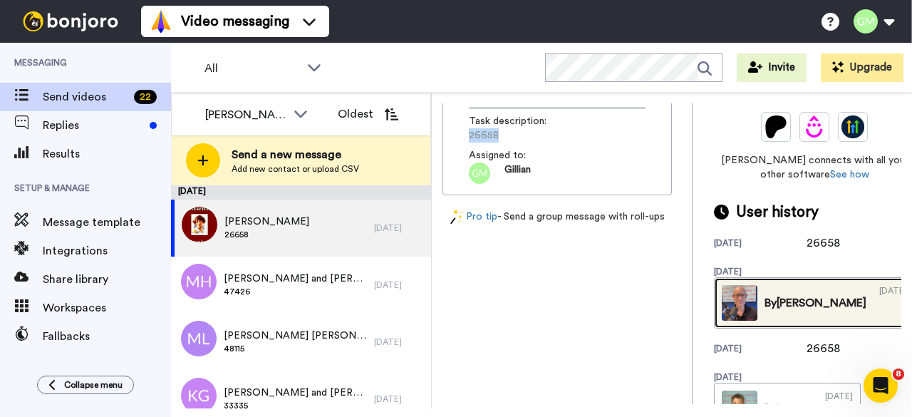
click at [722, 306] on img at bounding box center [740, 303] width 36 height 36
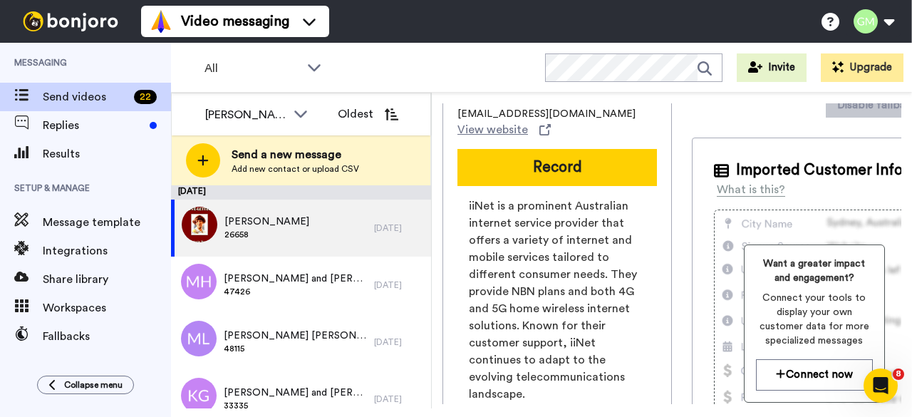
scroll to position [0, 0]
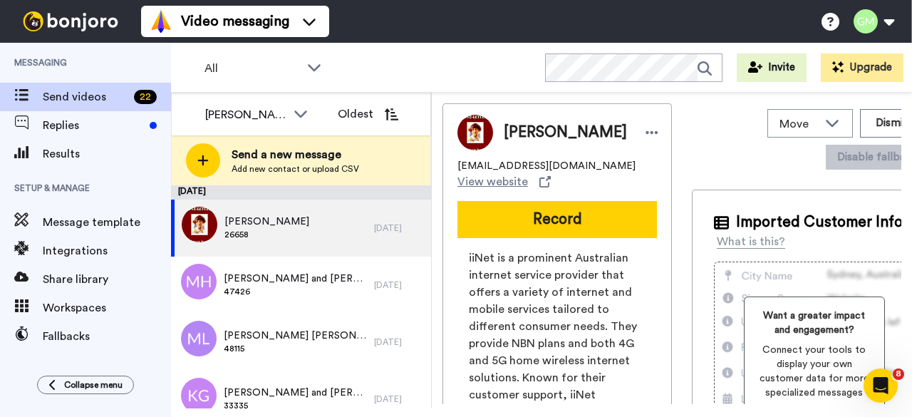
click at [512, 224] on button "Record" at bounding box center [558, 219] width 200 height 37
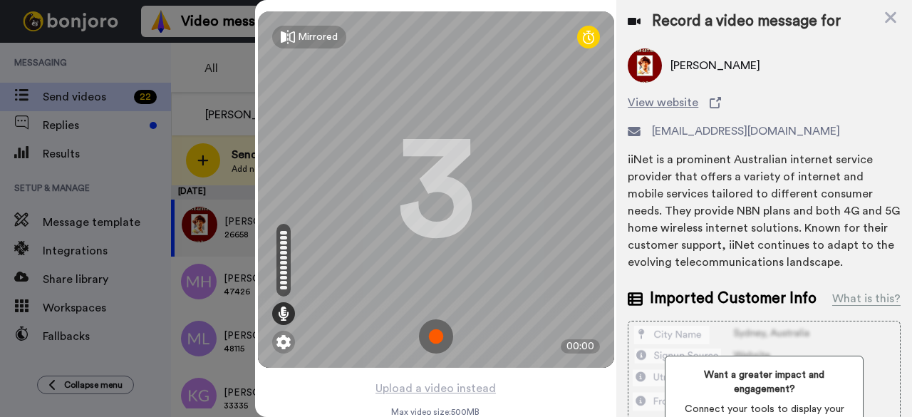
click at [438, 345] on img at bounding box center [436, 336] width 34 height 34
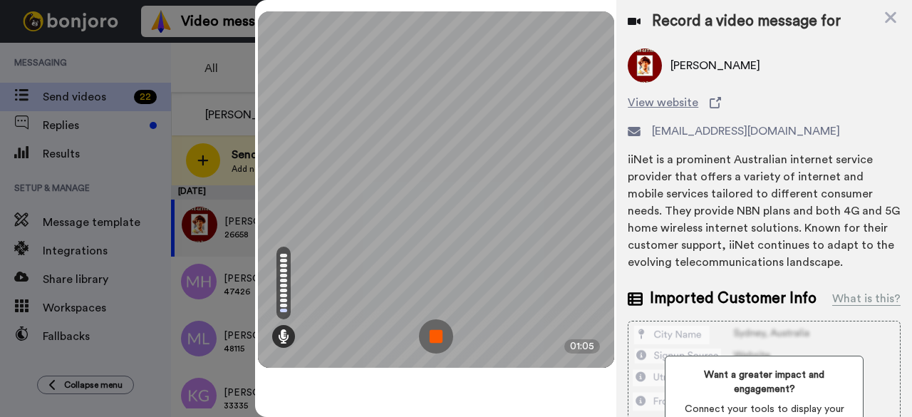
click at [442, 341] on img at bounding box center [436, 336] width 34 height 34
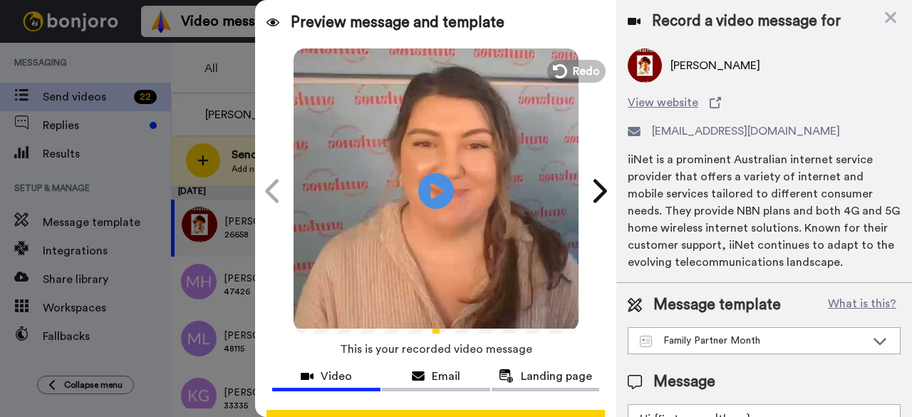
scroll to position [131, 0]
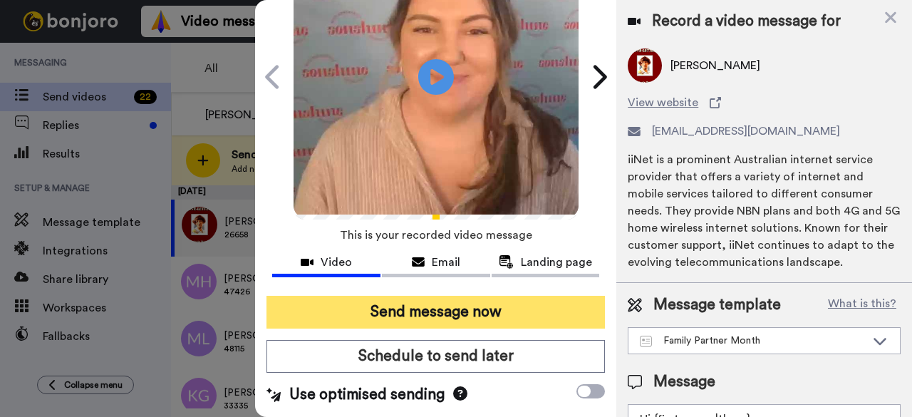
click at [433, 296] on button "Send message now" at bounding box center [436, 312] width 339 height 33
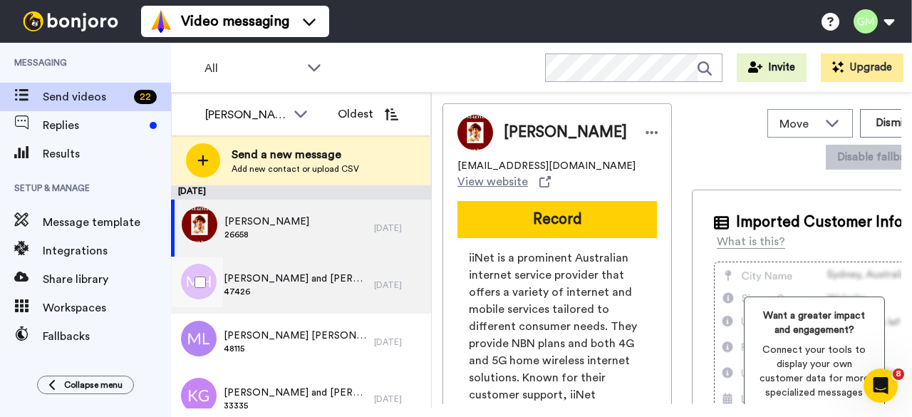
scroll to position [0, 0]
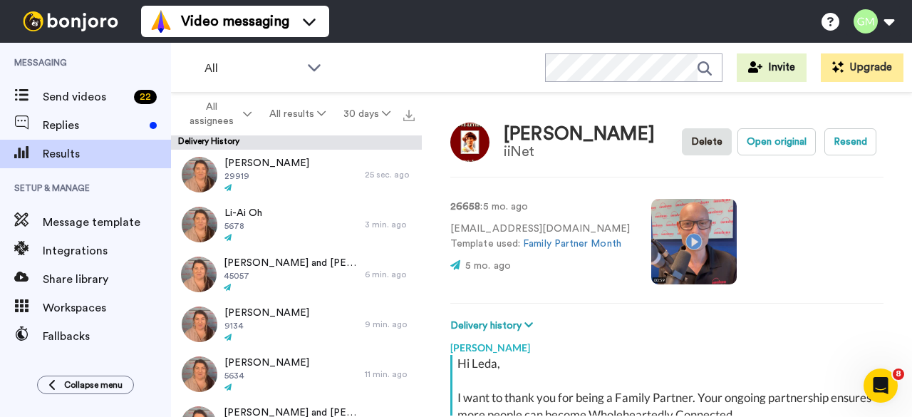
click at [691, 235] on video at bounding box center [694, 242] width 86 height 86
click at [690, 235] on video at bounding box center [694, 242] width 86 height 86
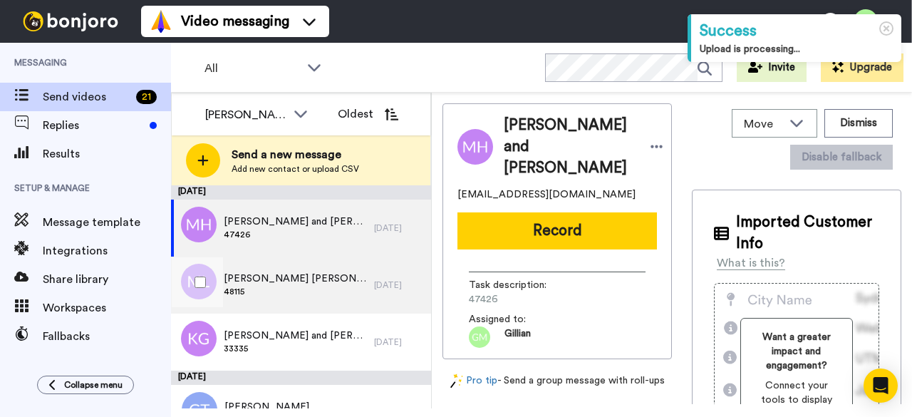
click at [296, 282] on div "[PERSON_NAME] [PERSON_NAME] 48115" at bounding box center [272, 285] width 203 height 57
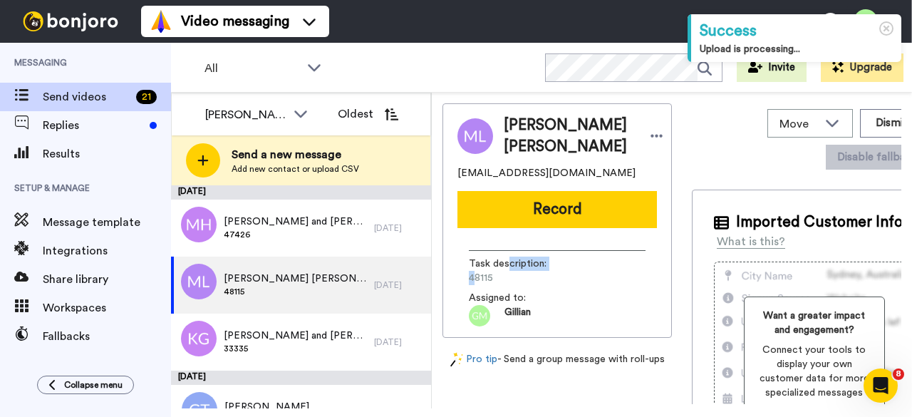
drag, startPoint x: 509, startPoint y: 262, endPoint x: 475, endPoint y: 270, distance: 35.3
click at [475, 270] on div "Task description : 48115" at bounding box center [557, 271] width 177 height 29
click at [509, 271] on span "48115" at bounding box center [536, 278] width 135 height 14
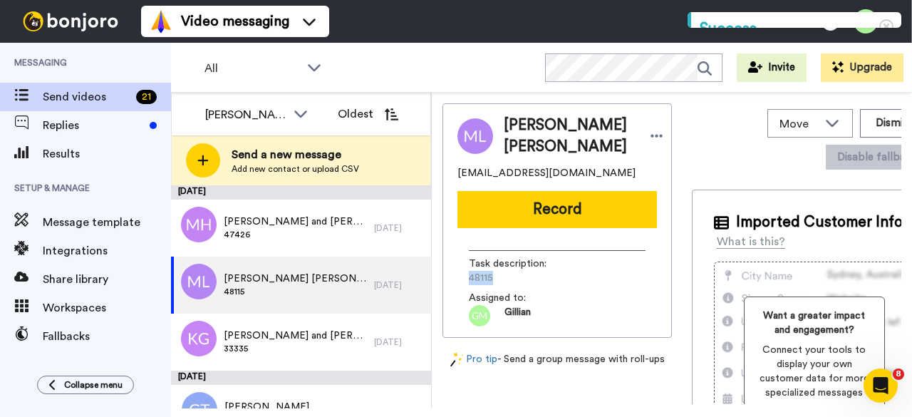
drag, startPoint x: 495, startPoint y: 273, endPoint x: 465, endPoint y: 272, distance: 30.0
click at [465, 272] on div "Task description : 48115 Assigned to: Gillian" at bounding box center [558, 282] width 200 height 87
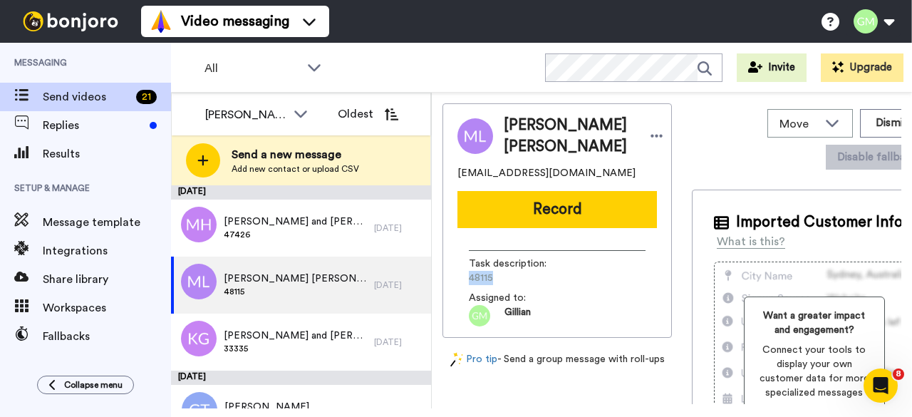
copy span "48115"
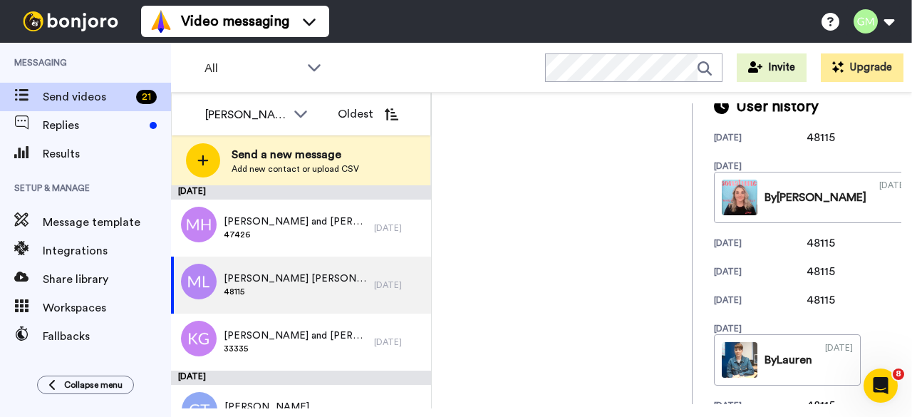
scroll to position [560, 0]
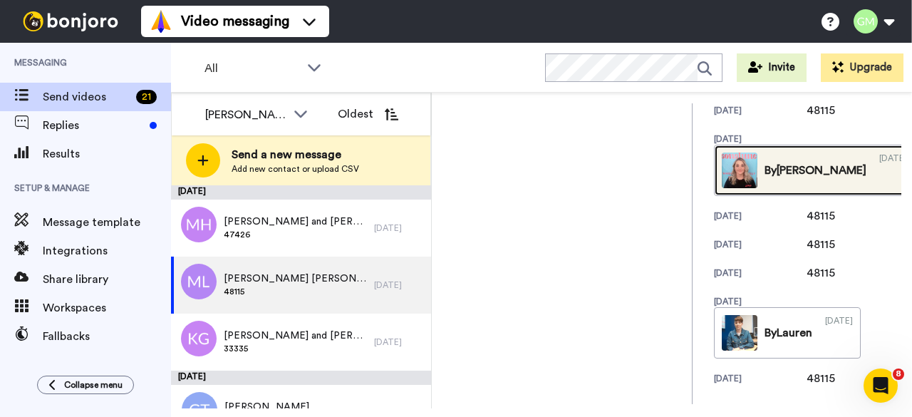
click at [722, 173] on img at bounding box center [740, 171] width 36 height 36
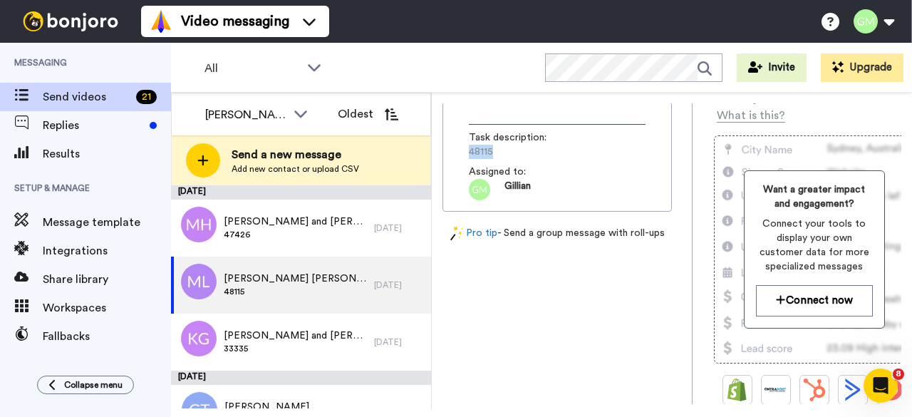
scroll to position [0, 0]
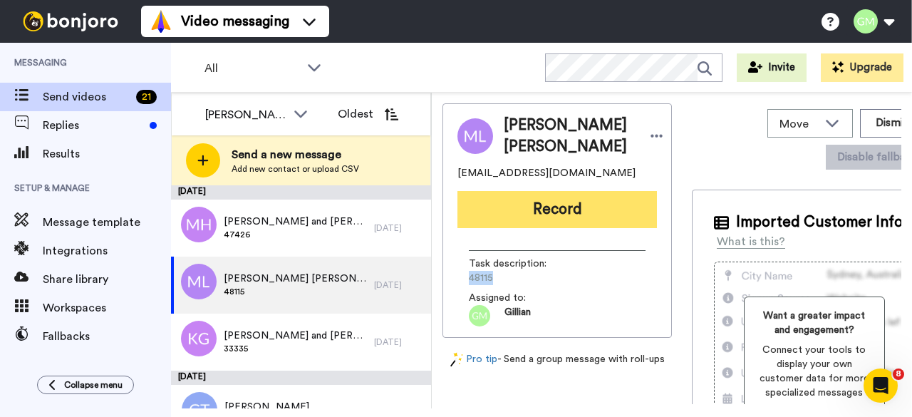
click at [540, 195] on button "Record" at bounding box center [558, 209] width 200 height 37
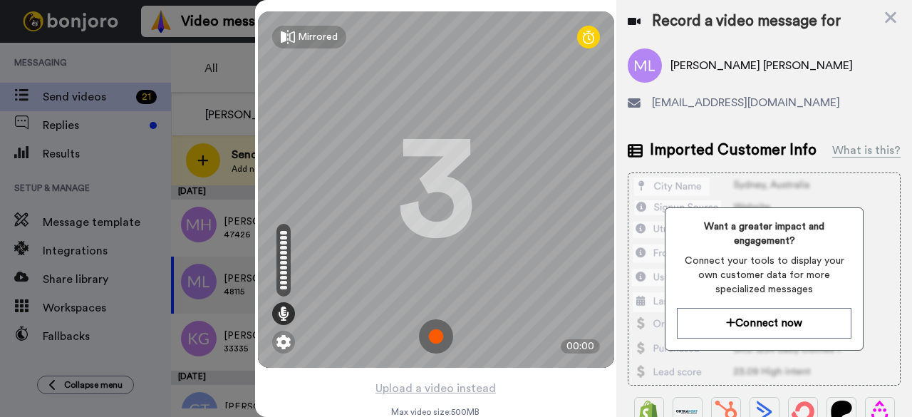
click at [419, 331] on img at bounding box center [436, 336] width 34 height 34
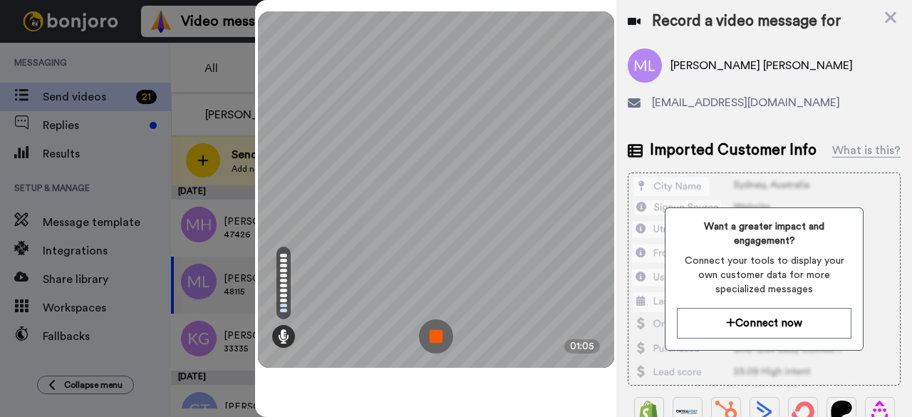
click at [430, 343] on img at bounding box center [436, 336] width 34 height 34
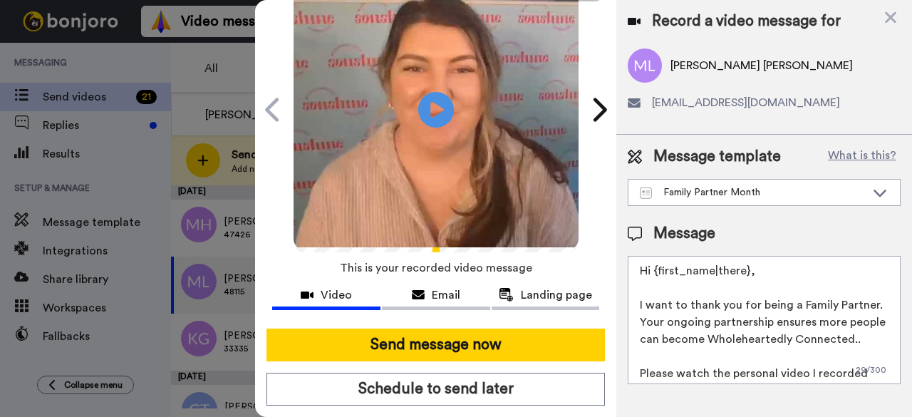
scroll to position [131, 0]
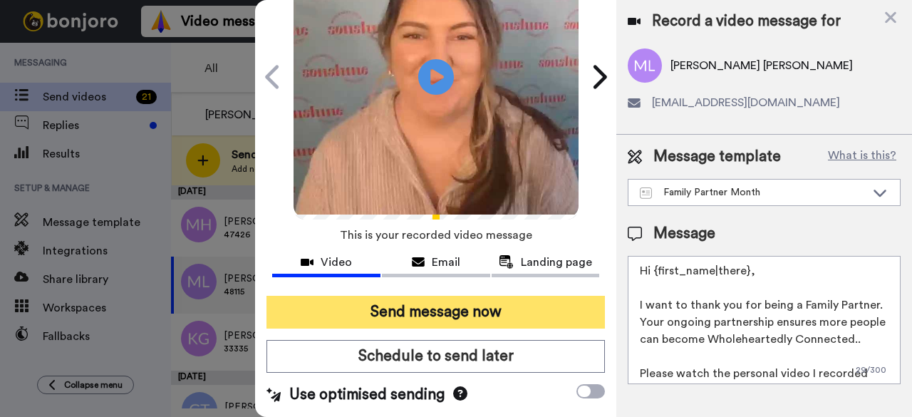
click at [429, 296] on button "Send message now" at bounding box center [436, 312] width 339 height 33
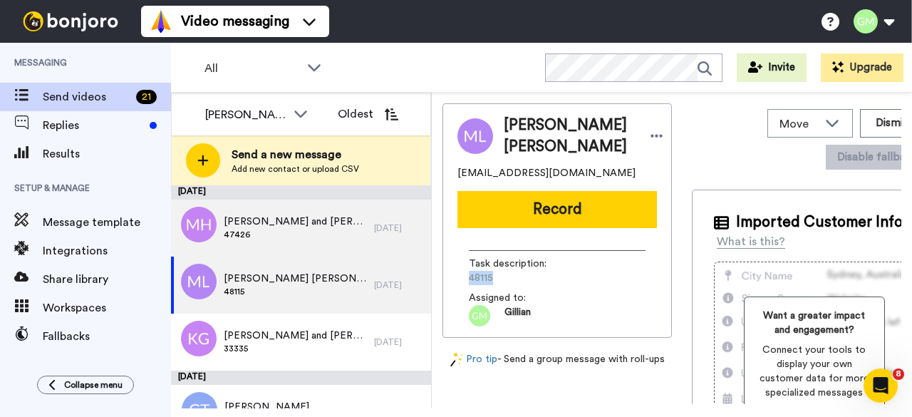
scroll to position [0, 0]
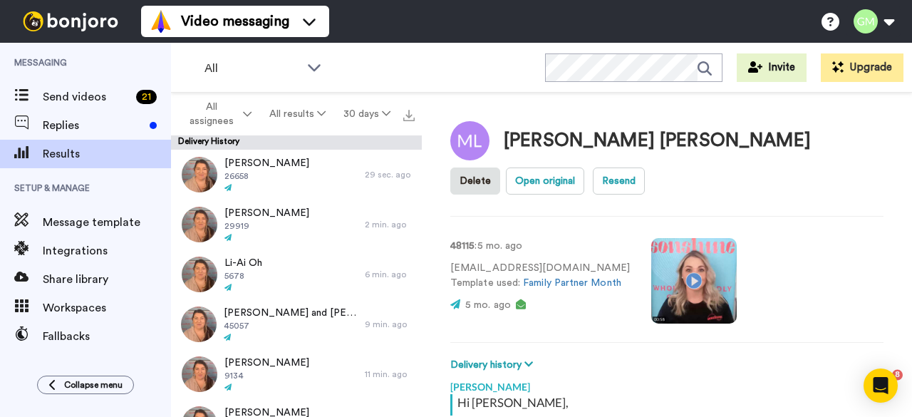
click at [691, 238] on video at bounding box center [694, 281] width 86 height 86
click at [691, 245] on video at bounding box center [694, 281] width 86 height 86
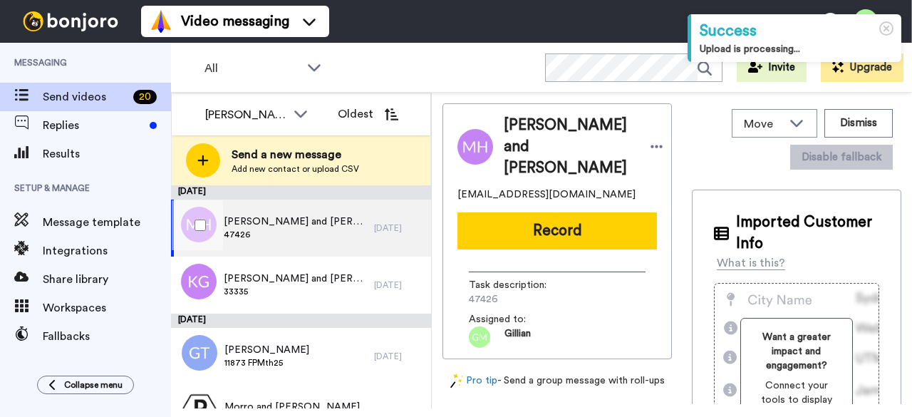
click at [294, 226] on span "[PERSON_NAME] and [PERSON_NAME]" at bounding box center [295, 222] width 143 height 14
drag, startPoint x: 507, startPoint y: 279, endPoint x: 473, endPoint y: 280, distance: 34.2
click at [473, 292] on span "47426" at bounding box center [536, 299] width 135 height 14
click at [505, 292] on span "47426" at bounding box center [536, 299] width 135 height 14
click at [507, 292] on span "47426" at bounding box center [536, 299] width 135 height 14
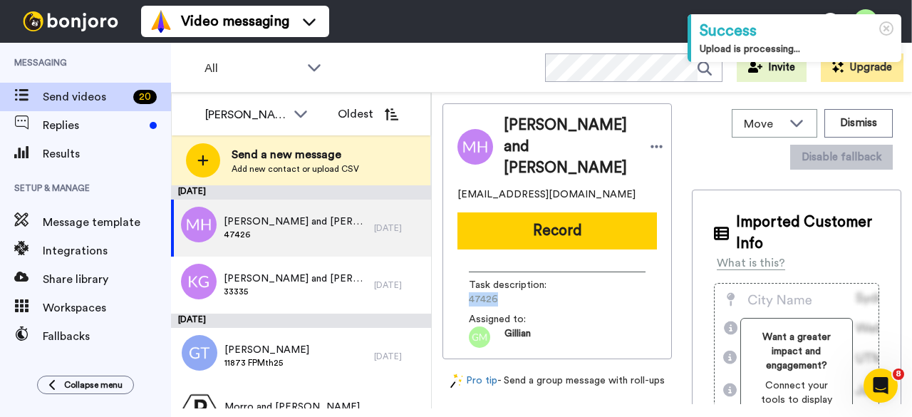
drag, startPoint x: 496, startPoint y: 278, endPoint x: 440, endPoint y: 278, distance: 55.6
click at [440, 278] on div "Move WORKSPACES View all Default Task List + Add a new workspace Dismiss Disabl…" at bounding box center [672, 251] width 480 height 316
copy span "47426"
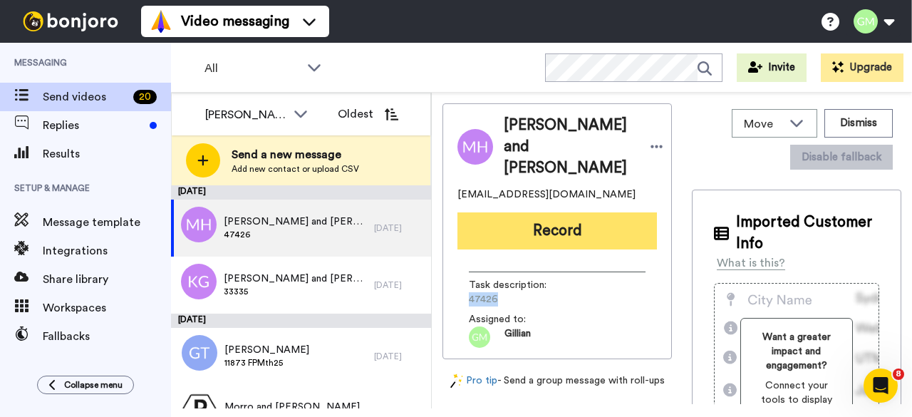
click at [579, 212] on button "Record" at bounding box center [558, 230] width 200 height 37
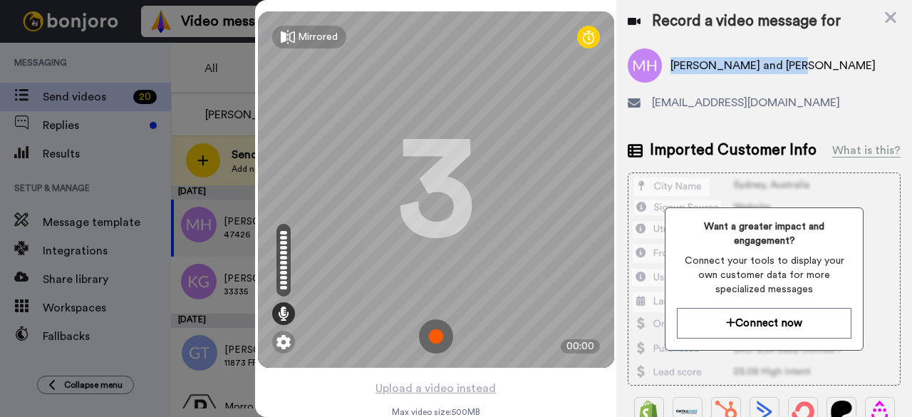
drag, startPoint x: 803, startPoint y: 65, endPoint x: 669, endPoint y: 60, distance: 134.1
click at [669, 60] on div "Masayoshi and Lee Higa" at bounding box center [764, 65] width 273 height 34
click at [723, 56] on div "Masayoshi and Lee Higa" at bounding box center [764, 65] width 273 height 34
click at [726, 65] on span "Masayoshi and Lee Higa" at bounding box center [773, 65] width 205 height 17
drag, startPoint x: 726, startPoint y: 65, endPoint x: 662, endPoint y: 66, distance: 63.4
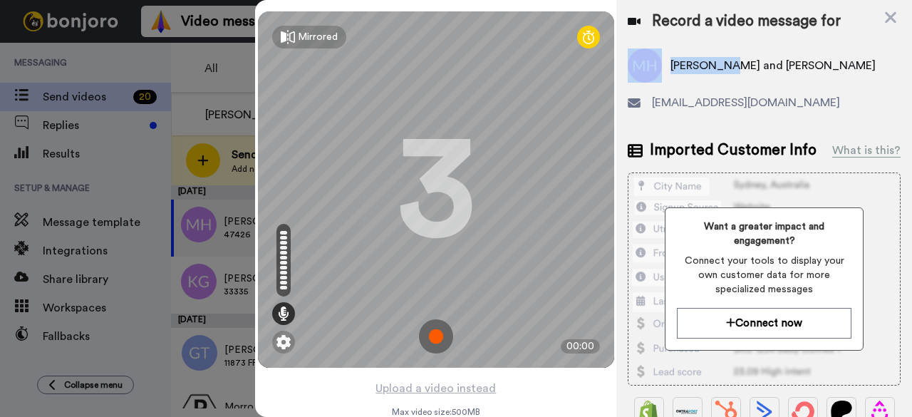
click at [662, 66] on div "Masayoshi and Lee Higa" at bounding box center [764, 65] width 273 height 34
click at [690, 65] on span "Masayoshi and Lee Higa" at bounding box center [773, 65] width 205 height 17
drag, startPoint x: 723, startPoint y: 65, endPoint x: 674, endPoint y: 65, distance: 49.2
click at [674, 65] on span "Masayoshi and Lee Higa" at bounding box center [773, 65] width 205 height 17
click at [433, 347] on img at bounding box center [436, 336] width 34 height 34
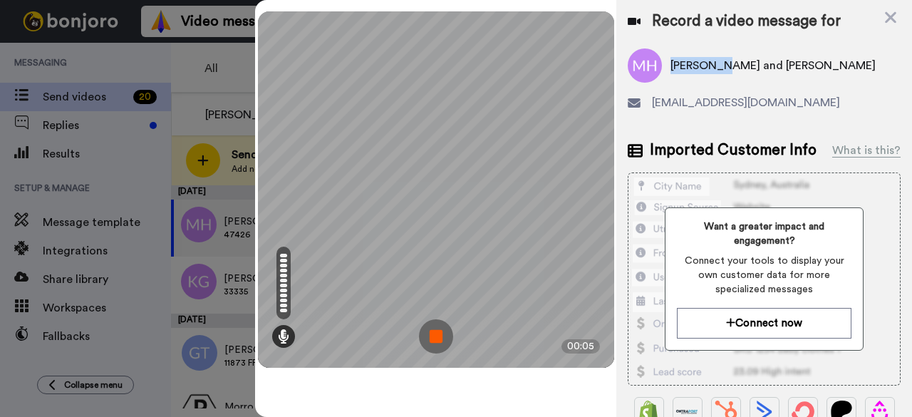
click at [435, 346] on img at bounding box center [436, 336] width 34 height 34
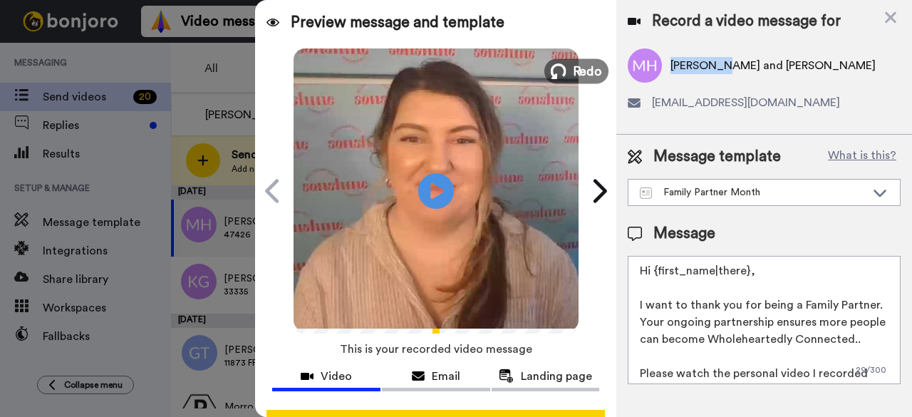
click at [587, 70] on span "Redo" at bounding box center [587, 70] width 30 height 19
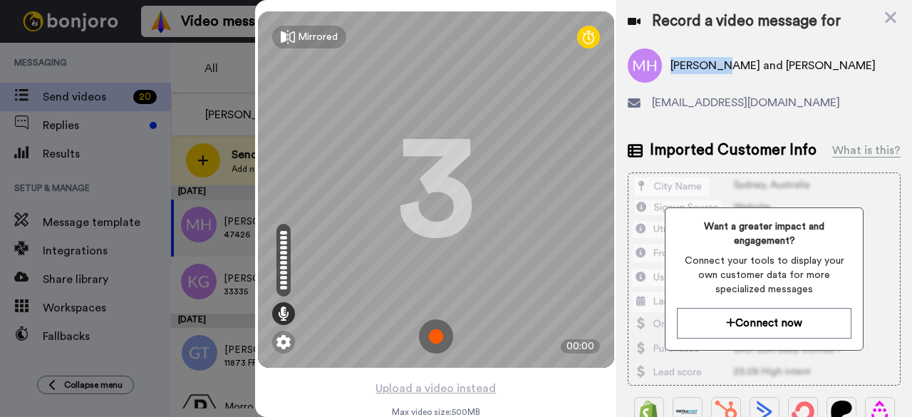
click at [443, 339] on img at bounding box center [436, 336] width 34 height 34
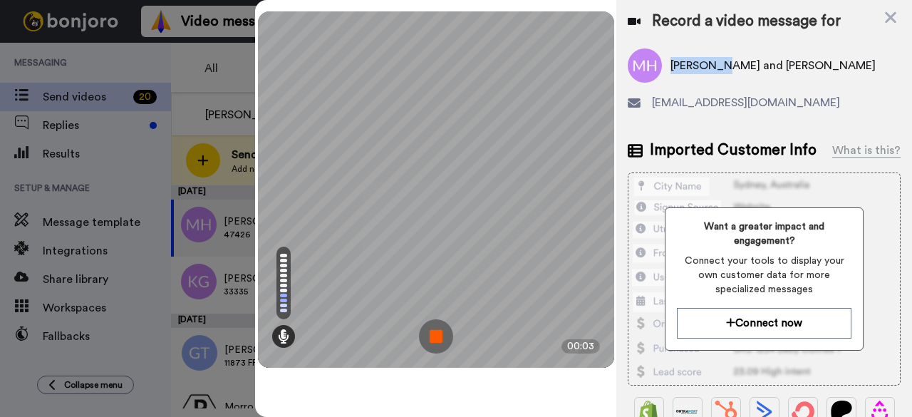
click at [445, 340] on img at bounding box center [436, 336] width 34 height 34
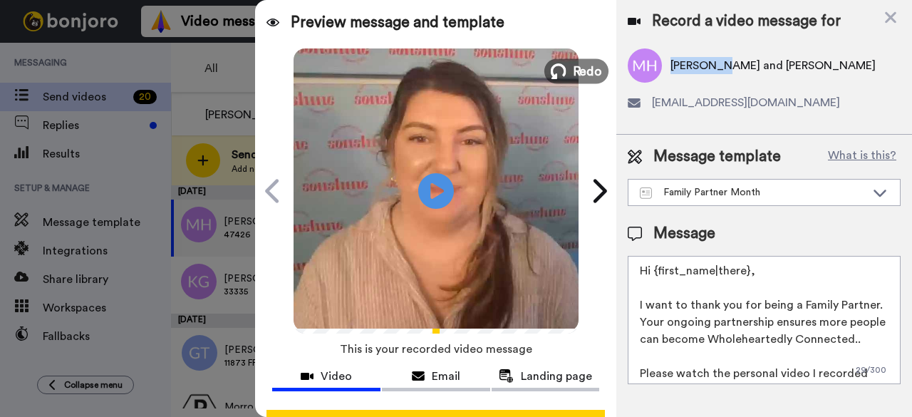
click at [560, 72] on icon at bounding box center [559, 71] width 16 height 16
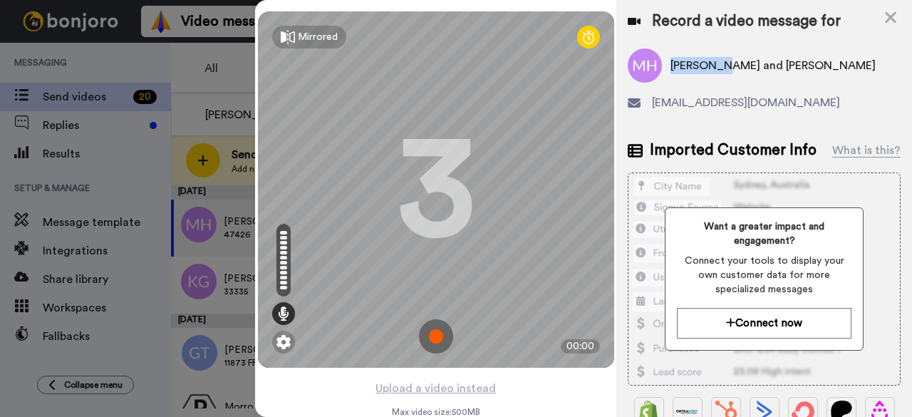
click at [436, 339] on img at bounding box center [436, 336] width 34 height 34
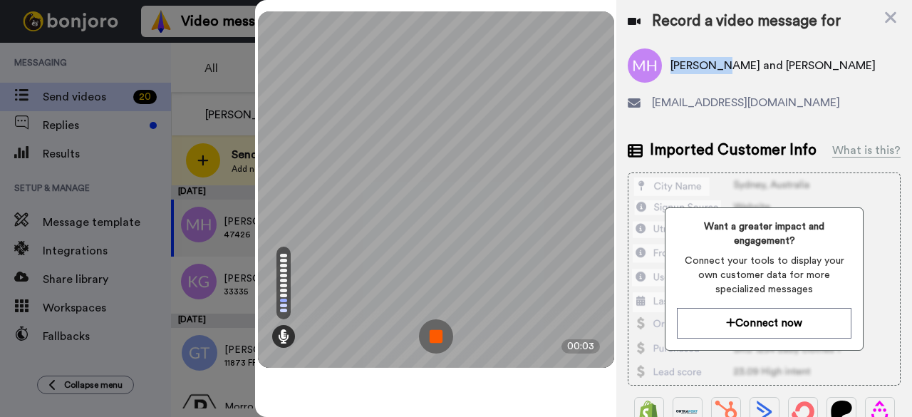
click at [438, 333] on img at bounding box center [436, 336] width 34 height 34
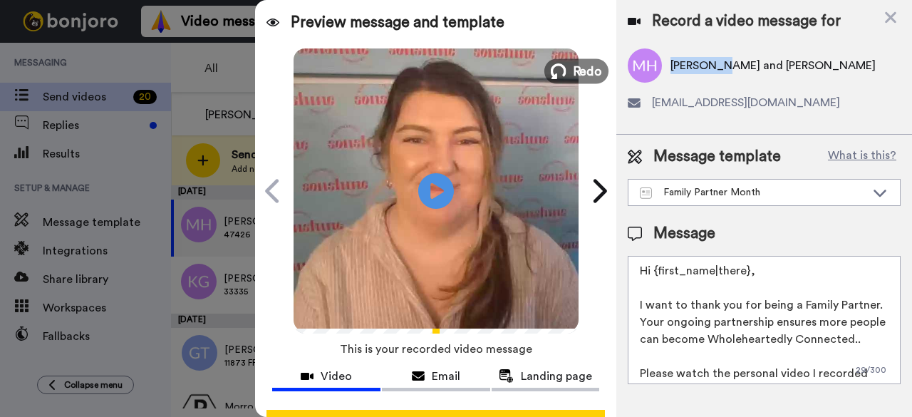
click at [573, 59] on button "Redo" at bounding box center [577, 70] width 64 height 25
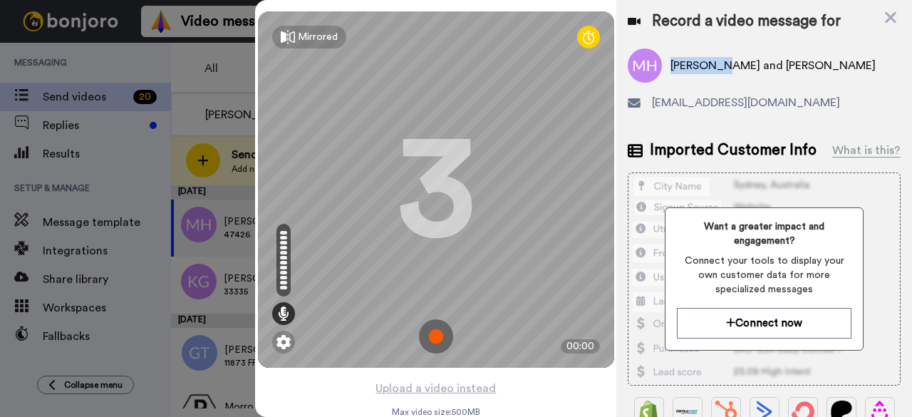
click at [428, 339] on img at bounding box center [436, 336] width 34 height 34
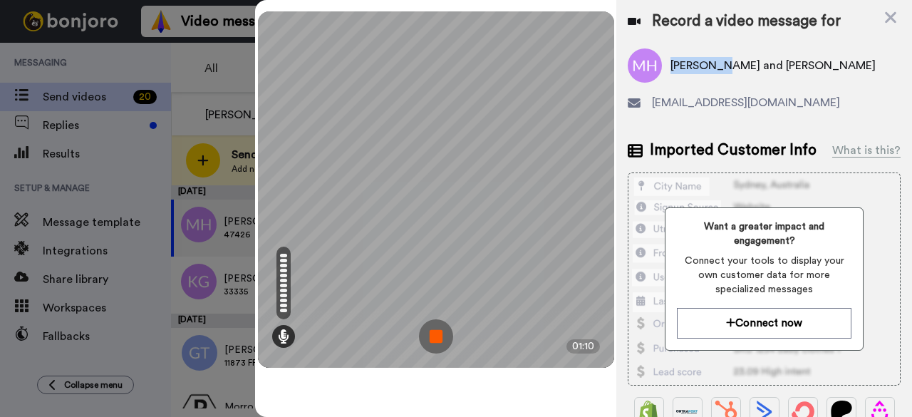
click at [432, 344] on img at bounding box center [436, 336] width 34 height 34
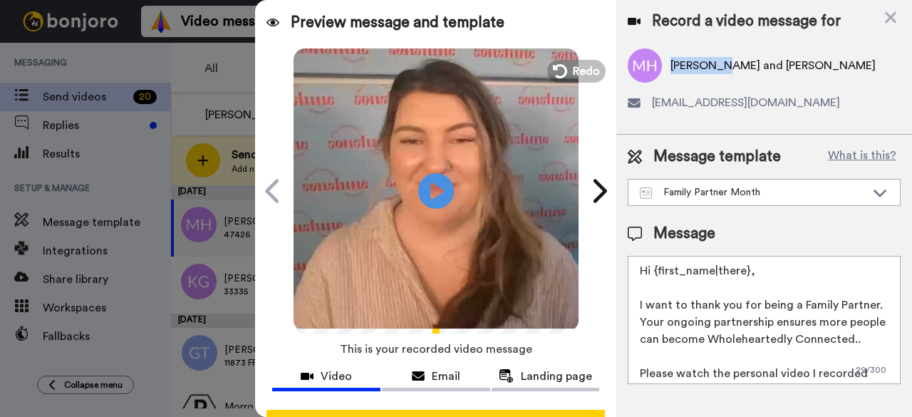
scroll to position [131, 0]
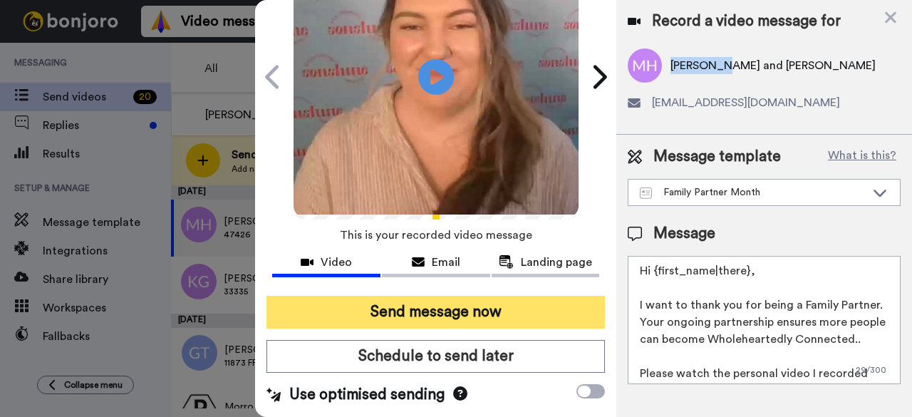
click at [441, 296] on button "Send message now" at bounding box center [436, 312] width 339 height 33
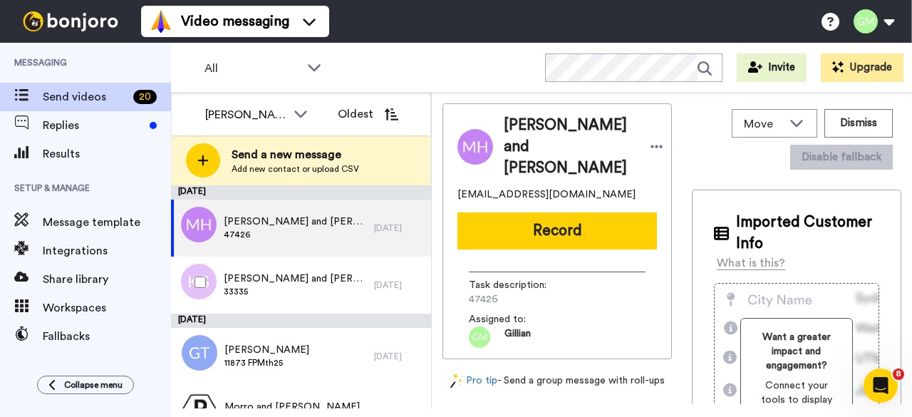
scroll to position [0, 0]
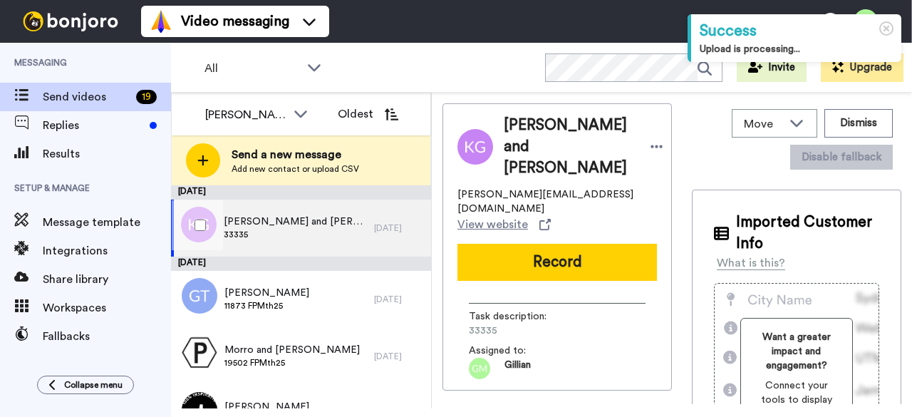
click at [289, 229] on span "33335" at bounding box center [295, 234] width 143 height 11
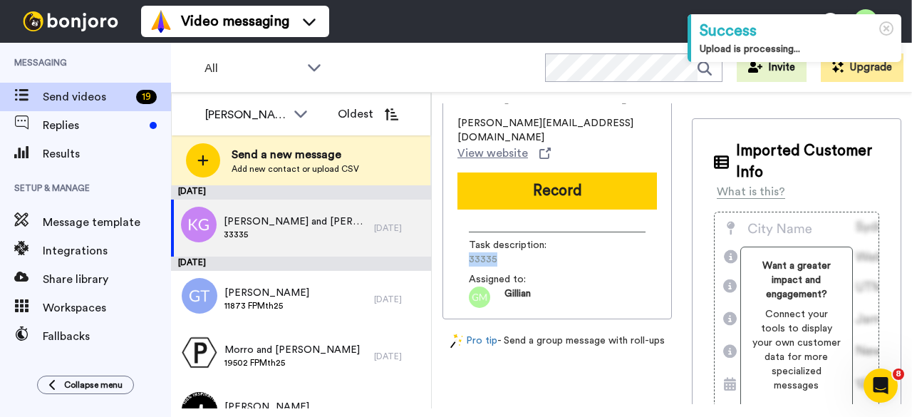
drag, startPoint x: 507, startPoint y: 220, endPoint x: 460, endPoint y: 226, distance: 47.4
click at [460, 229] on div "Task description : 33335 Assigned to: Gillian" at bounding box center [558, 264] width 200 height 87
copy span "33335"
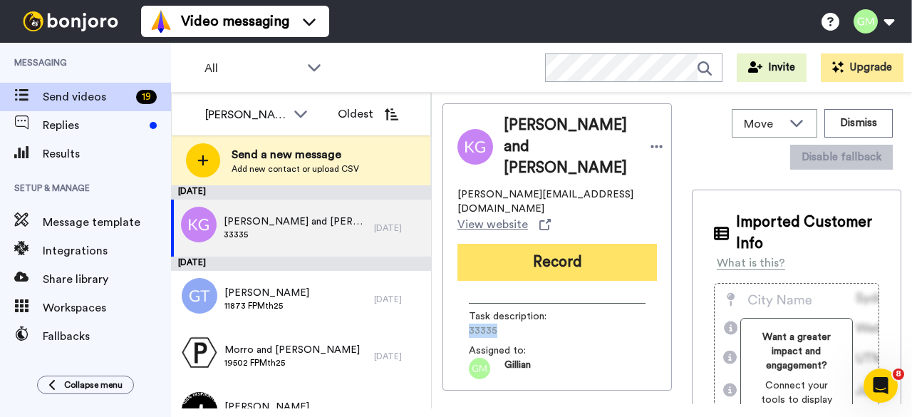
click at [556, 244] on button "Record" at bounding box center [558, 262] width 200 height 37
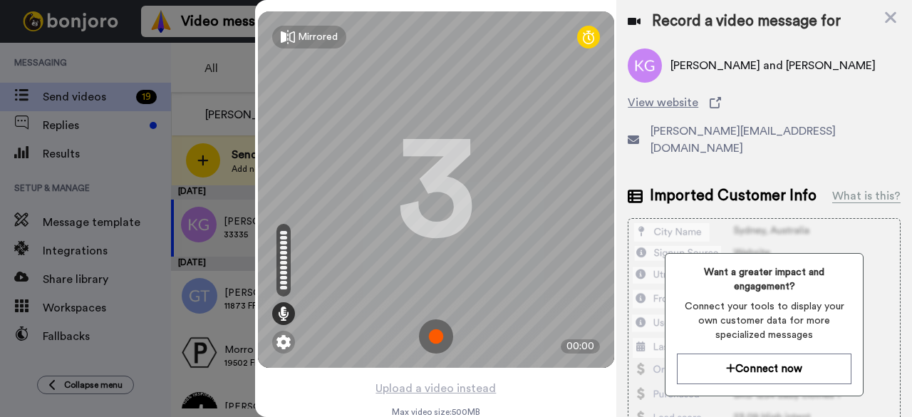
click at [442, 344] on img at bounding box center [436, 336] width 34 height 34
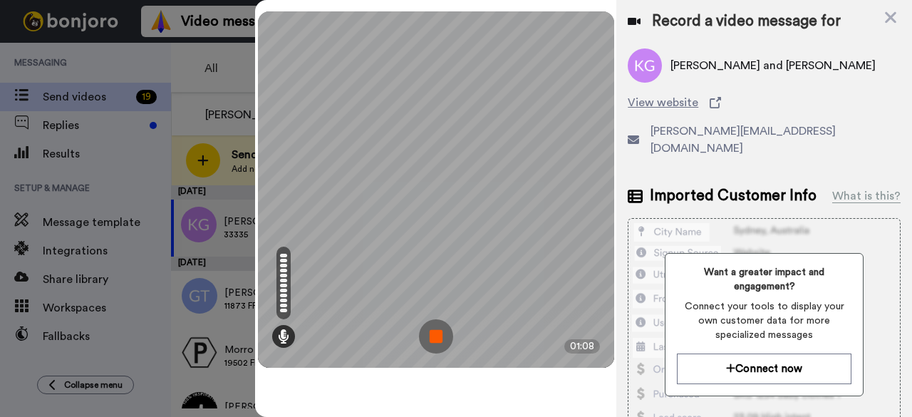
click at [450, 327] on img at bounding box center [436, 336] width 34 height 34
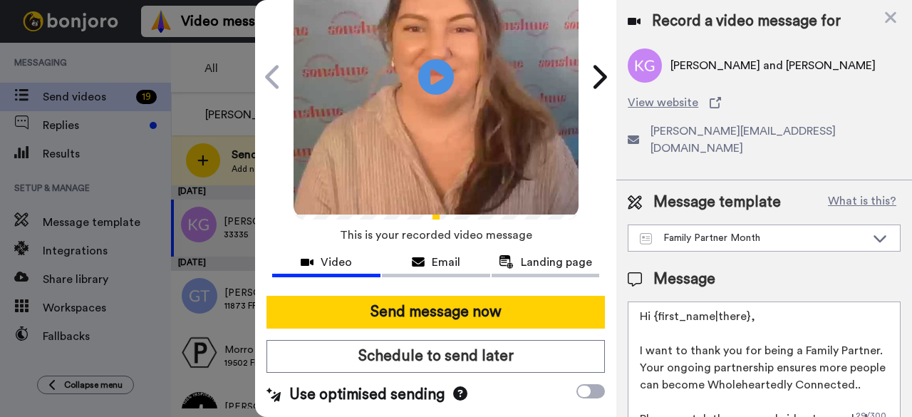
scroll to position [131, 0]
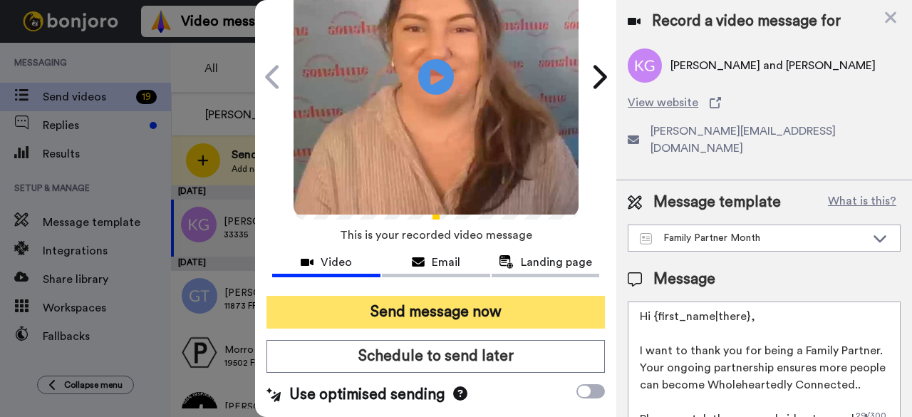
click at [506, 296] on button "Send message now" at bounding box center [436, 312] width 339 height 33
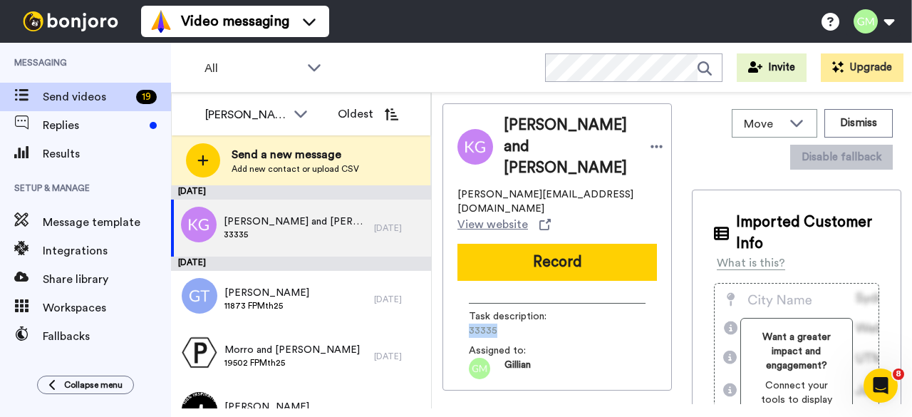
scroll to position [0, 0]
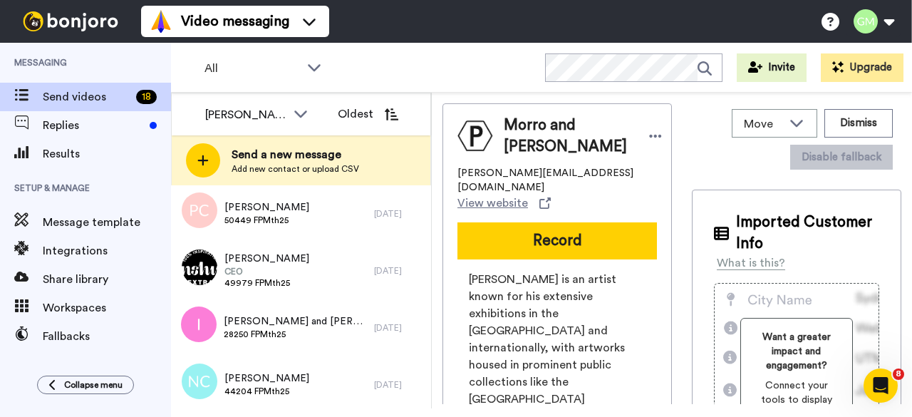
scroll to position [817, 0]
